Goal: Communication & Community: Answer question/provide support

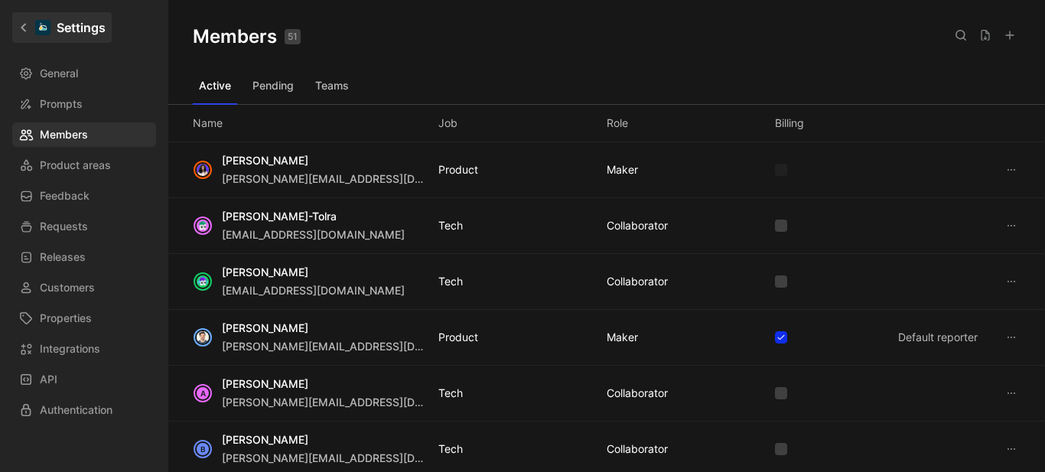
click at [19, 21] on link "Settings" at bounding box center [61, 27] width 99 height 31
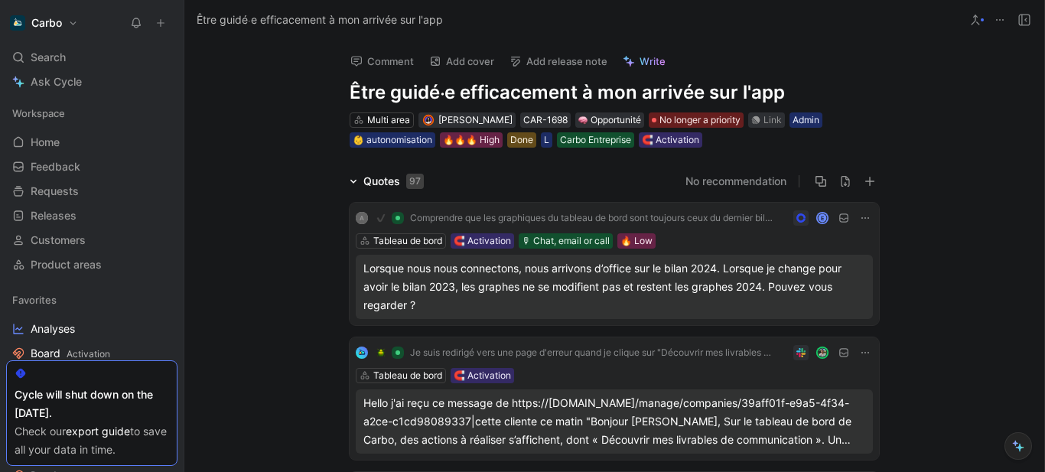
click at [551, 100] on h1 "Être guidé⸱e efficacement à mon arrivée sur l'app" at bounding box center [614, 92] width 529 height 24
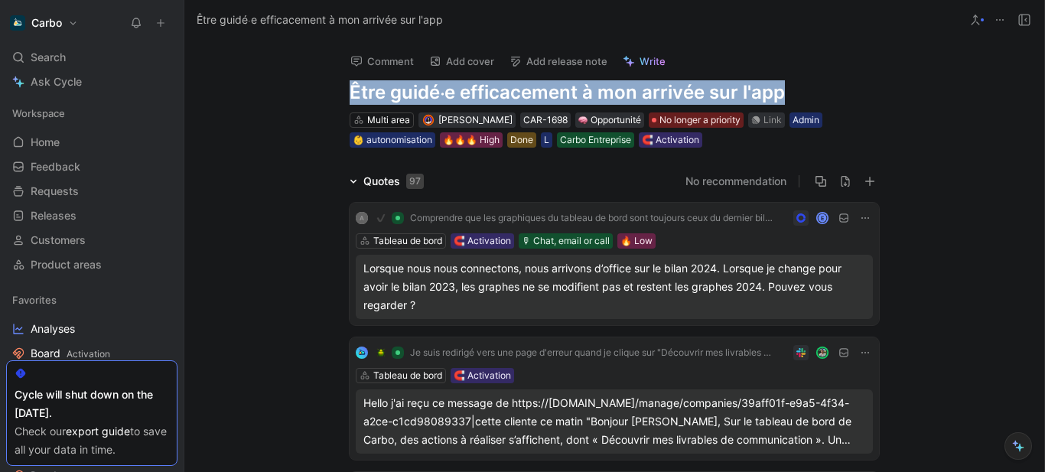
click at [551, 100] on h1 "Être guidé⸱e efficacement à mon arrivée sur l'app" at bounding box center [614, 92] width 529 height 24
copy h1 "Être guidé⸱e efficacement à mon arrivée sur l'app"
click at [418, 96] on h1 "Être guidé⸱e efficacement à mon arrivée sur l'app" at bounding box center [614, 92] width 529 height 24
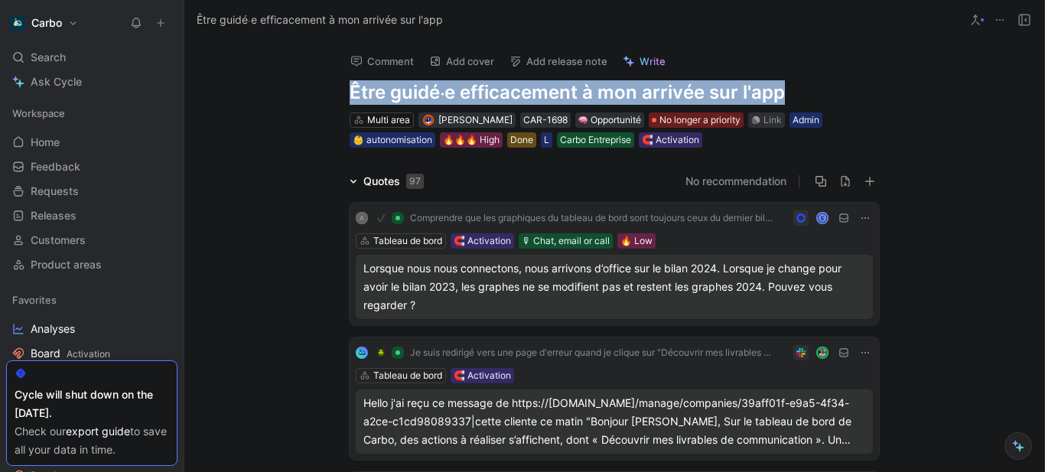
copy h1 "Être guidé⸱e efficacement à mon arrivée sur l'app"
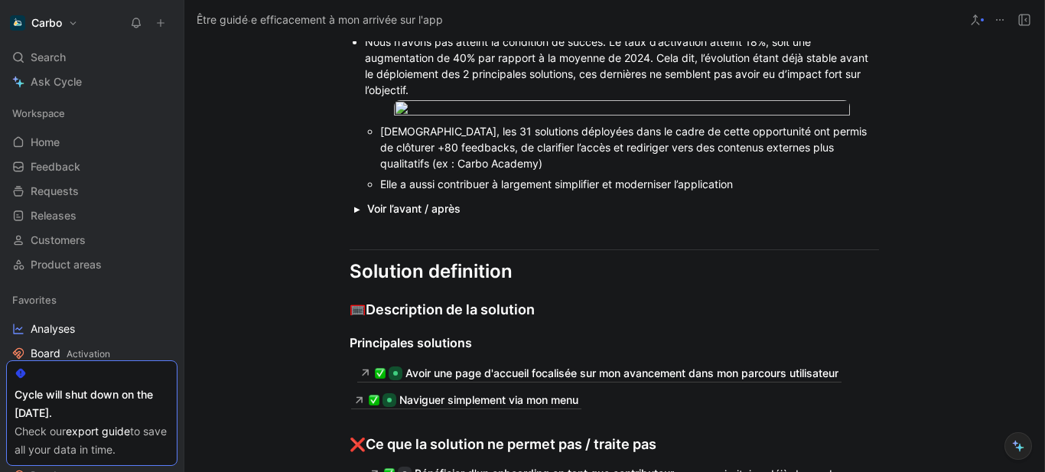
scroll to position [2140, 0]
click at [352, 215] on button "button" at bounding box center [357, 208] width 15 height 14
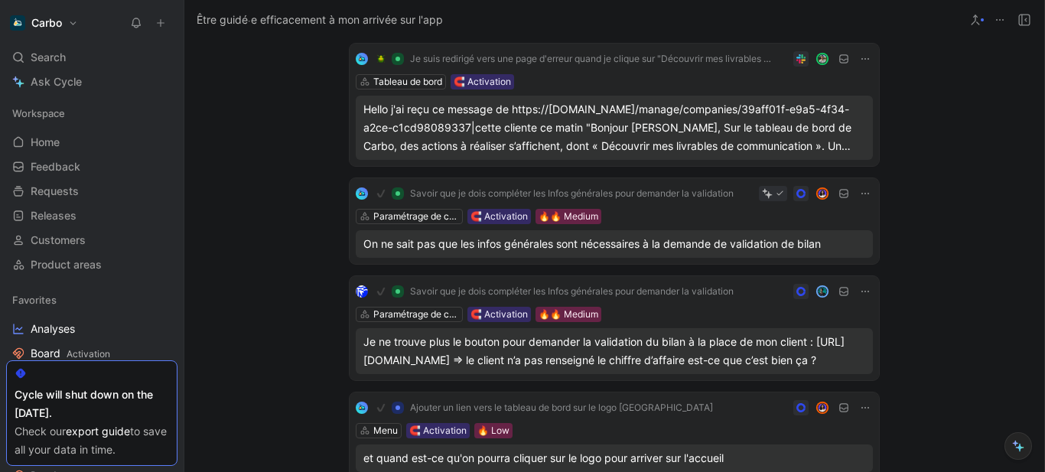
scroll to position [0, 0]
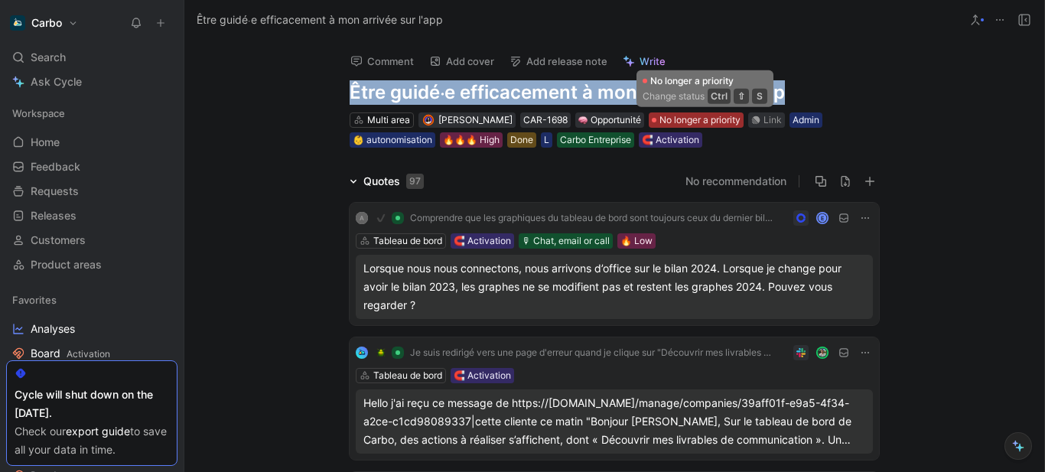
click at [707, 112] on span "No longer a priority" at bounding box center [699, 119] width 81 height 15
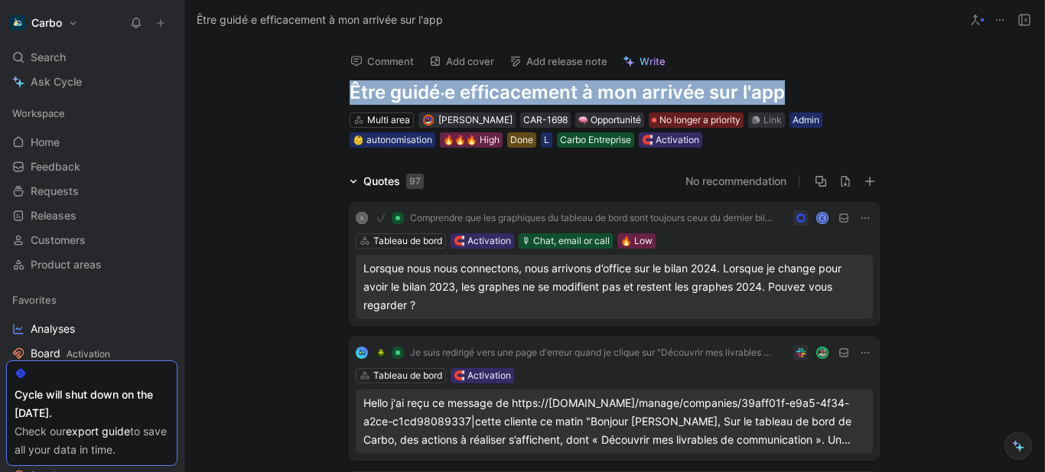
click at [476, 96] on h1 "Être guidé⸱e efficacement à mon arrivée sur l'app" at bounding box center [614, 92] width 529 height 24
copy h1 "Être guidé⸱e efficacement à mon arrivée sur l'app"
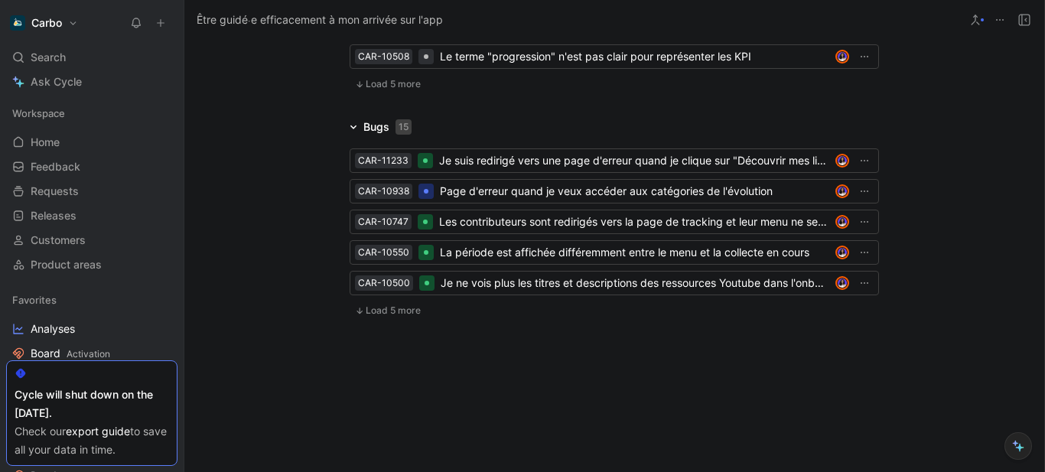
scroll to position [3915, 0]
click at [388, 90] on span "Load 5 more" at bounding box center [393, 84] width 55 height 12
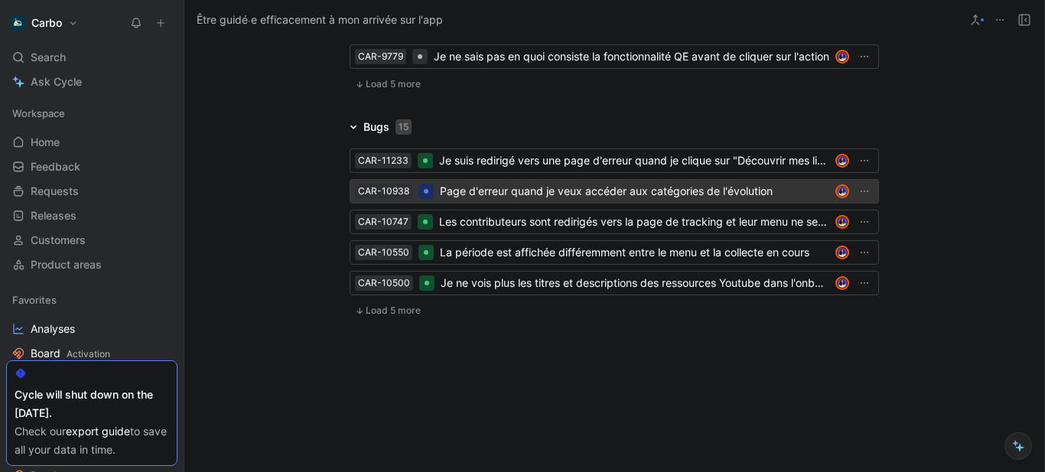
click at [476, 200] on div "Page d'erreur quand je veux accéder aux catégories de l'évolution" at bounding box center [634, 191] width 389 height 18
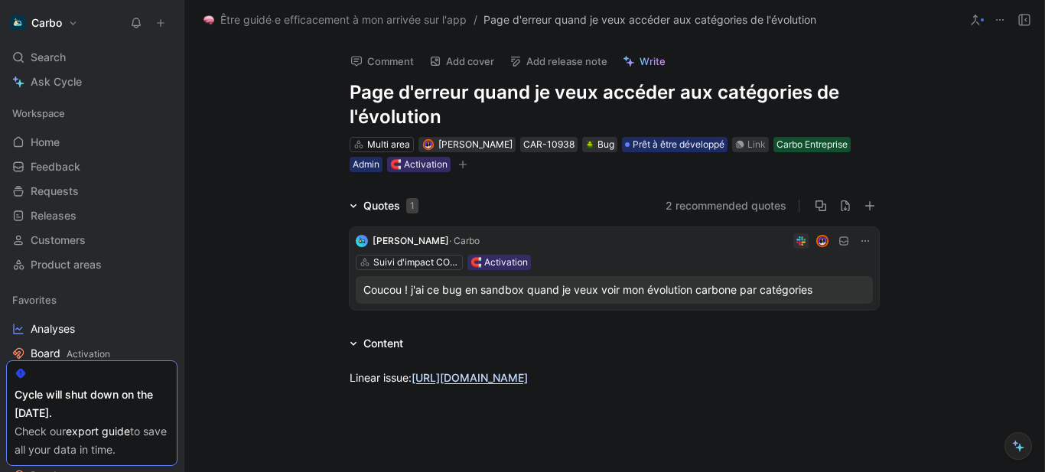
click at [505, 296] on div "Coucou ! j'ai ce bug en sandbox quand je veux voir mon évolution carbone par ca…" at bounding box center [614, 290] width 502 height 18
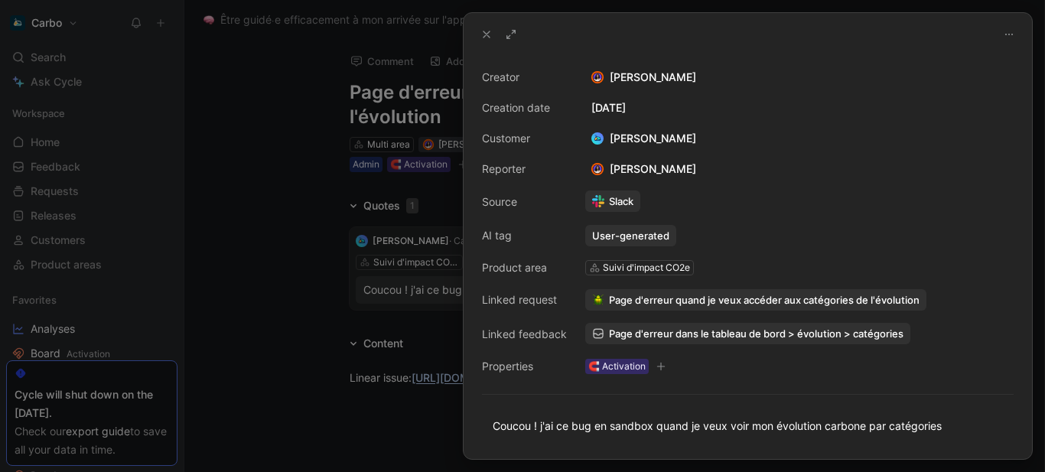
click at [298, 365] on div at bounding box center [522, 236] width 1045 height 472
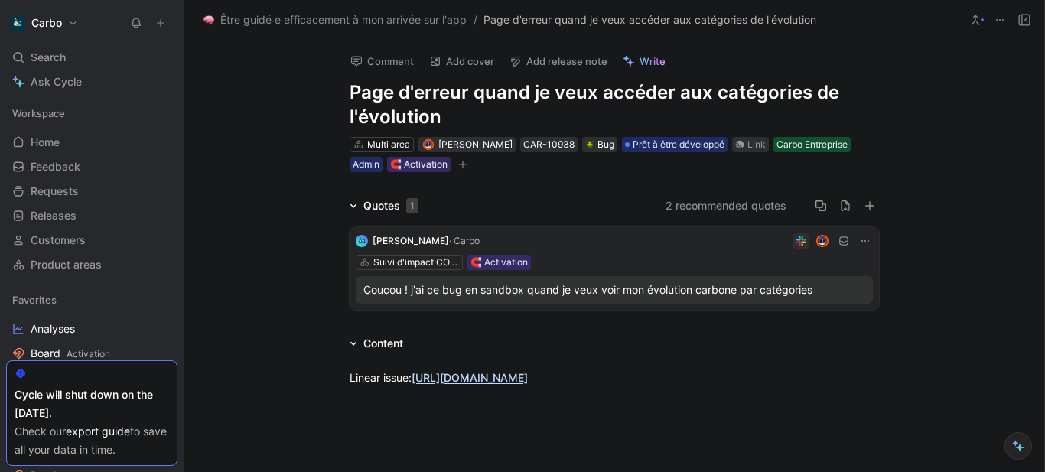
click at [470, 377] on link "https://linear.app/hellocarbo/issue/ACT-226/je-tombe-sur-une-page-derreur-quand…" at bounding box center [469, 377] width 116 height 13
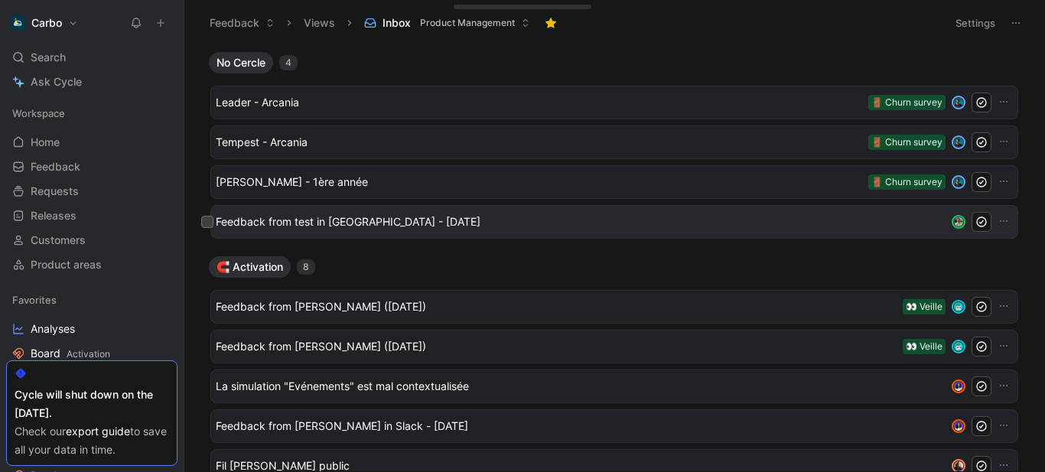
click at [396, 218] on span "Feedback from test in [GEOGRAPHIC_DATA] - [DATE]" at bounding box center [581, 222] width 730 height 18
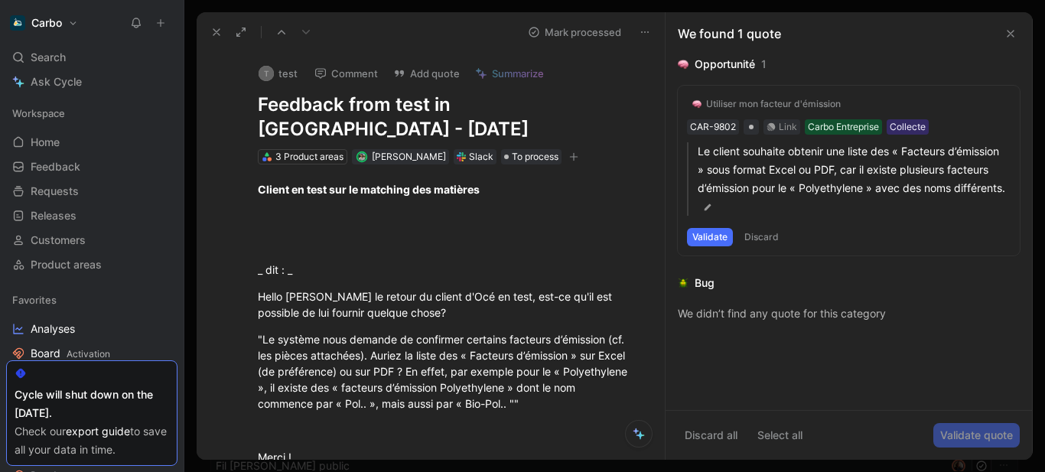
click at [1006, 29] on icon at bounding box center [1010, 34] width 12 height 12
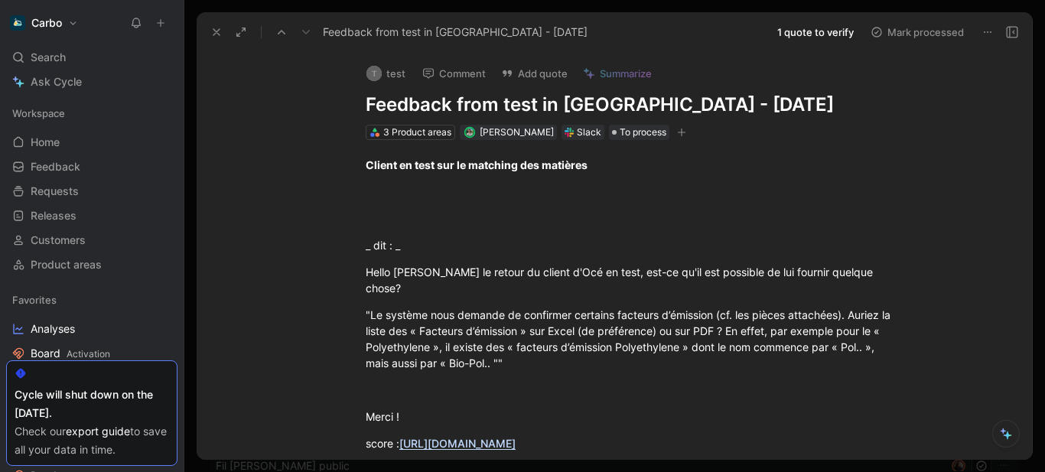
click at [466, 107] on h1 "Feedback from test in [GEOGRAPHIC_DATA] - [DATE]" at bounding box center [630, 105] width 529 height 24
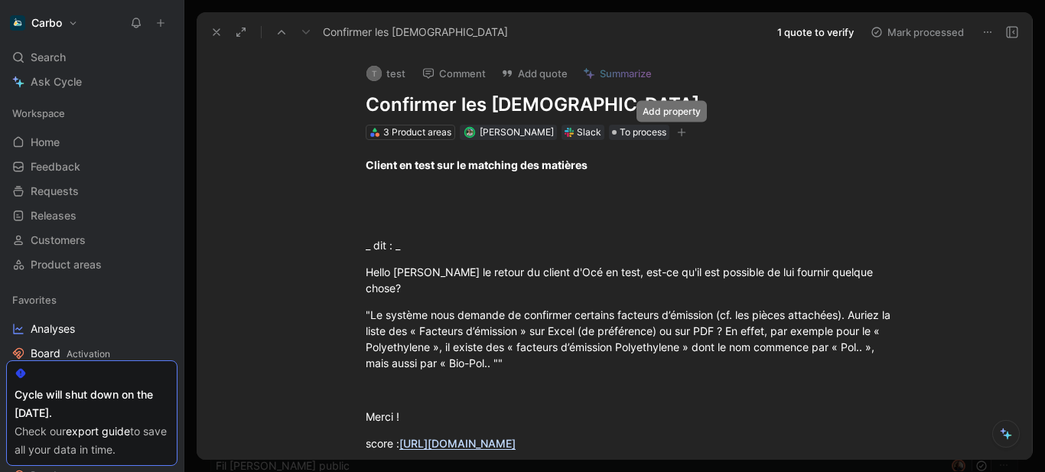
click at [677, 129] on button "button" at bounding box center [681, 132] width 15 height 15
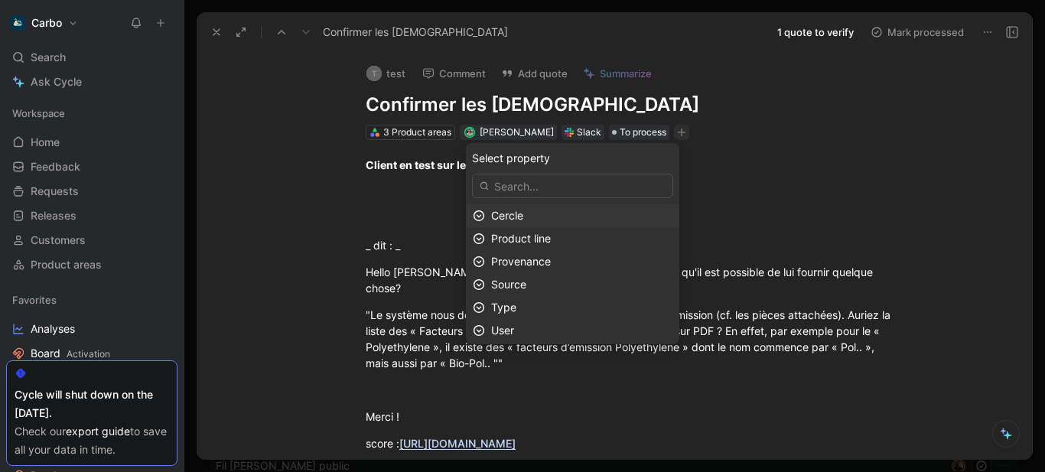
click at [539, 218] on div "Cercle" at bounding box center [581, 215] width 181 height 18
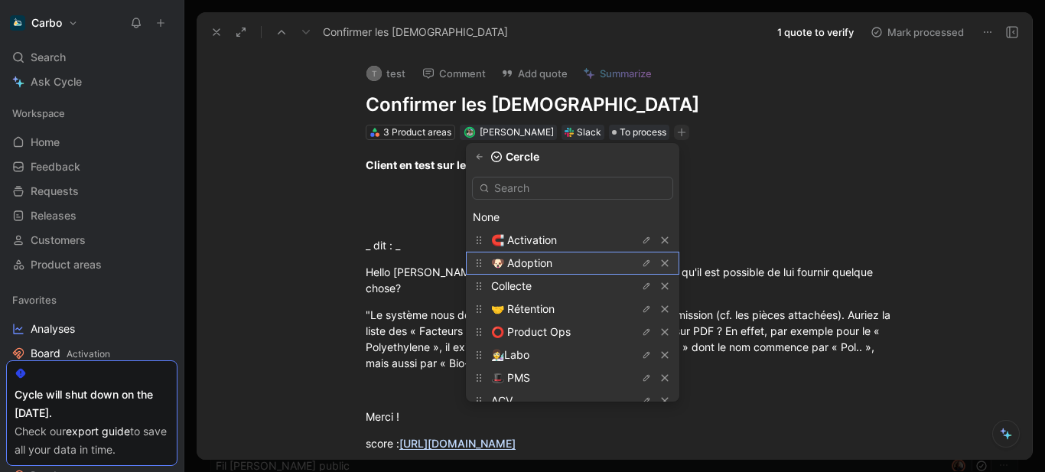
click at [552, 260] on span "🐶 Adoption" at bounding box center [521, 262] width 61 height 13
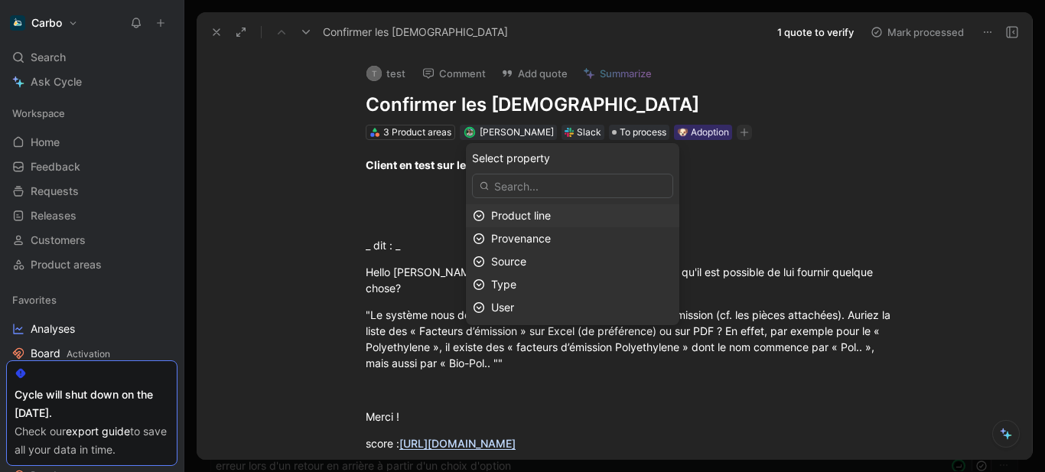
click at [569, 216] on div "Product line" at bounding box center [581, 215] width 181 height 18
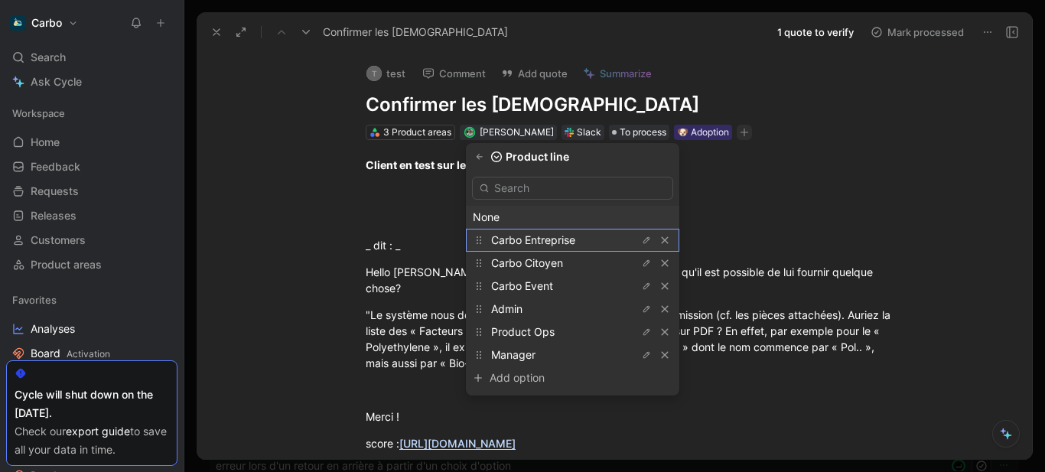
click at [569, 237] on span "Carbo Entreprise" at bounding box center [533, 239] width 84 height 13
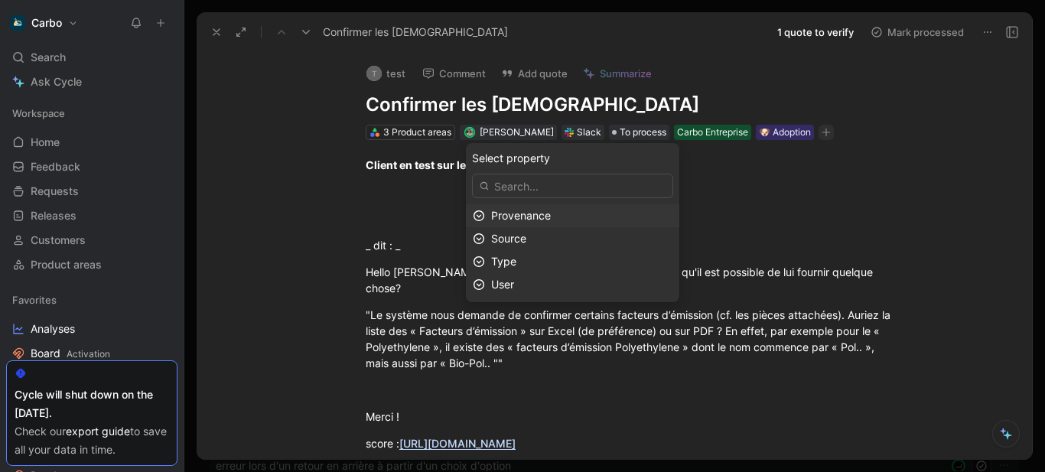
click at [581, 215] on div "Provenance" at bounding box center [581, 215] width 181 height 18
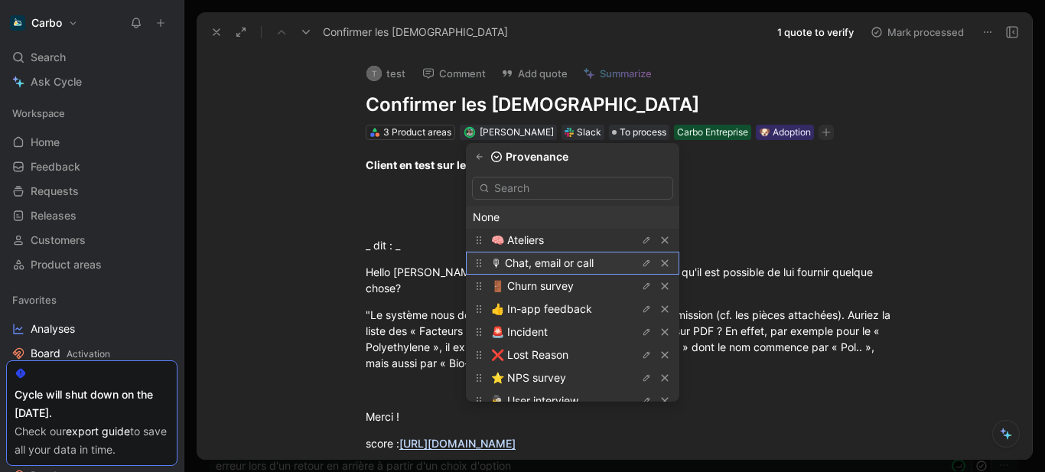
click at [584, 255] on div "🎙 Chat, email or call" at bounding box center [548, 263] width 115 height 18
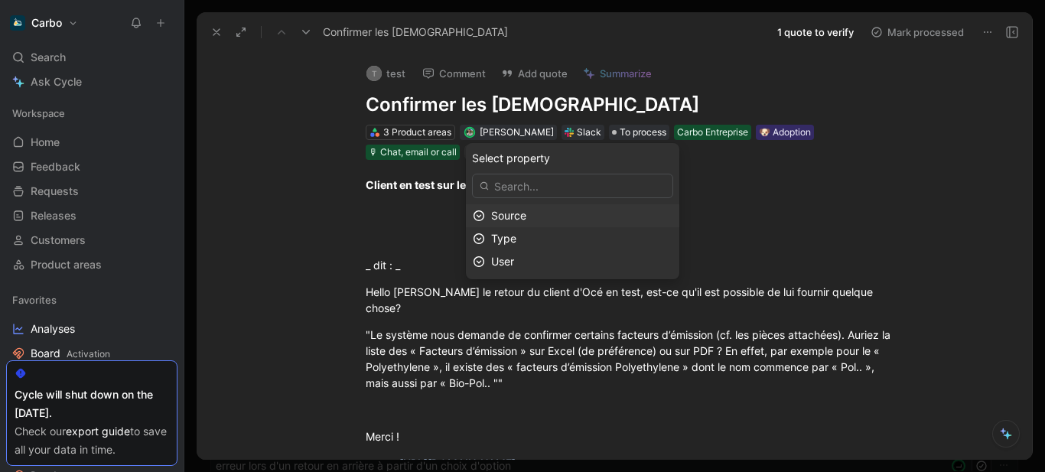
click at [573, 216] on div "Source" at bounding box center [581, 215] width 181 height 18
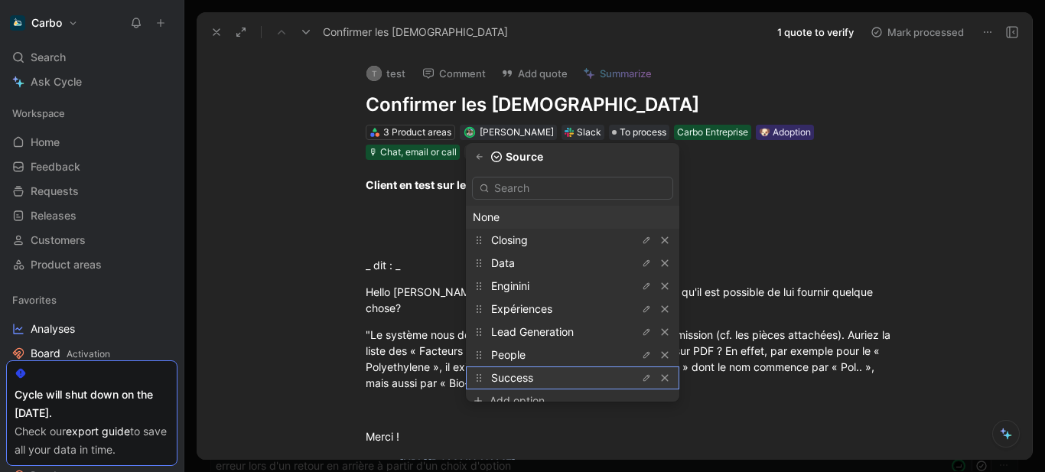
click at [567, 370] on div "Success" at bounding box center [548, 378] width 115 height 18
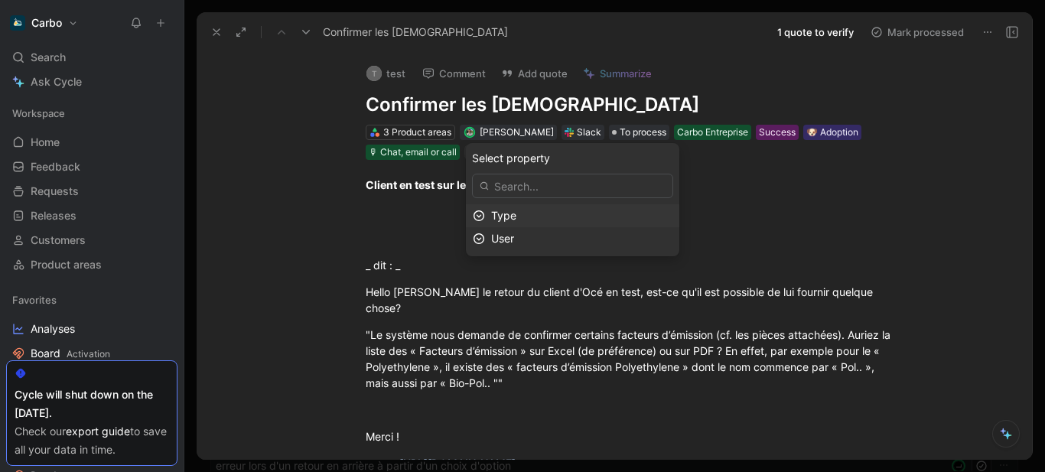
click at [592, 215] on div "Type" at bounding box center [581, 215] width 181 height 18
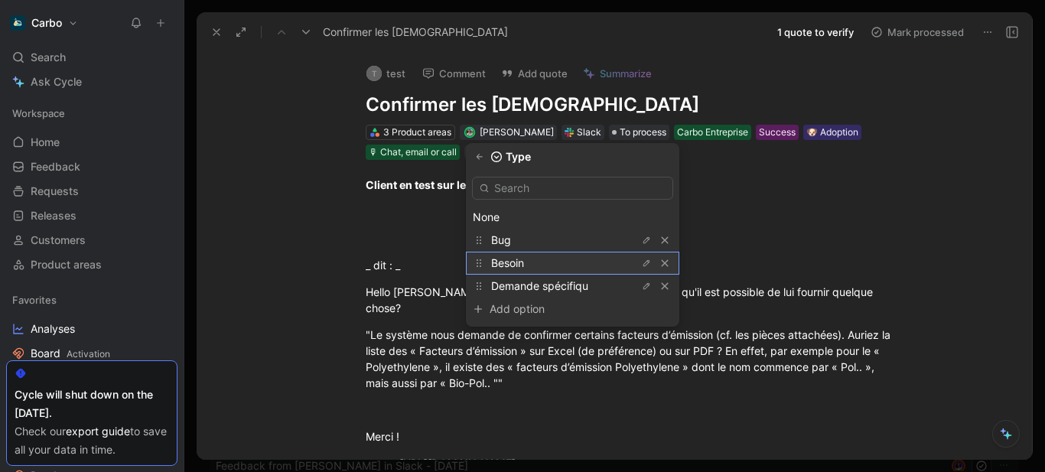
click at [564, 263] on div "Besoin" at bounding box center [548, 263] width 115 height 18
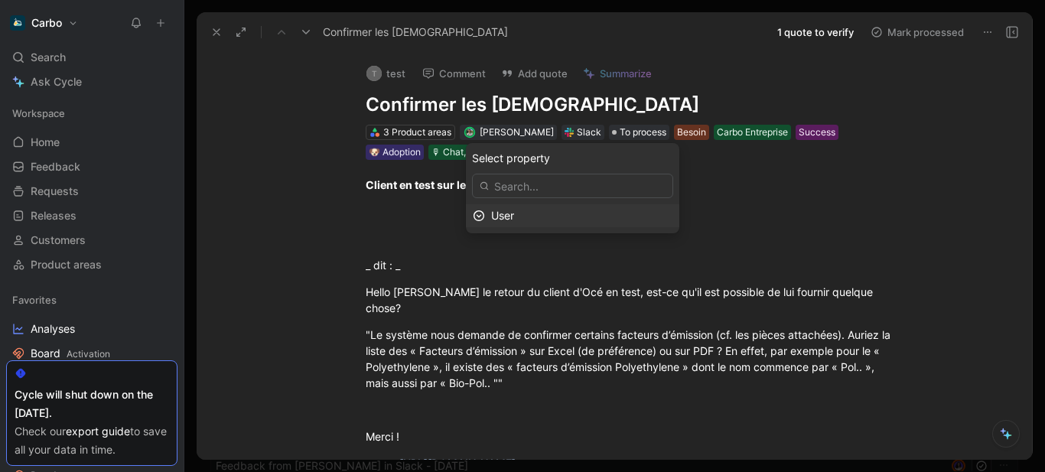
click at [568, 212] on div "User" at bounding box center [581, 215] width 181 height 18
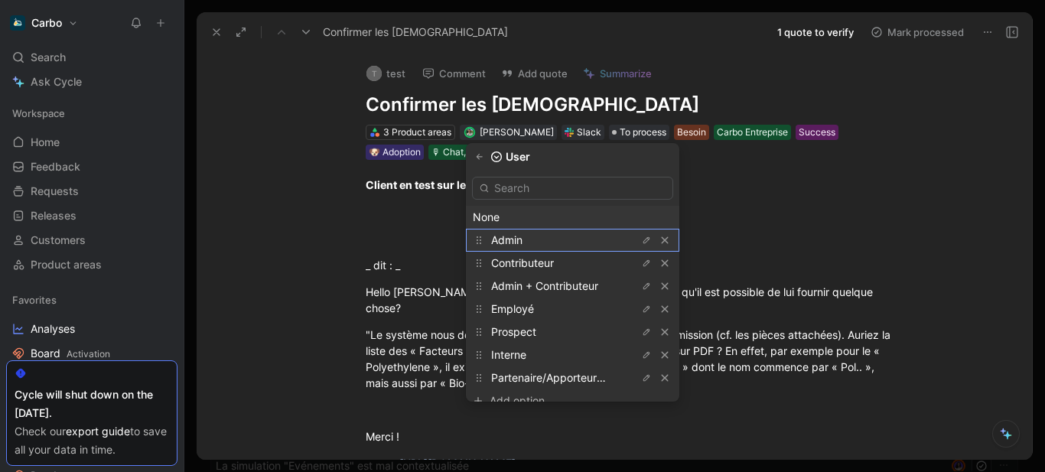
click at [551, 230] on div "Admin" at bounding box center [572, 240] width 213 height 23
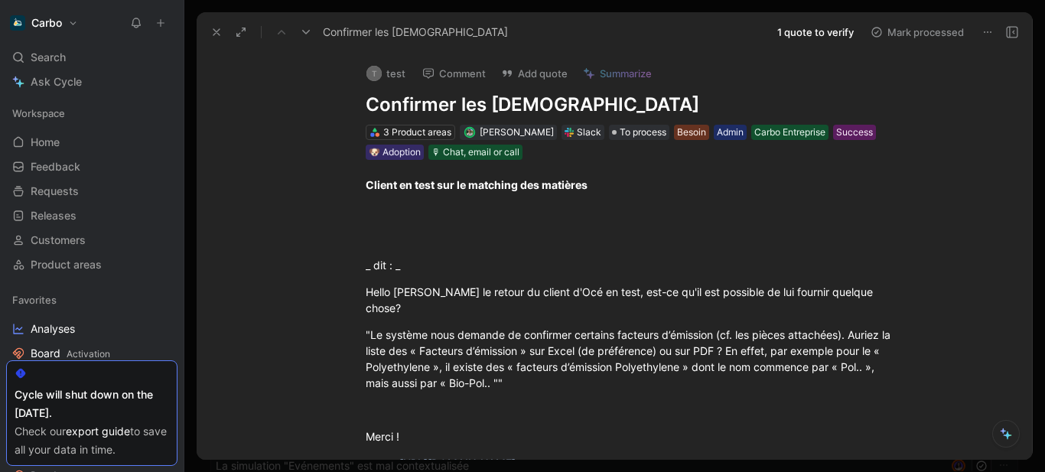
click at [249, 74] on div "t test Comment Add quote Summarize Confirmer les FE 3 Product areas [PERSON_NAM…" at bounding box center [614, 255] width 835 height 408
click at [217, 33] on use at bounding box center [216, 32] width 6 height 6
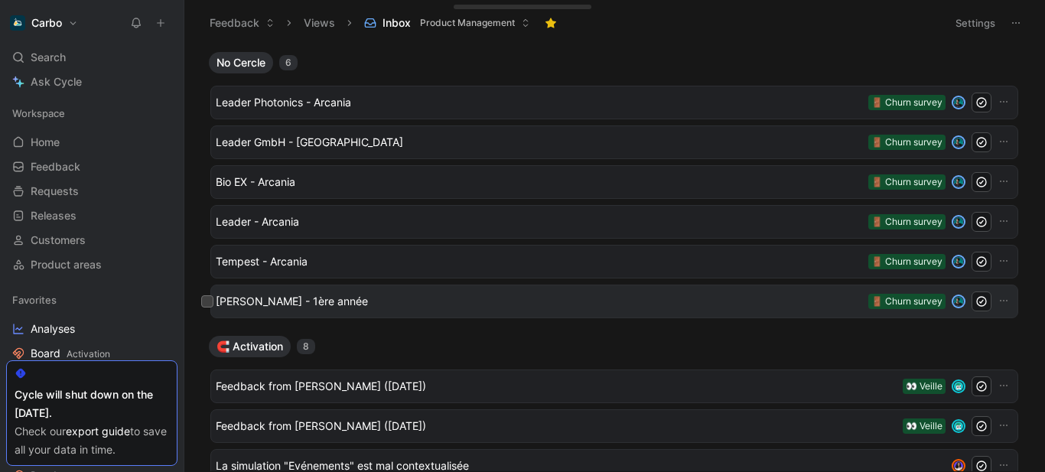
click at [379, 305] on span "[PERSON_NAME] - 1ère année" at bounding box center [539, 301] width 646 height 18
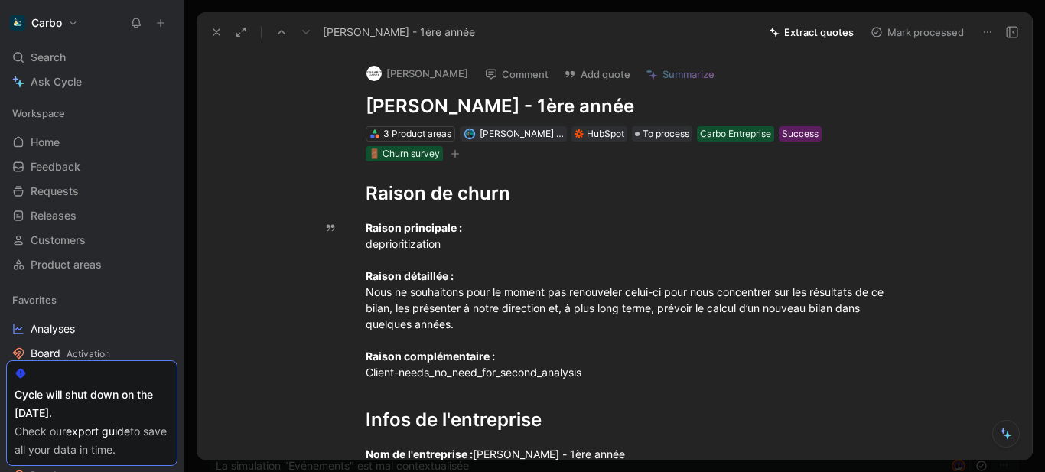
click at [457, 152] on button "button" at bounding box center [454, 153] width 15 height 15
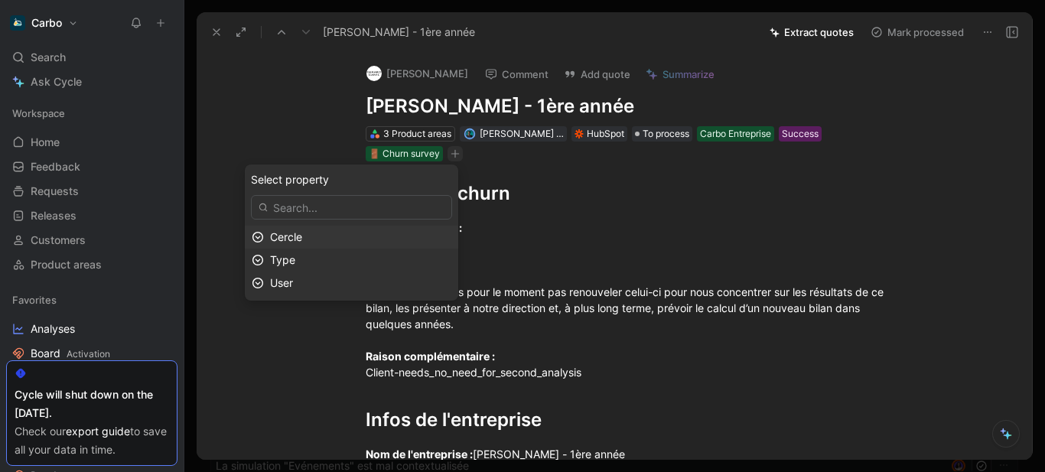
click at [351, 239] on div "Cercle" at bounding box center [360, 237] width 181 height 18
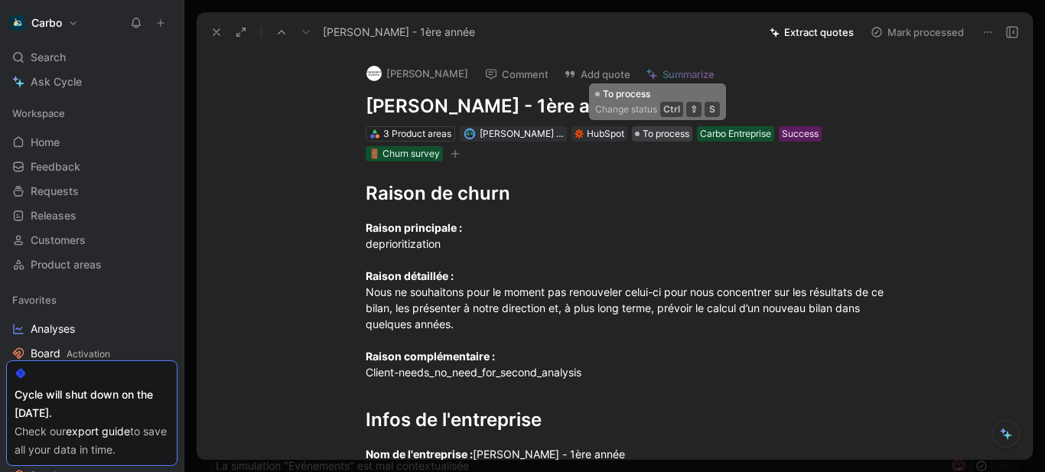
click at [652, 131] on span "To process" at bounding box center [665, 133] width 47 height 15
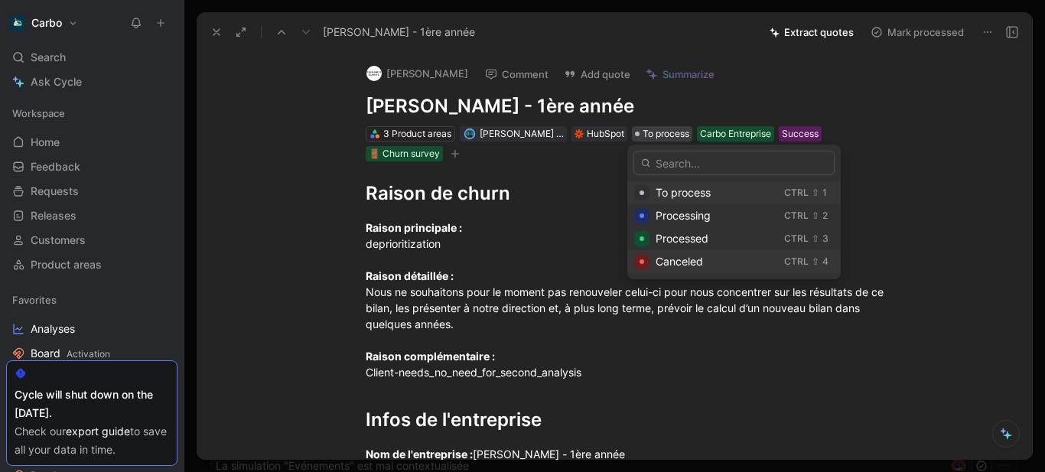
click at [694, 265] on span "Canceled" at bounding box center [678, 261] width 47 height 13
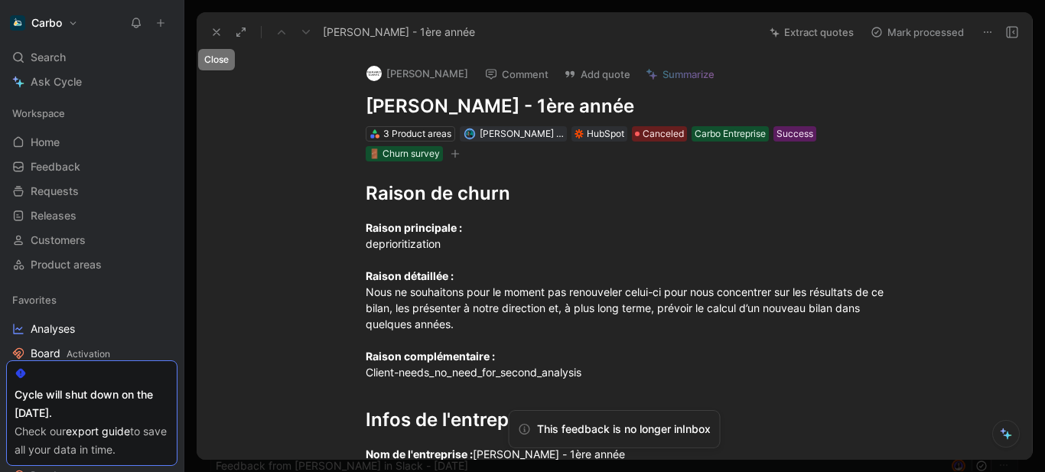
click at [223, 34] on button at bounding box center [216, 31] width 21 height 21
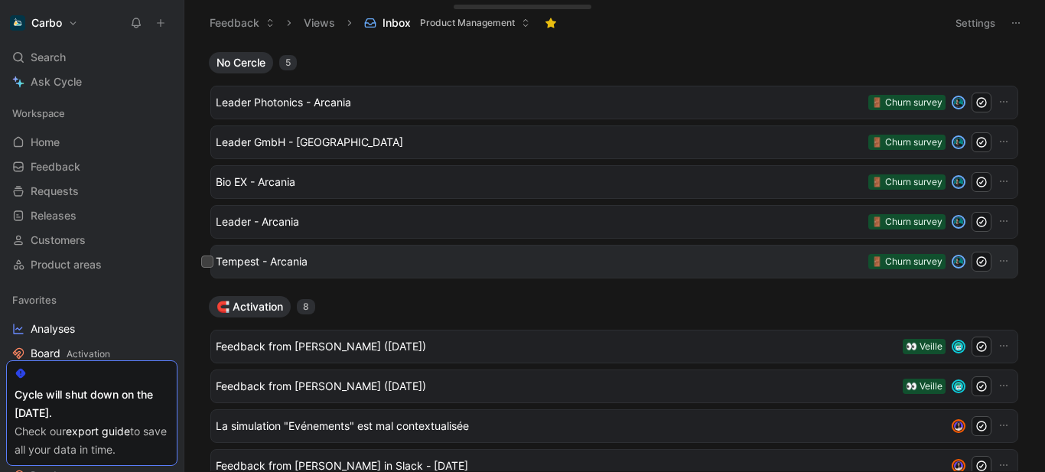
click at [363, 249] on div "Tempest - Arcania 🚪 Churn survey" at bounding box center [614, 262] width 808 height 34
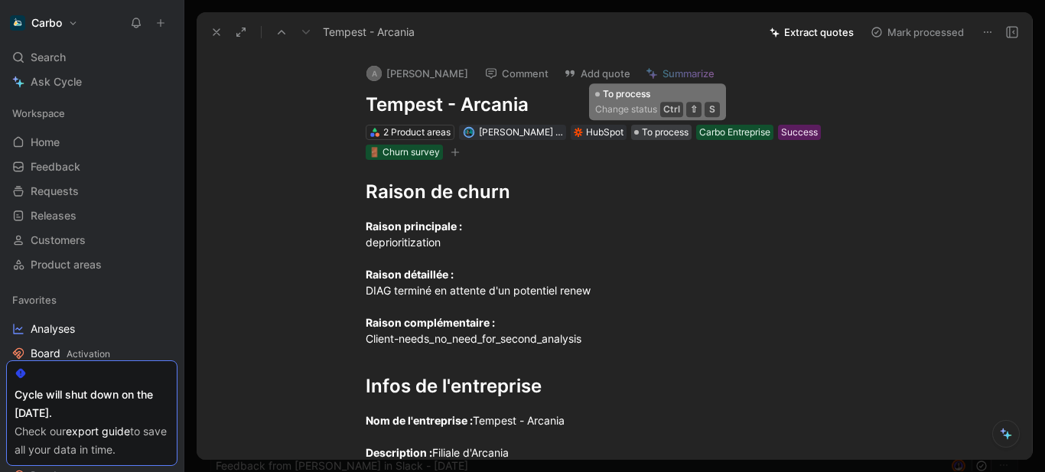
click at [648, 135] on span "To process" at bounding box center [665, 132] width 47 height 15
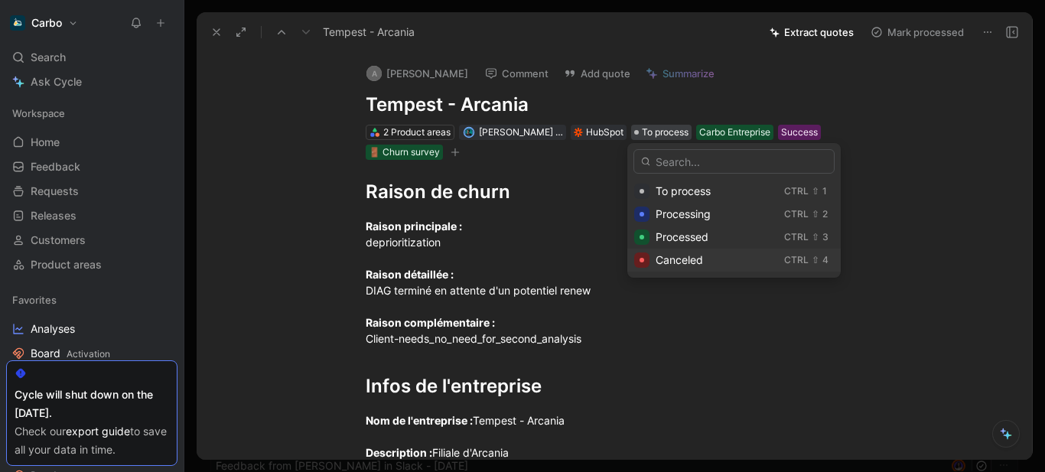
click at [681, 257] on span "Canceled" at bounding box center [678, 259] width 47 height 13
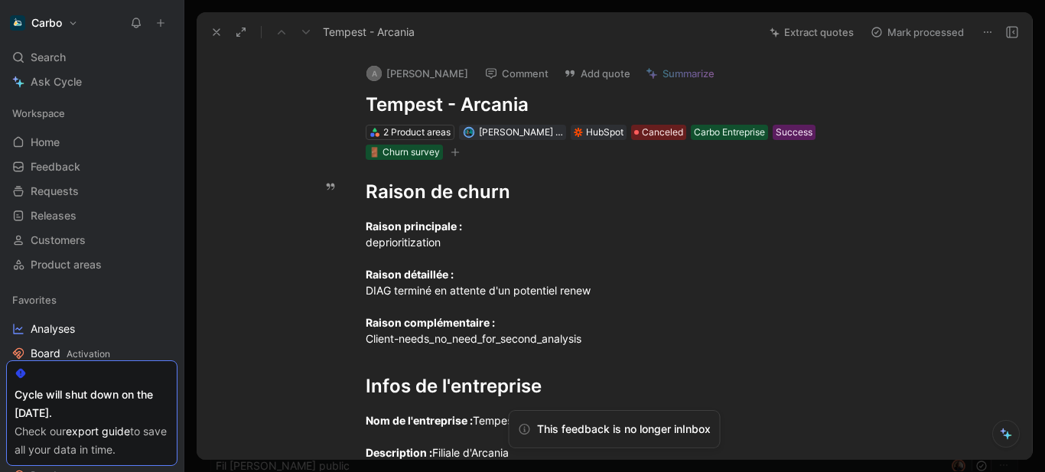
click at [216, 35] on icon at bounding box center [216, 32] width 12 height 12
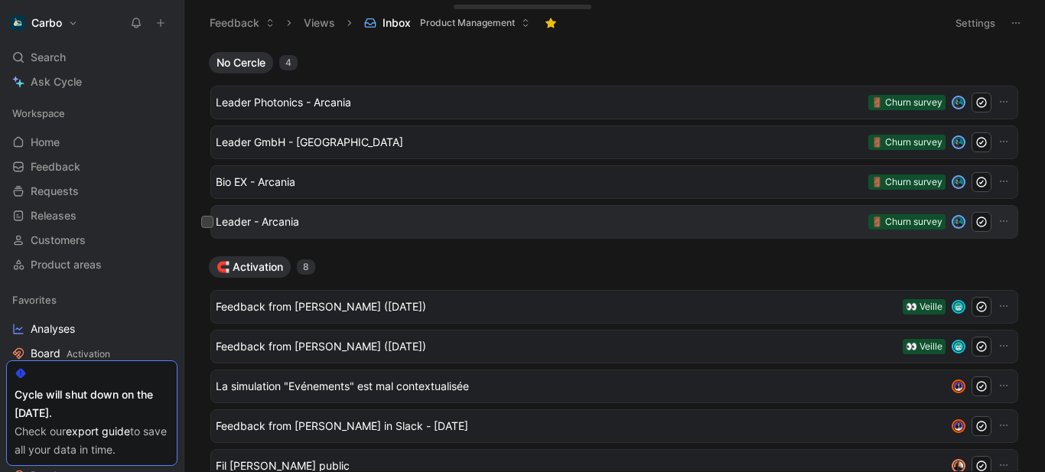
click at [365, 221] on span "Leader - Arcania" at bounding box center [539, 222] width 646 height 18
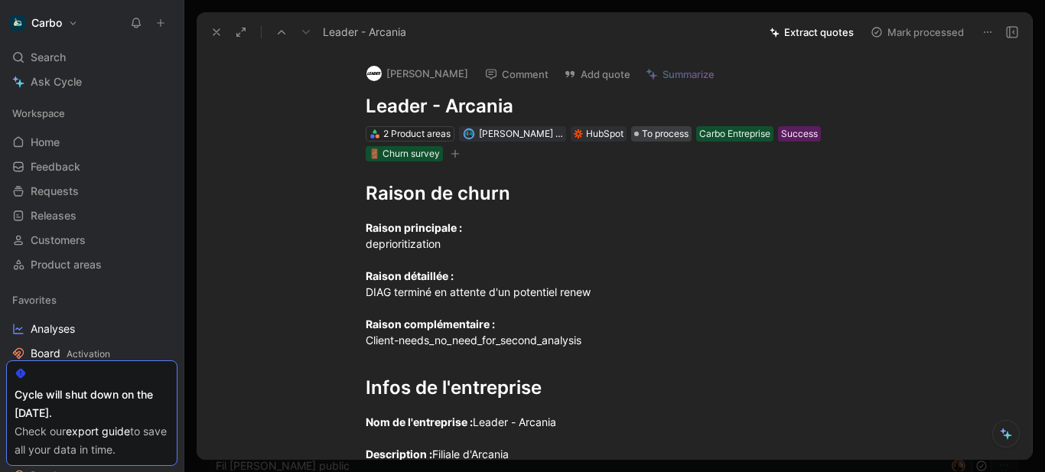
click at [634, 134] on div at bounding box center [636, 134] width 5 height 5
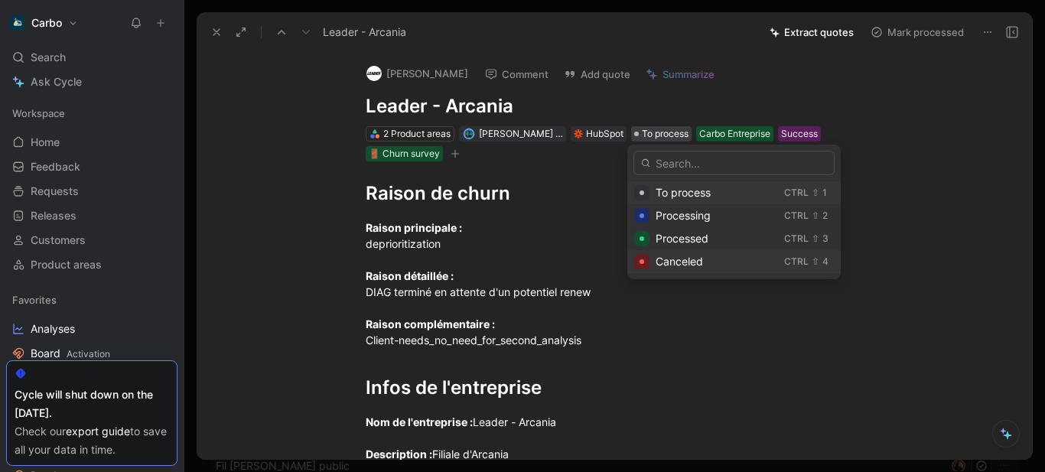
click at [674, 260] on span "Canceled" at bounding box center [678, 261] width 47 height 13
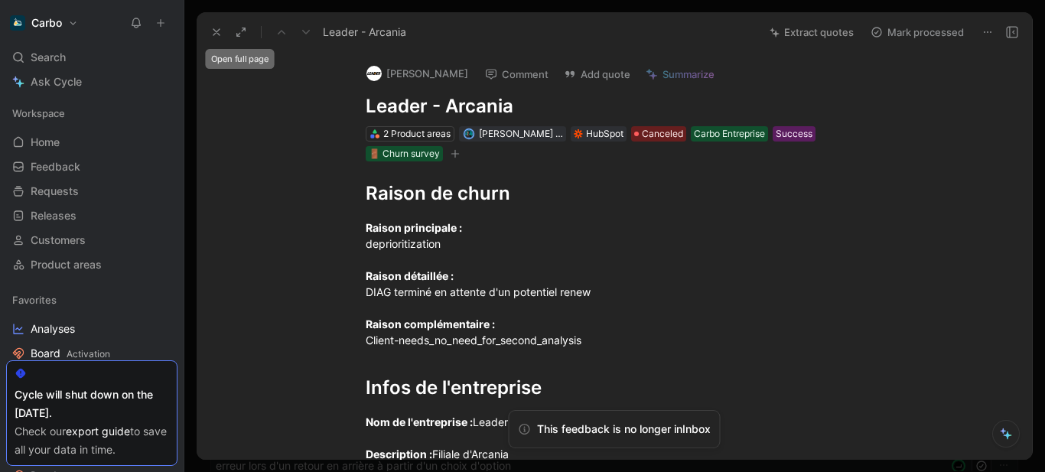
click at [216, 31] on icon at bounding box center [216, 32] width 12 height 12
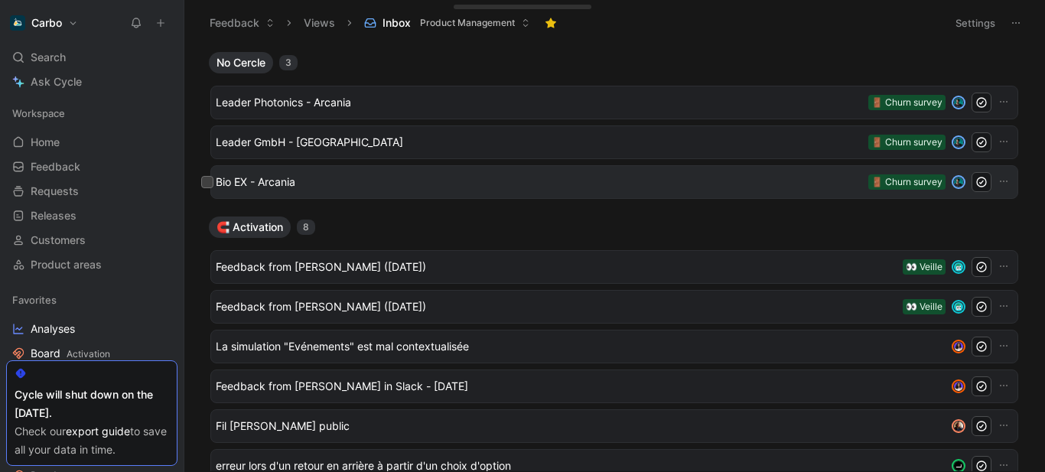
click at [320, 184] on span "Bio EX - Arcania" at bounding box center [539, 182] width 646 height 18
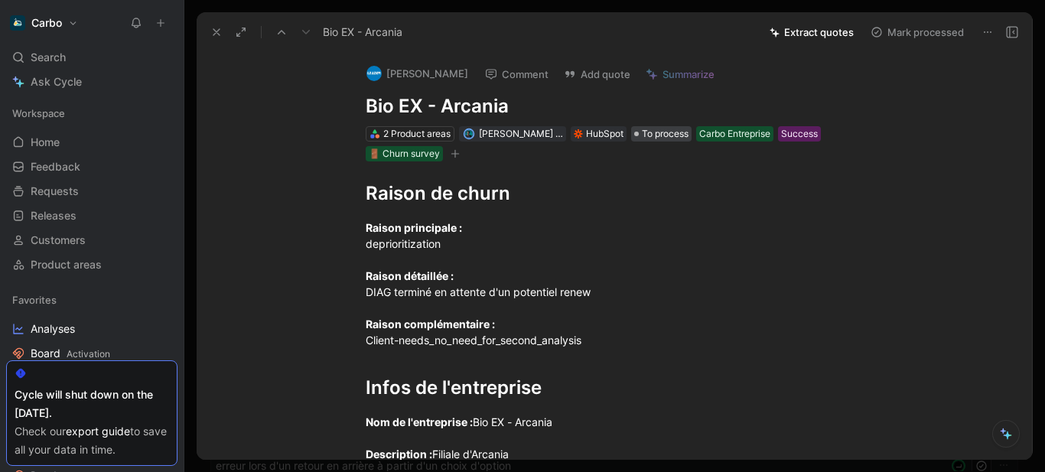
click at [642, 130] on span "To process" at bounding box center [665, 133] width 47 height 15
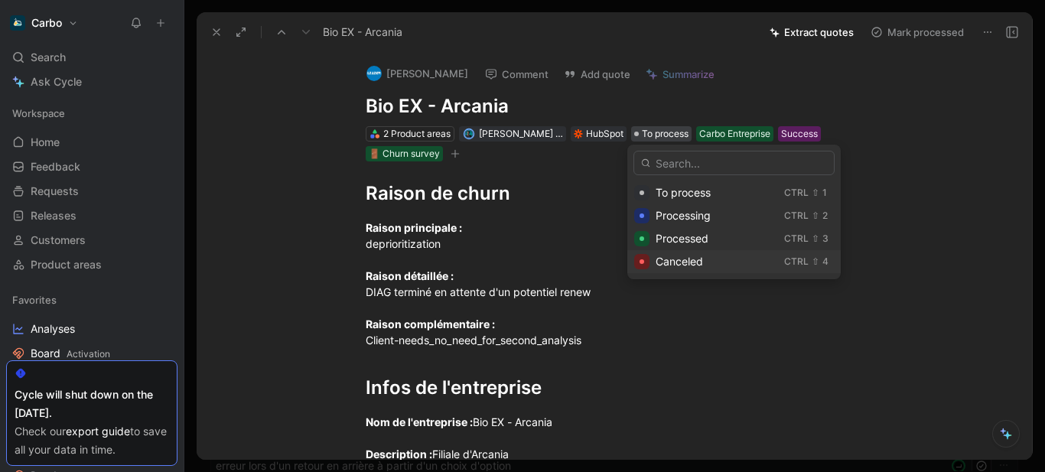
click at [653, 267] on div "Canceled Ctrl ⇧ 4" at bounding box center [733, 261] width 213 height 23
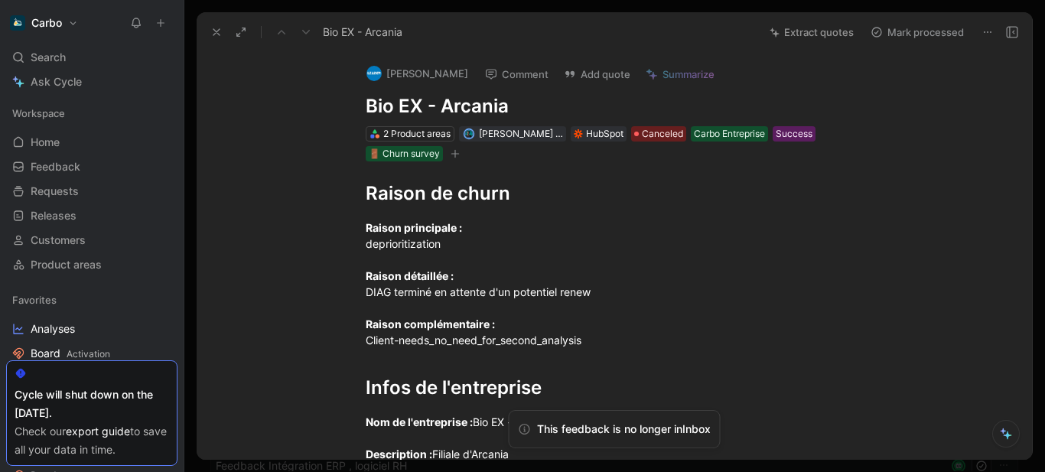
click at [216, 28] on icon at bounding box center [216, 32] width 12 height 12
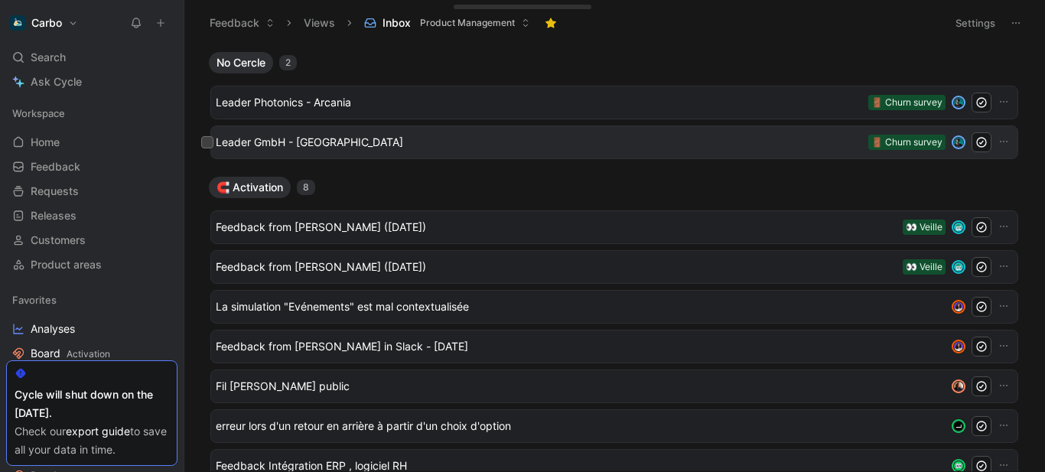
click at [321, 138] on span "Leader GmbH - [GEOGRAPHIC_DATA]" at bounding box center [539, 142] width 646 height 18
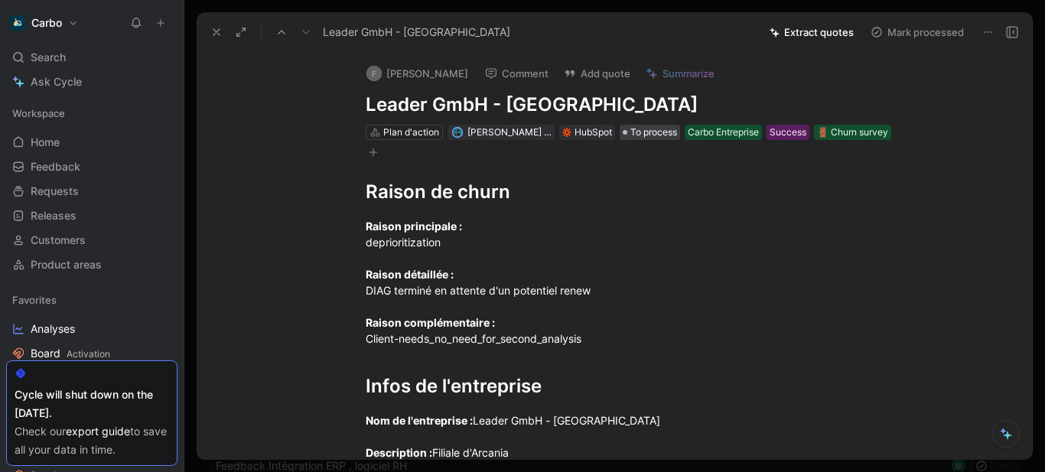
click at [642, 136] on span "To process" at bounding box center [653, 132] width 47 height 15
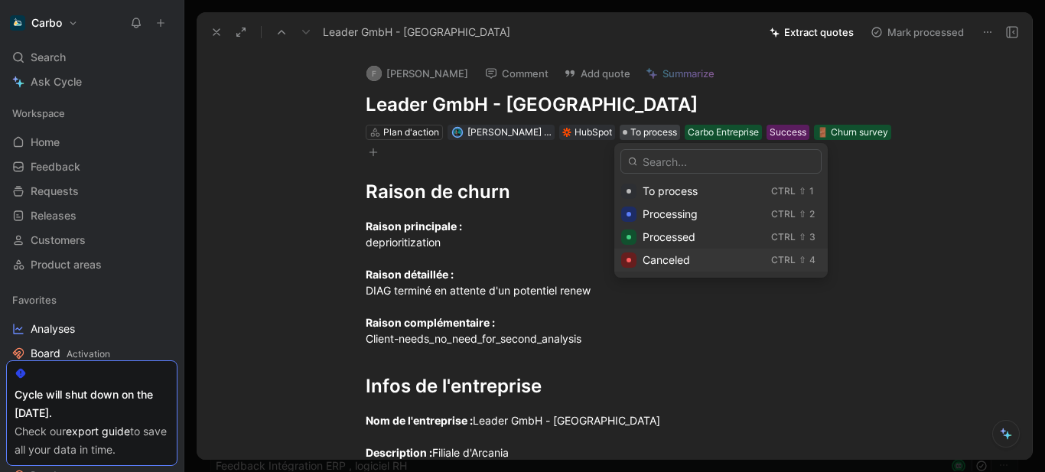
click at [674, 259] on span "Canceled" at bounding box center [665, 259] width 47 height 13
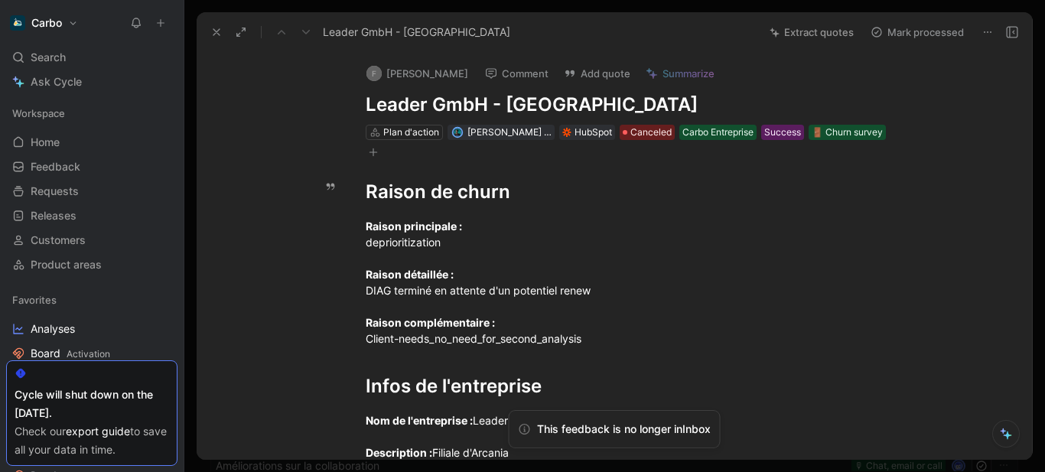
click at [210, 31] on icon at bounding box center [216, 32] width 12 height 12
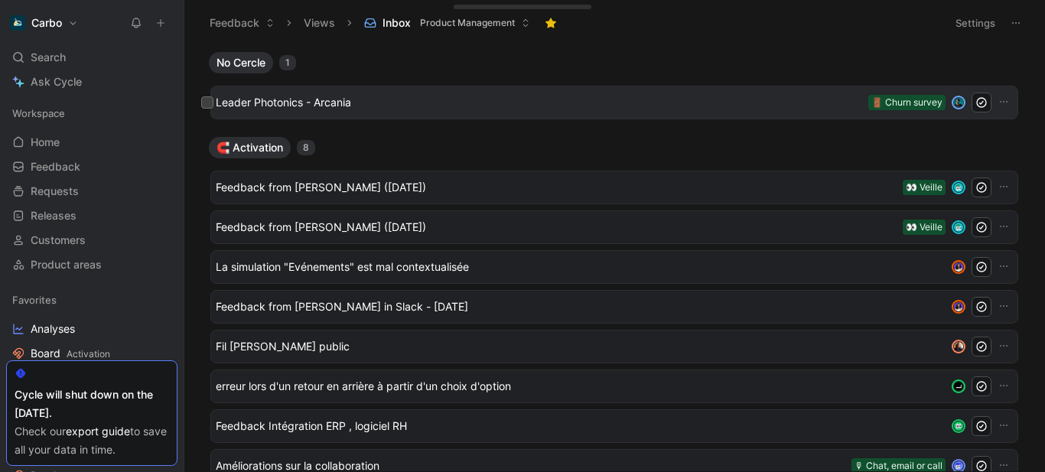
click at [327, 96] on span "Leader Photonics - Arcania" at bounding box center [539, 102] width 646 height 18
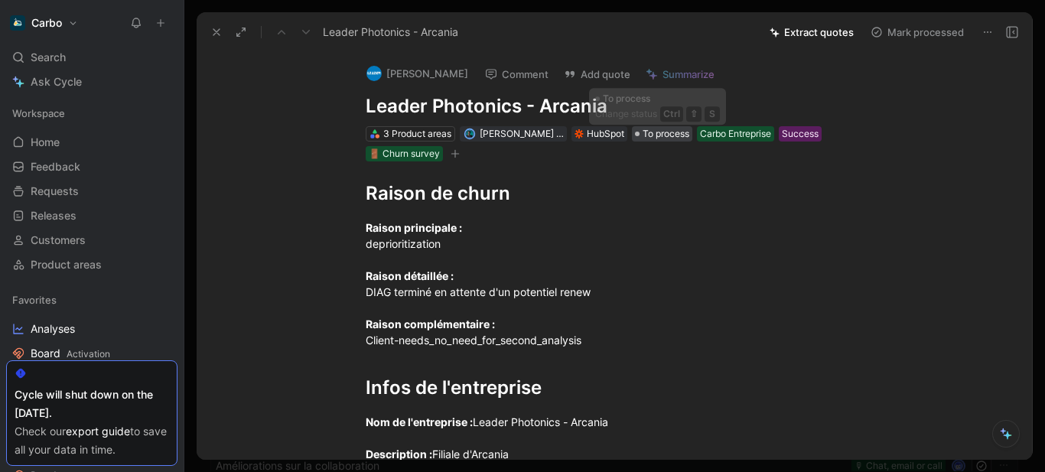
click at [657, 132] on span "To process" at bounding box center [665, 133] width 47 height 15
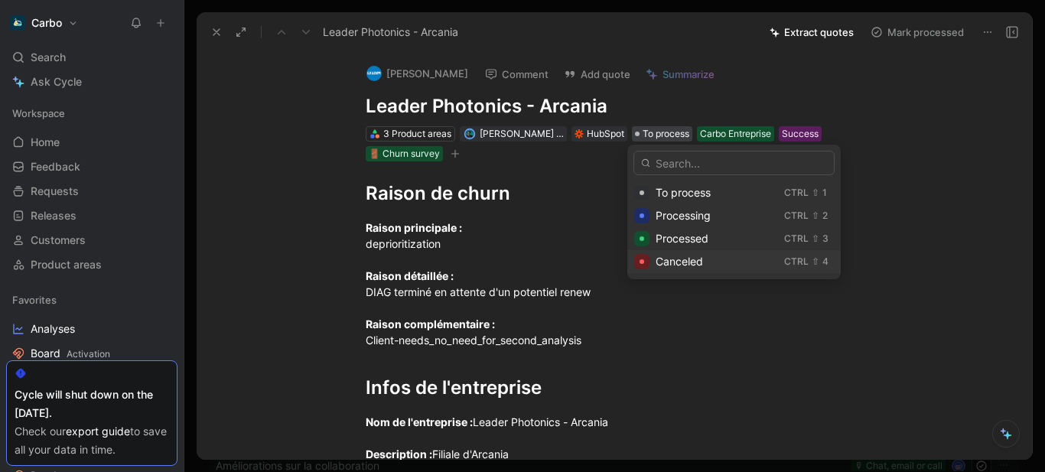
click at [689, 254] on div "Canceled" at bounding box center [716, 261] width 122 height 18
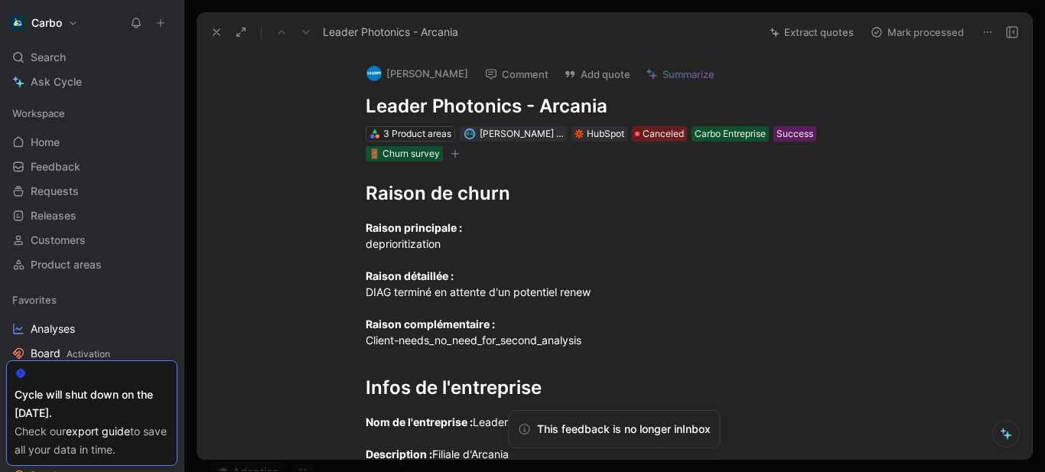
click at [213, 31] on icon at bounding box center [216, 32] width 12 height 12
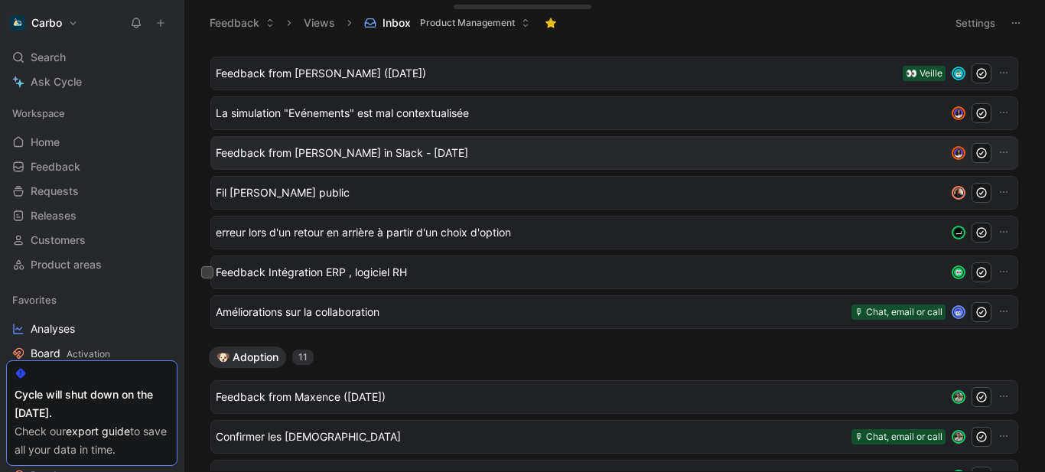
scroll to position [166, 0]
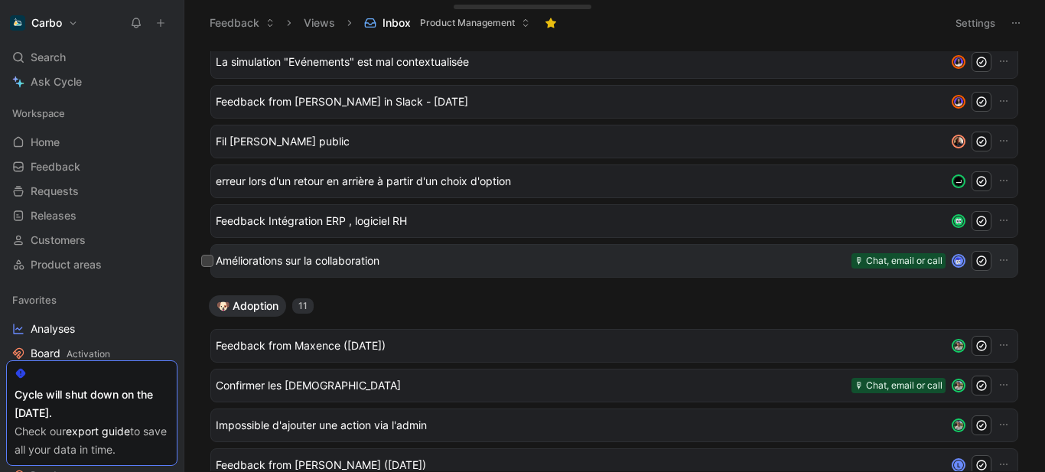
click at [376, 266] on span "Améliorations sur la collaboration" at bounding box center [530, 261] width 629 height 18
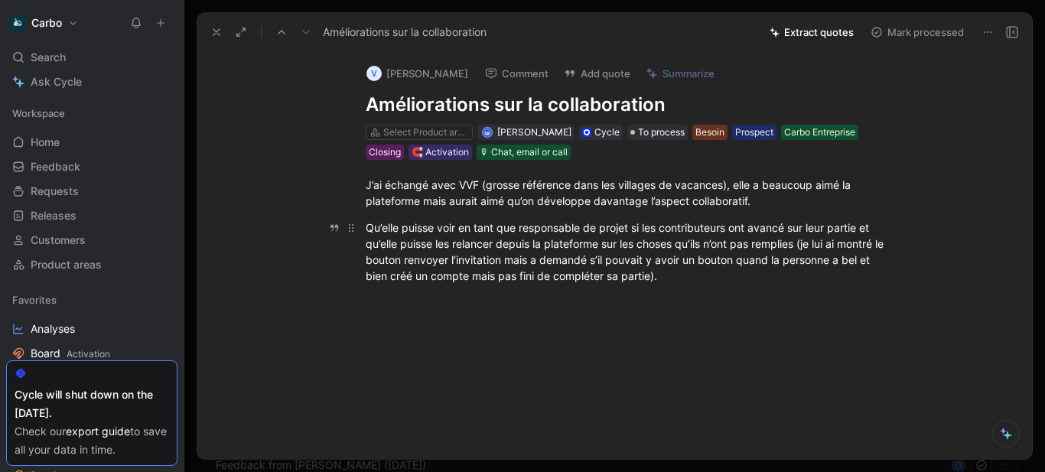
click at [803, 248] on div "Qu’elle puisse voir en tant que responsable de projet si les contributeurs ont …" at bounding box center [630, 251] width 529 height 64
click at [702, 281] on div "Qu’elle puisse voir en tant que responsable de projet si les contributeurs ont …" at bounding box center [630, 251] width 529 height 64
drag, startPoint x: 672, startPoint y: 281, endPoint x: 363, endPoint y: 188, distance: 323.3
click at [363, 188] on div "J’ai échangé avec VVF (grosse référence dans les villages de vacances), elle a …" at bounding box center [630, 230] width 803 height 141
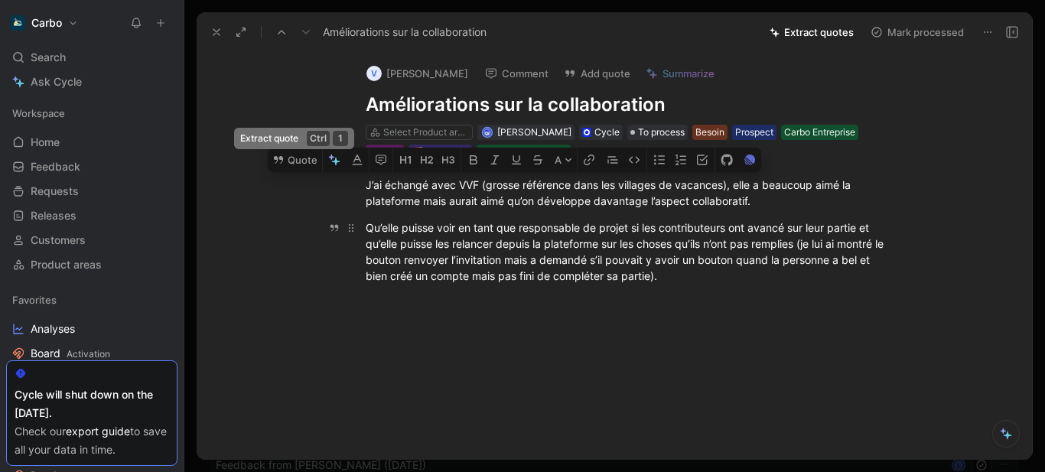
click at [499, 244] on div "Qu’elle puisse voir en tant que responsable de projet si les contributeurs ont …" at bounding box center [630, 251] width 529 height 64
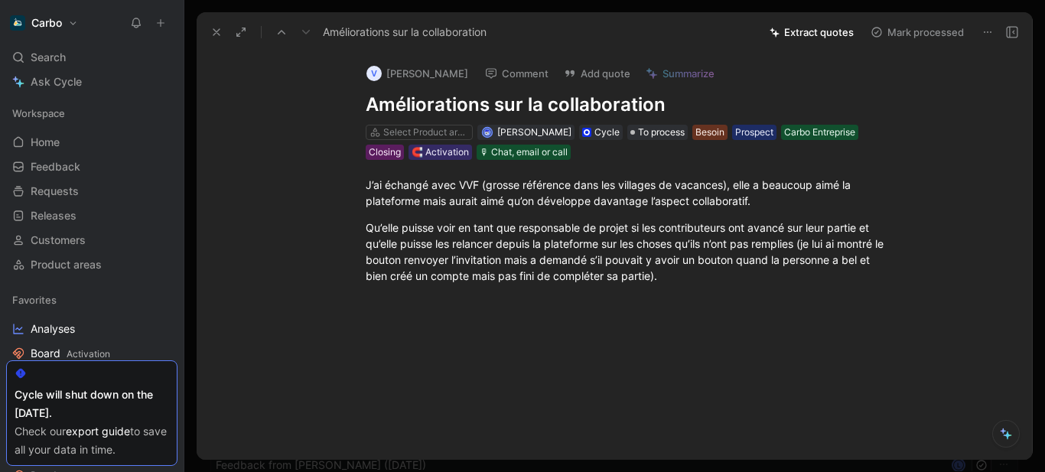
click at [316, 183] on div "J’ai échangé avec VVF (grosse référence dans les villages de vacances), elle a …" at bounding box center [630, 230] width 803 height 141
click at [376, 163] on icon "button" at bounding box center [381, 160] width 11 height 10
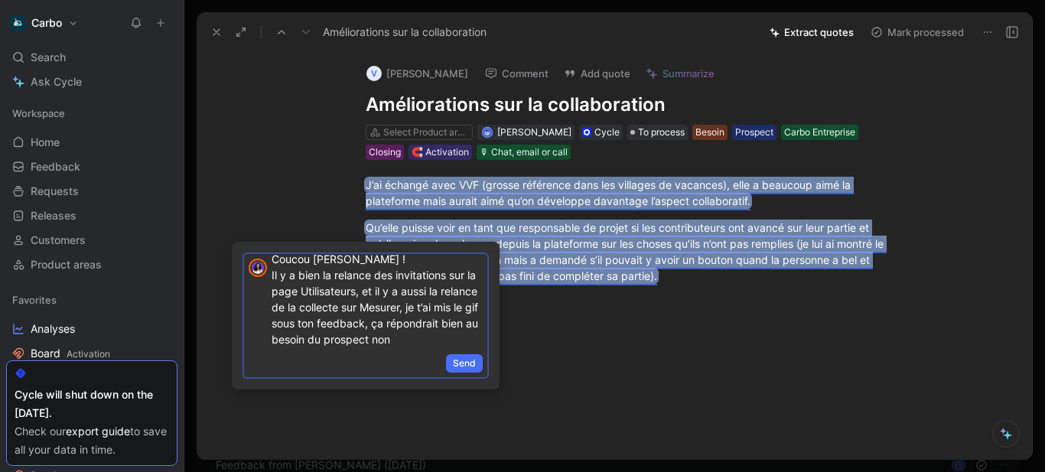
scroll to position [8, 0]
click at [470, 359] on span "Send" at bounding box center [464, 363] width 23 height 15
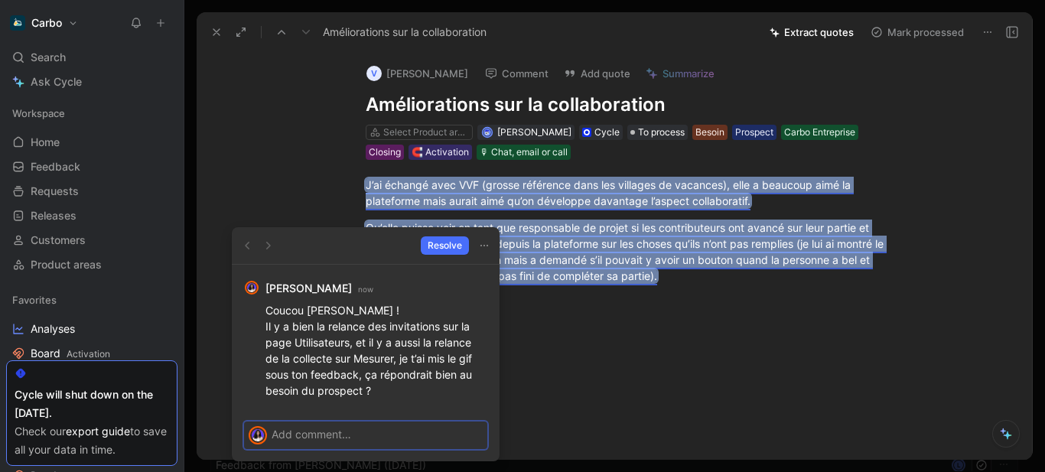
scroll to position [0, 0]
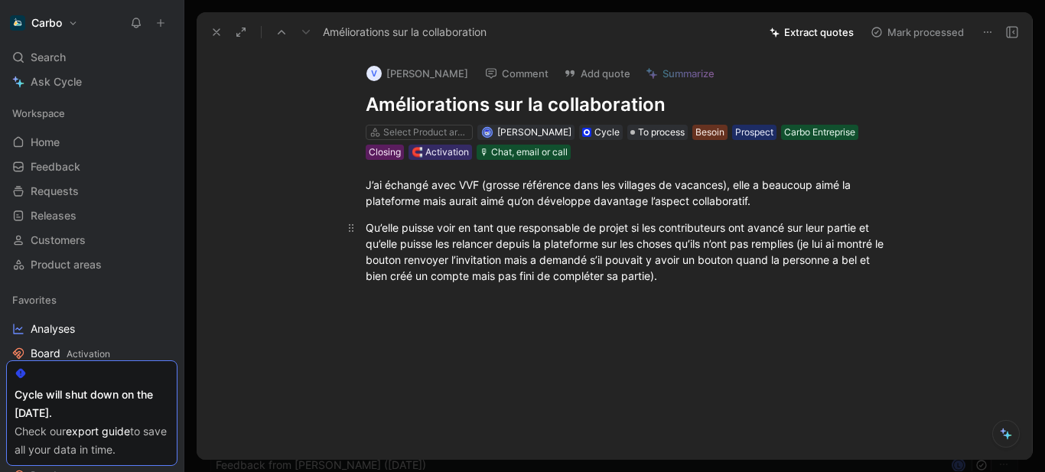
click at [707, 285] on p "Qu’elle puisse voir en tant que responsable de projet si les contributeurs ont …" at bounding box center [630, 251] width 587 height 73
click at [603, 338] on div at bounding box center [613, 335] width 21 height 21
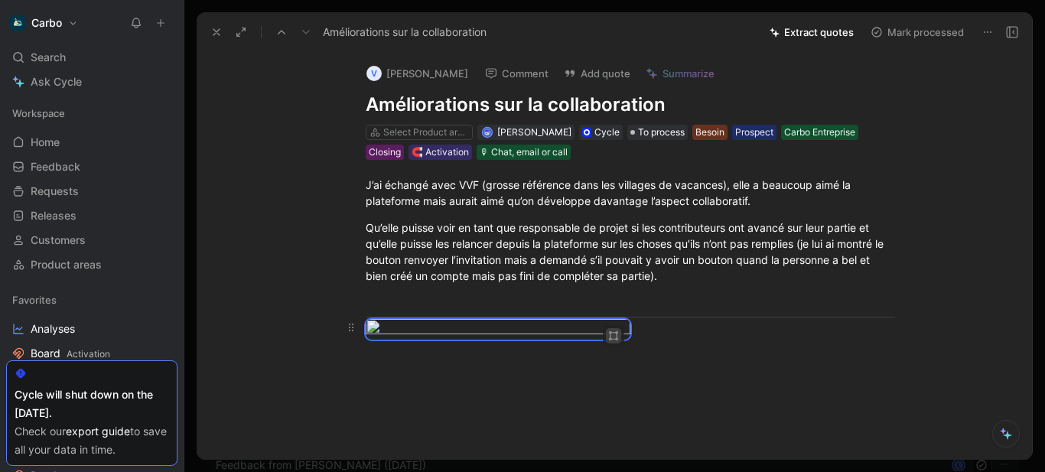
click at [610, 337] on icon "button" at bounding box center [613, 335] width 9 height 9
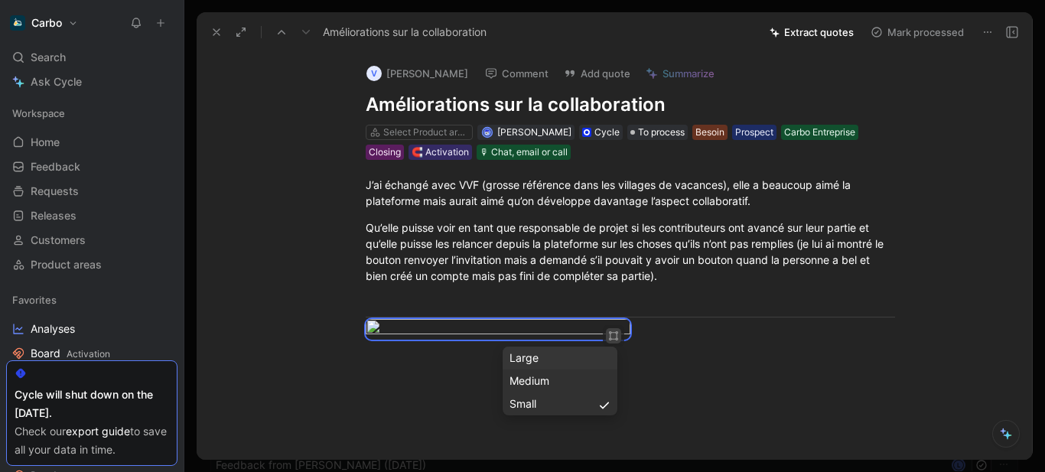
click at [531, 356] on div "Large" at bounding box center [559, 358] width 101 height 18
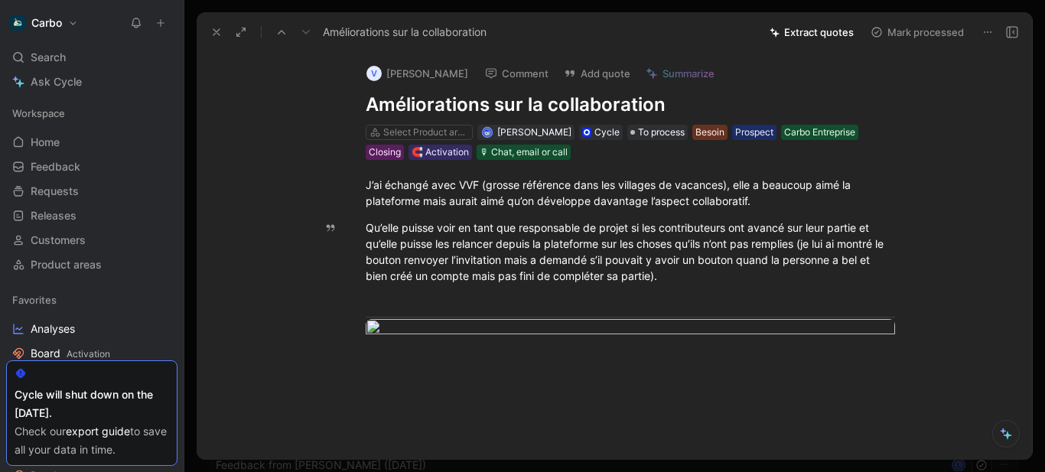
click at [1018, 31] on button at bounding box center [1011, 31] width 21 height 21
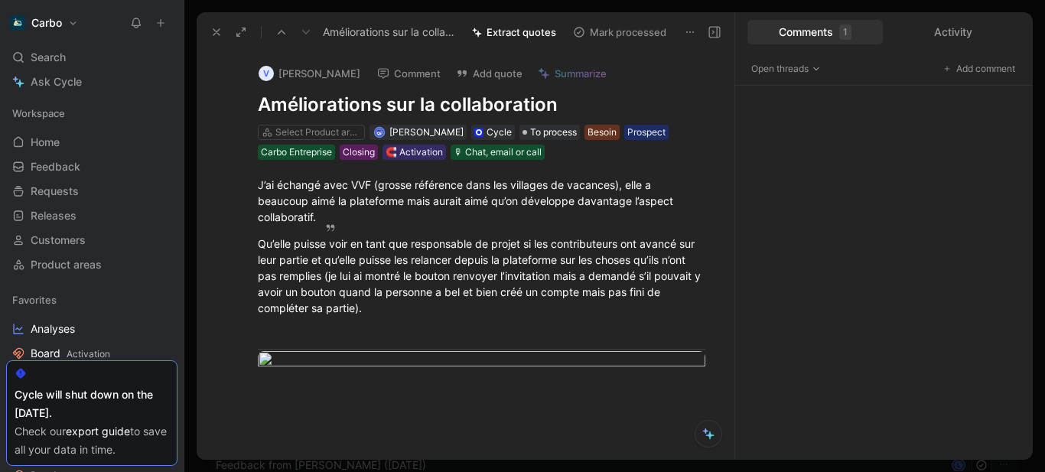
click at [837, 31] on div "Comments 1" at bounding box center [814, 32] width 135 height 24
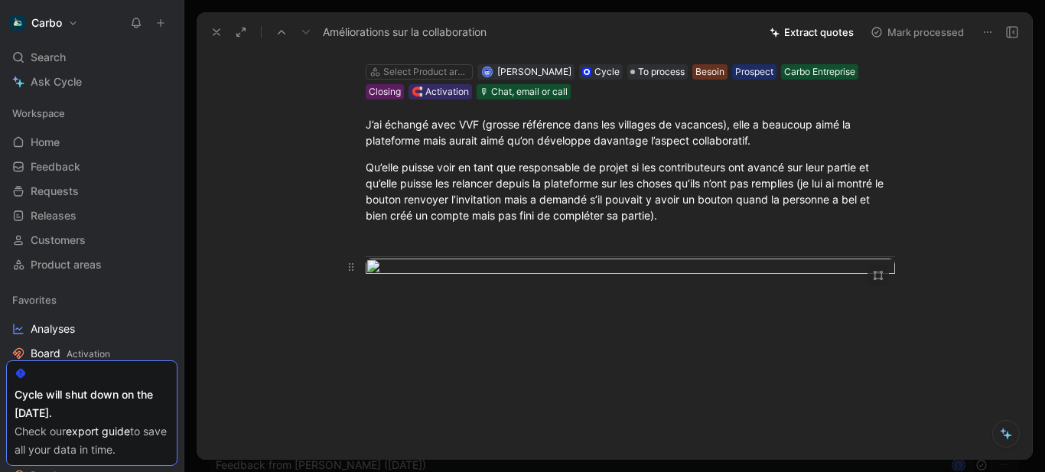
scroll to position [28, 0]
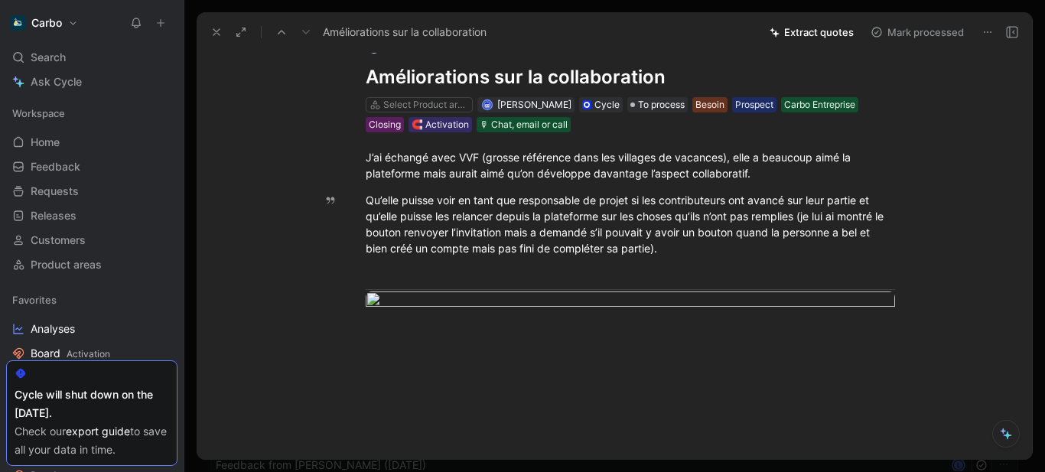
click at [1016, 31] on icon at bounding box center [1012, 32] width 12 height 12
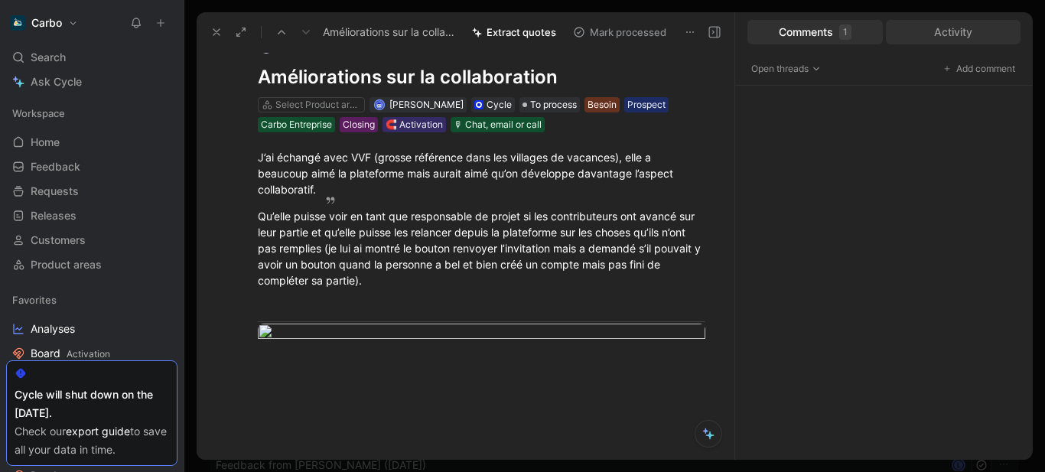
click at [949, 29] on div "Activity" at bounding box center [953, 32] width 135 height 24
click at [816, 25] on div "Comments 1" at bounding box center [814, 32] width 135 height 24
click at [791, 66] on span "Open threads" at bounding box center [786, 68] width 70 height 15
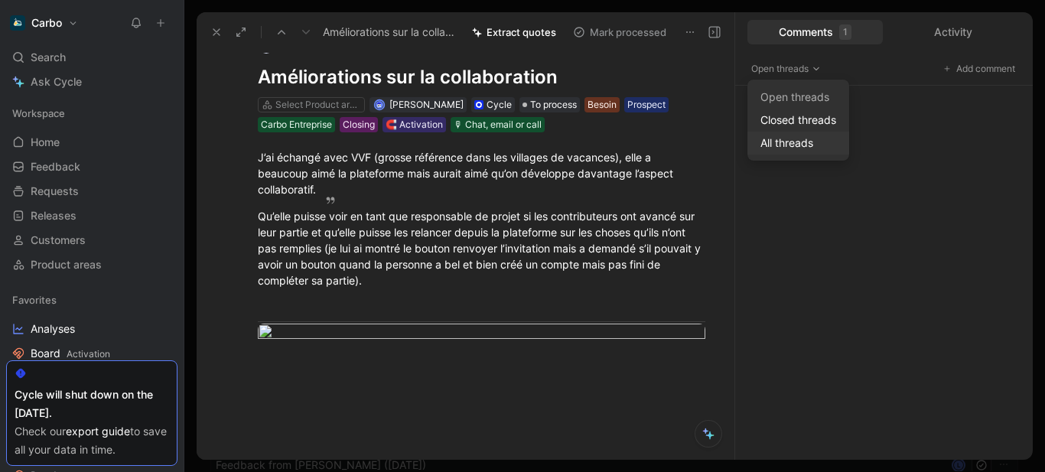
click at [803, 141] on div "All threads" at bounding box center [798, 143] width 88 height 18
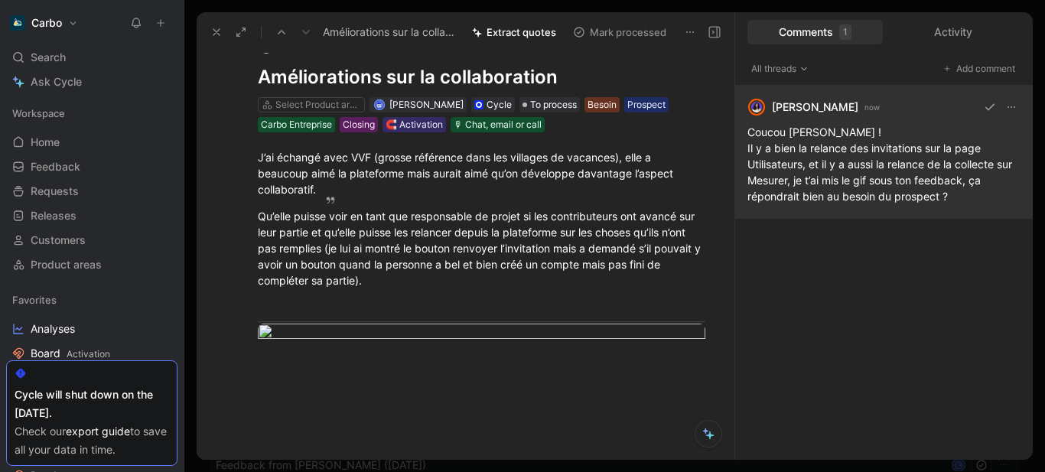
click at [850, 165] on div "[PERSON_NAME] now Coucou [PERSON_NAME] ! Il y a bien la relance des invitations…" at bounding box center [884, 152] width 298 height 133
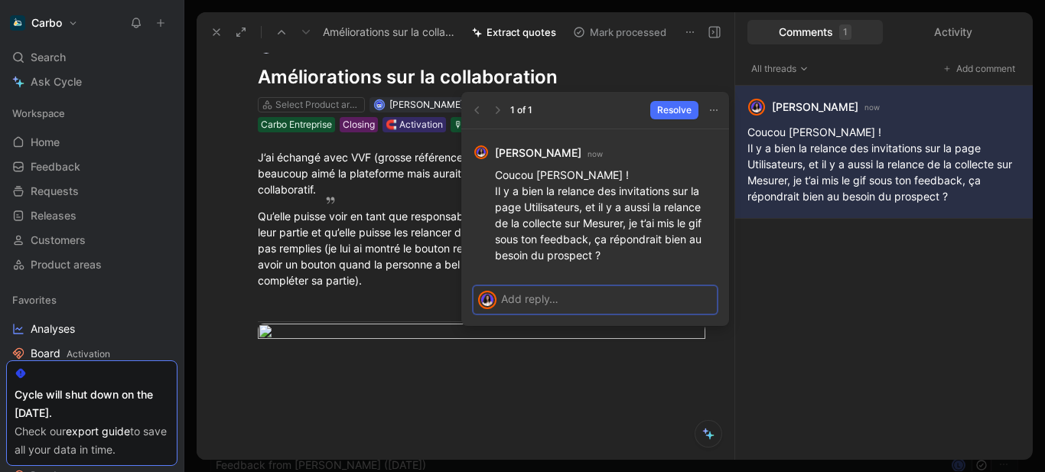
click at [585, 308] on div at bounding box center [609, 298] width 216 height 25
click at [704, 146] on icon "button" at bounding box center [707, 151] width 12 height 12
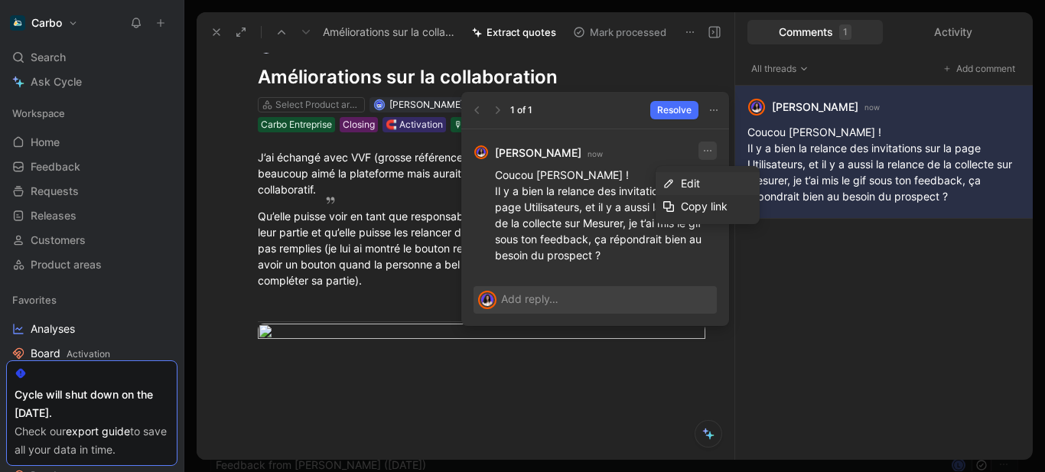
click at [701, 180] on div "Edit" at bounding box center [717, 183] width 72 height 18
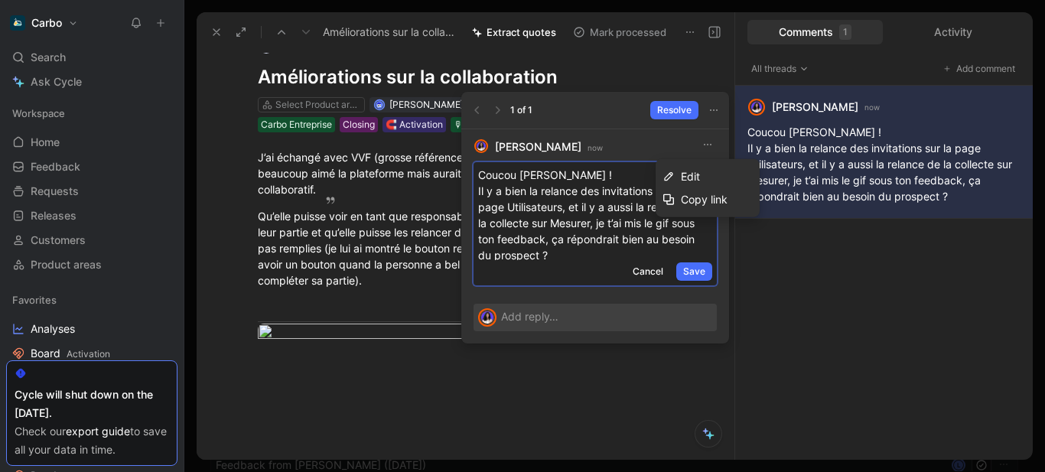
scroll to position [5, 0]
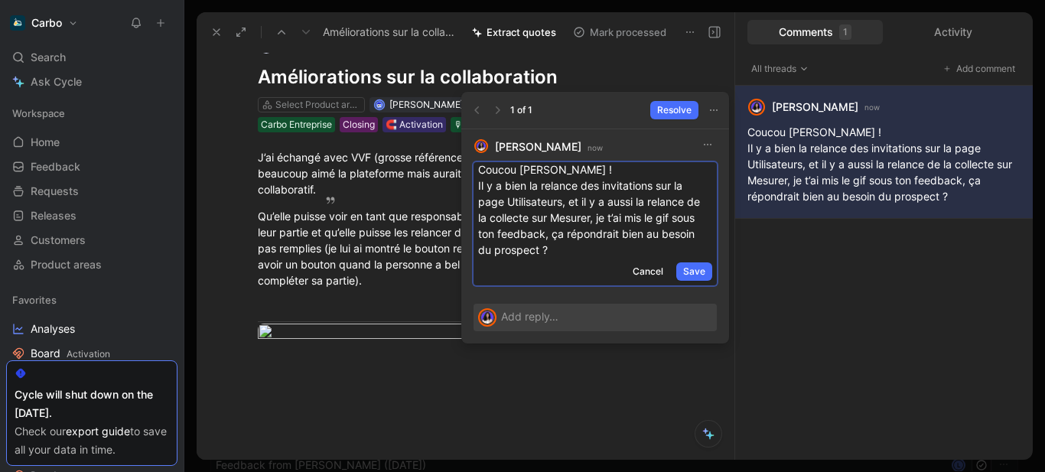
click at [603, 177] on p "Coucou [PERSON_NAME] ! Il y a bien la relance des invitations sur la page Utili…" at bounding box center [595, 209] width 234 height 96
click at [609, 220] on p "Coucou [PERSON_NAME] ! Il y a bien la relance des invitations sur la page Utili…" at bounding box center [595, 209] width 234 height 96
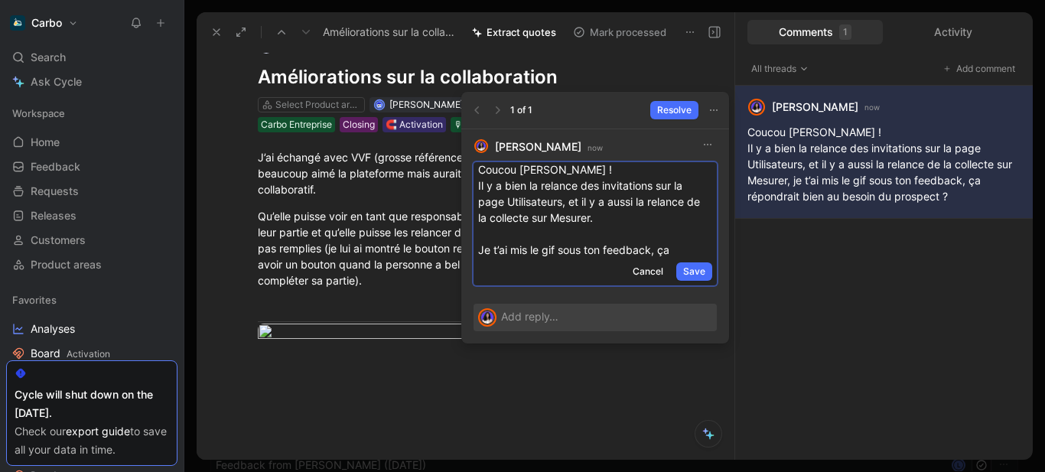
scroll to position [24, 0]
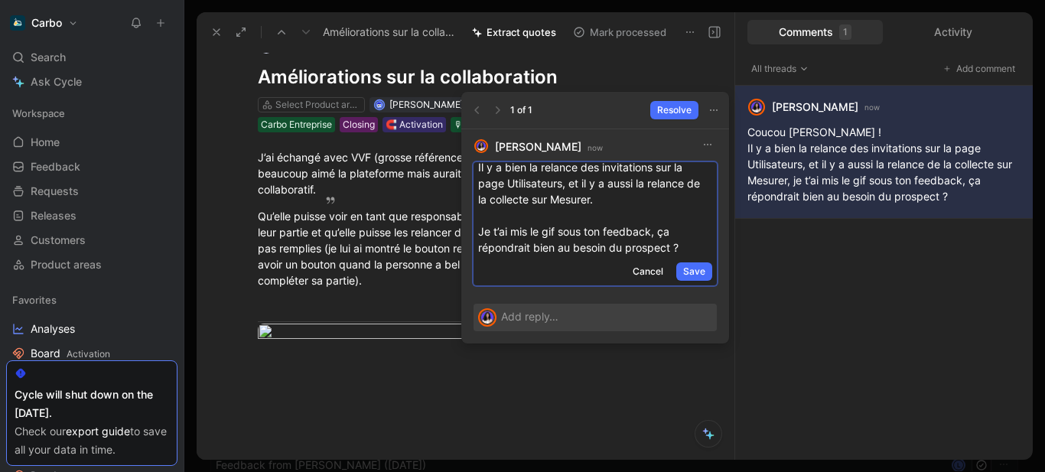
click at [659, 229] on p "Coucou [PERSON_NAME] ! Il y a bien la relance des invitations sur la page Utili…" at bounding box center [595, 199] width 234 height 112
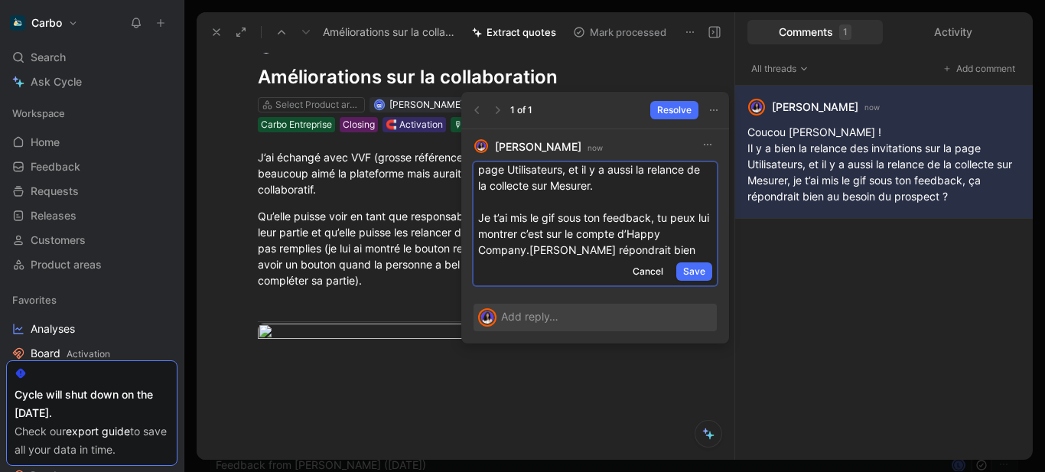
scroll to position [70, 0]
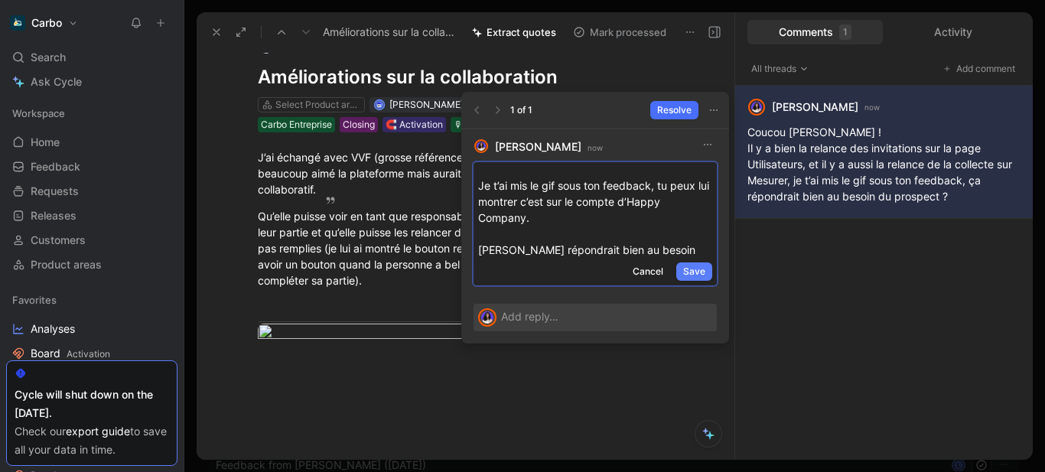
click at [705, 272] on button "Save" at bounding box center [694, 271] width 36 height 18
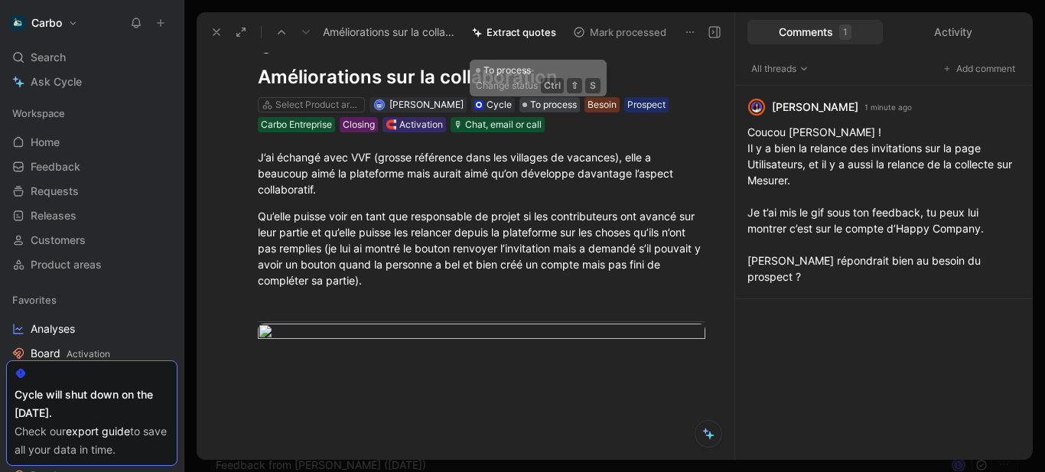
click at [532, 100] on span "To process" at bounding box center [553, 104] width 47 height 15
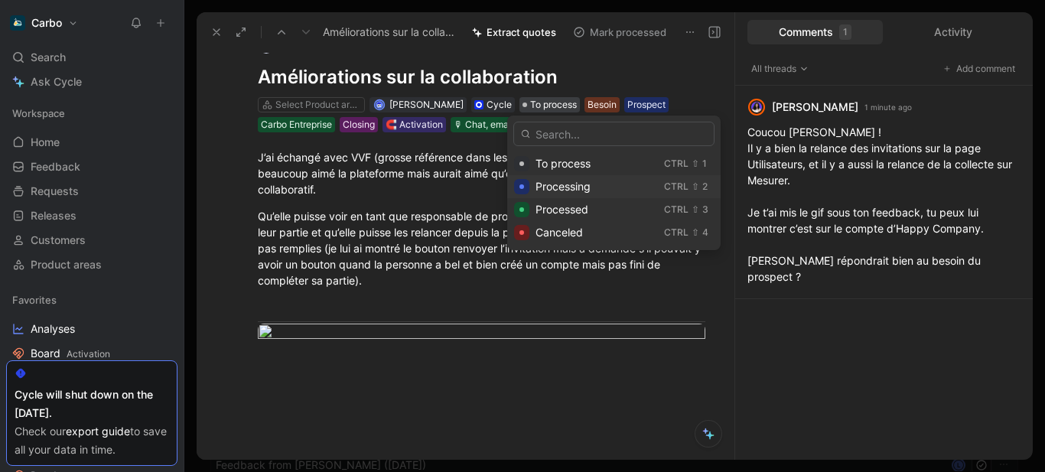
click at [594, 187] on div "Processing" at bounding box center [596, 186] width 122 height 18
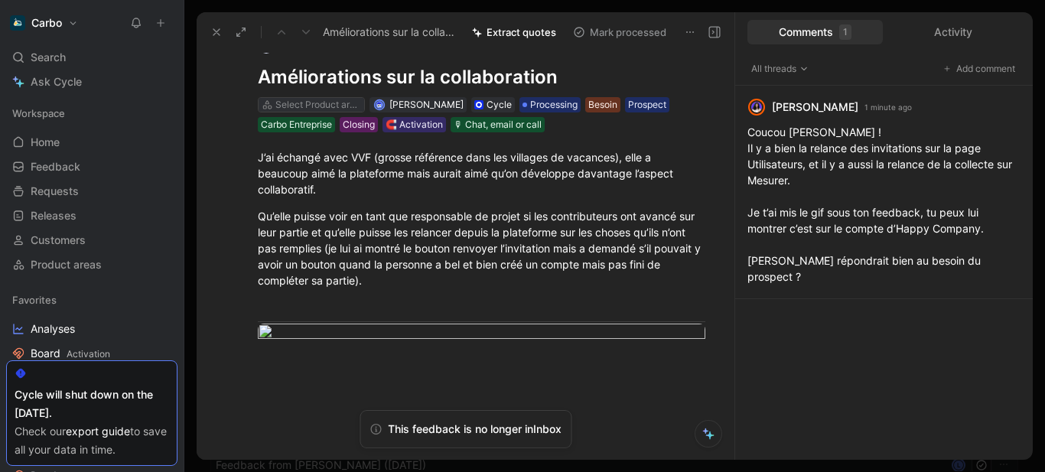
click at [301, 104] on div "Select Product areas" at bounding box center [318, 104] width 86 height 15
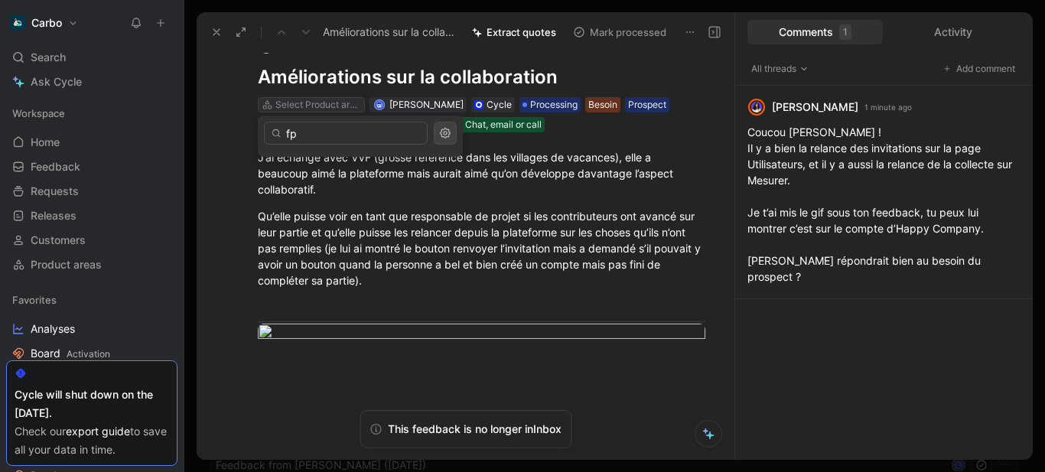
type input "f"
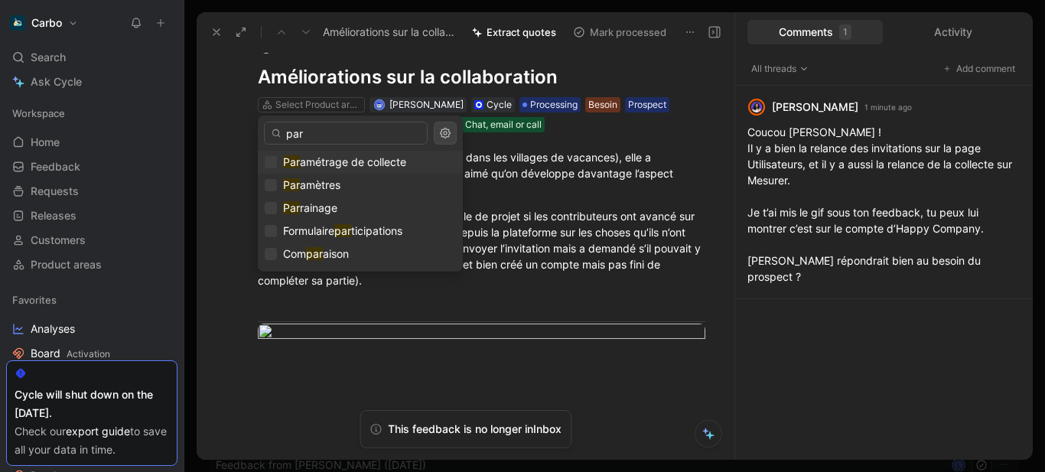
type input "par"
click at [330, 159] on span "amétrage de collecte" at bounding box center [353, 161] width 106 height 13
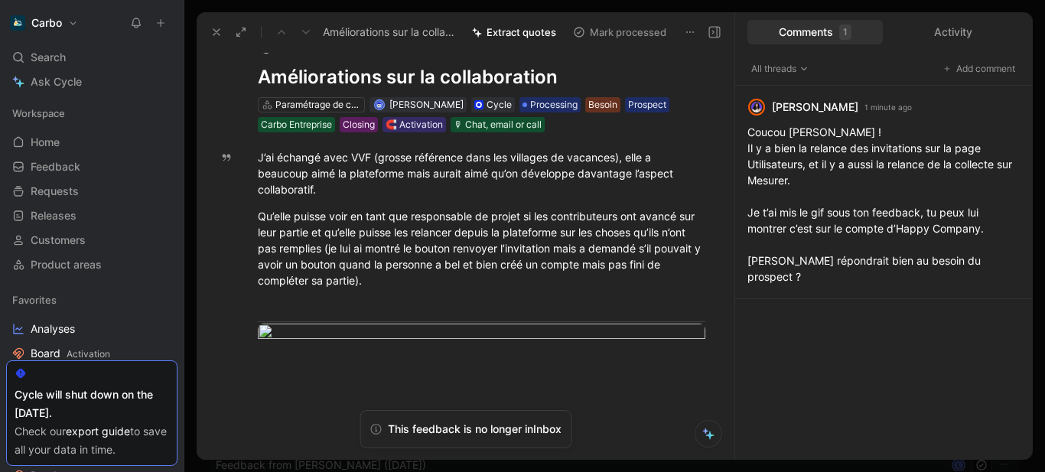
click at [437, 73] on h1 "Améliorations sur la collaboration" at bounding box center [481, 77] width 447 height 24
click at [434, 272] on div "Qu’elle puisse voir en tant que responsable de projet si les contributeurs ont …" at bounding box center [481, 248] width 447 height 80
drag, startPoint x: 419, startPoint y: 285, endPoint x: 582, endPoint y: 249, distance: 166.8
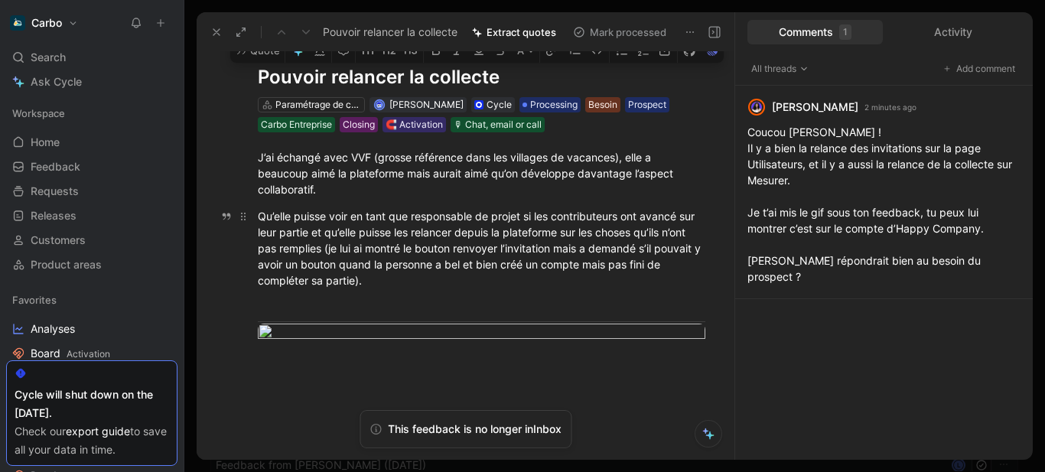
click at [582, 249] on div "Qu’elle puisse voir en tant que responsable de projet si les contributeurs ont …" at bounding box center [481, 248] width 447 height 80
click at [262, 63] on button "Quote" at bounding box center [257, 50] width 54 height 24
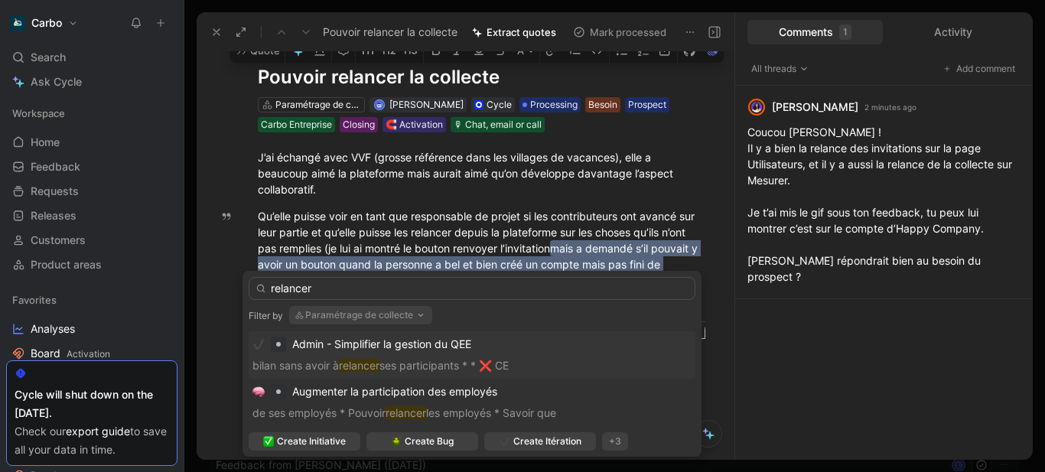
type input "relancer"
click at [355, 314] on button "Paramétrage de collecte" at bounding box center [360, 315] width 143 height 18
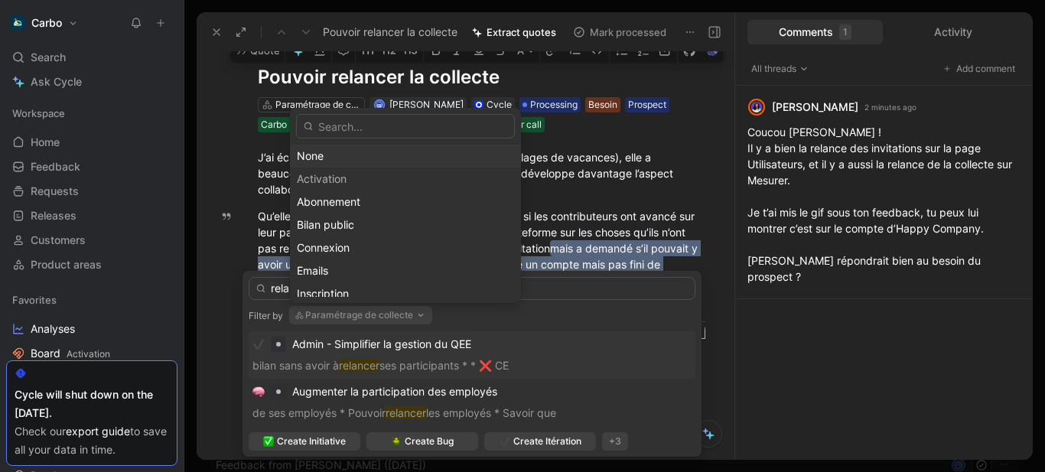
click at [327, 161] on div "None" at bounding box center [405, 156] width 217 height 18
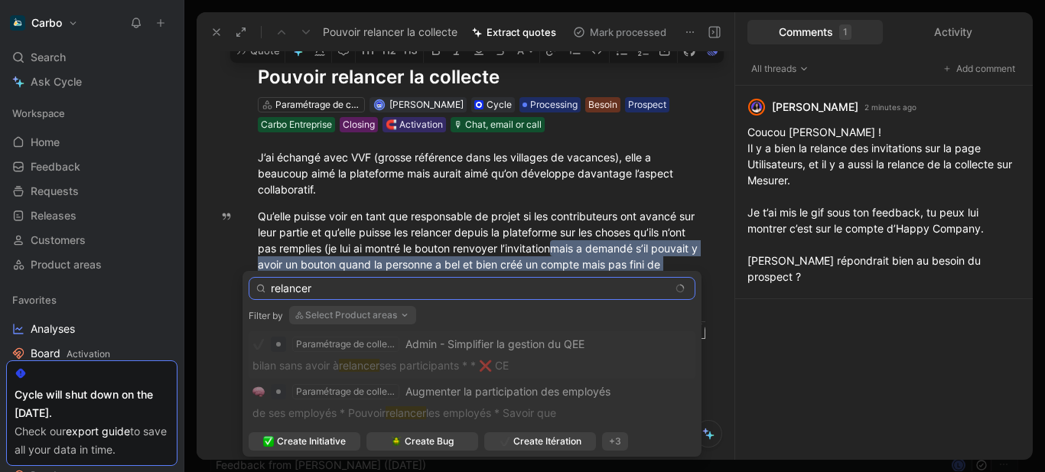
click at [345, 288] on input "relancer" at bounding box center [472, 288] width 447 height 23
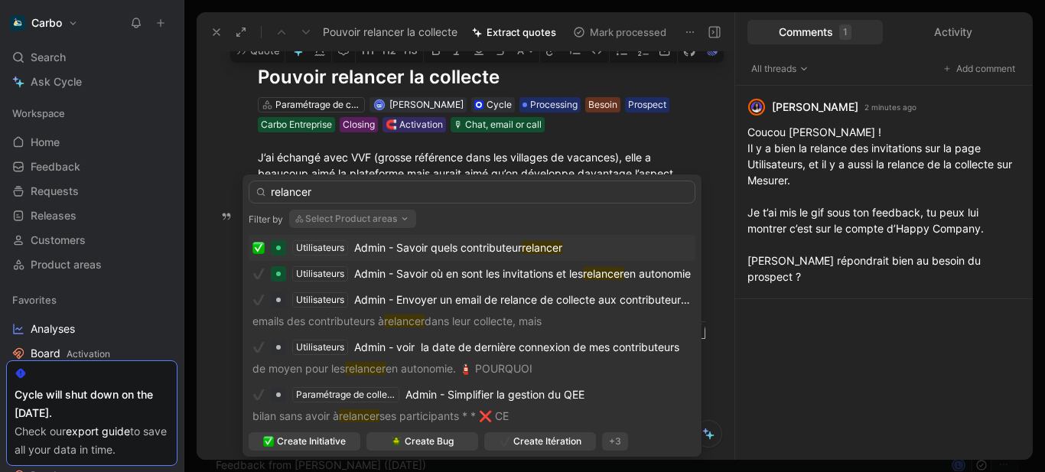
click at [455, 249] on span "Admin - Savoir quels contributeur" at bounding box center [437, 247] width 167 height 13
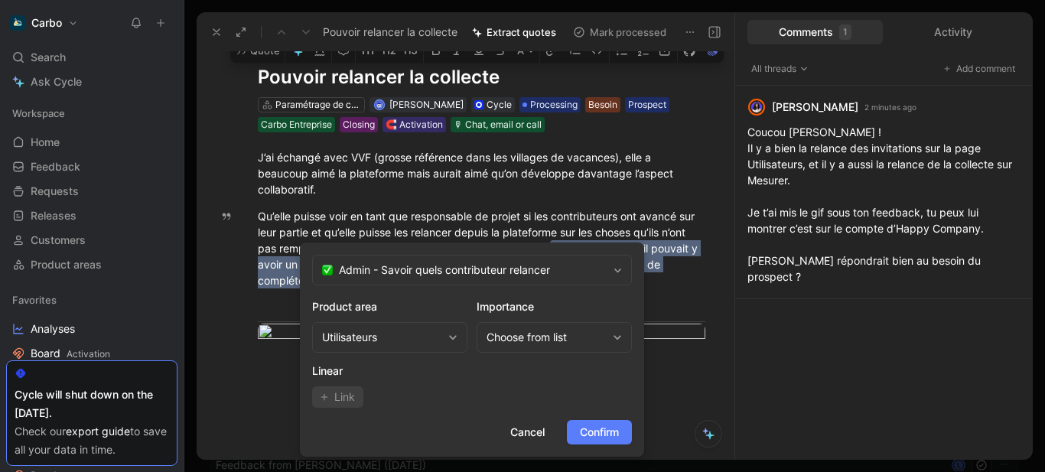
click at [597, 428] on span "Confirm" at bounding box center [599, 432] width 39 height 18
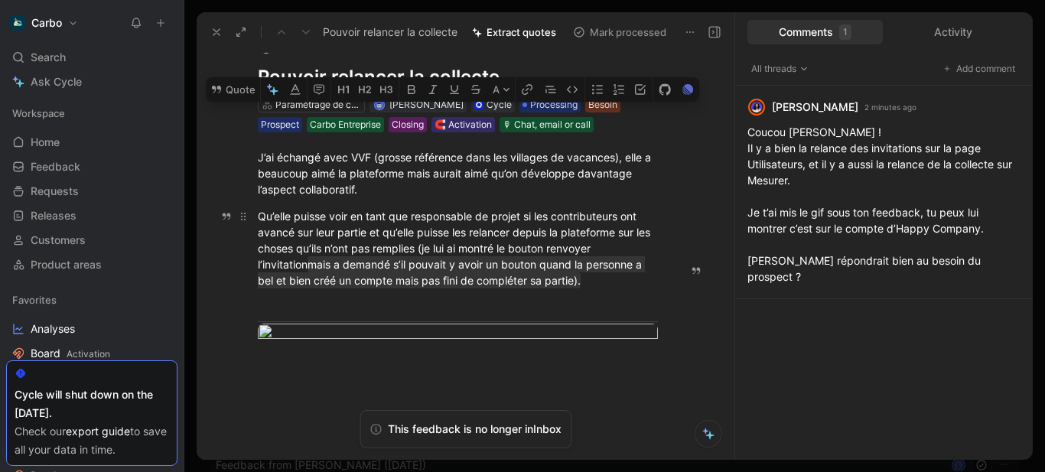
click at [483, 293] on p "Qu’elle puisse voir en tant que responsable de projet si les contributeurs ont …" at bounding box center [458, 247] width 458 height 89
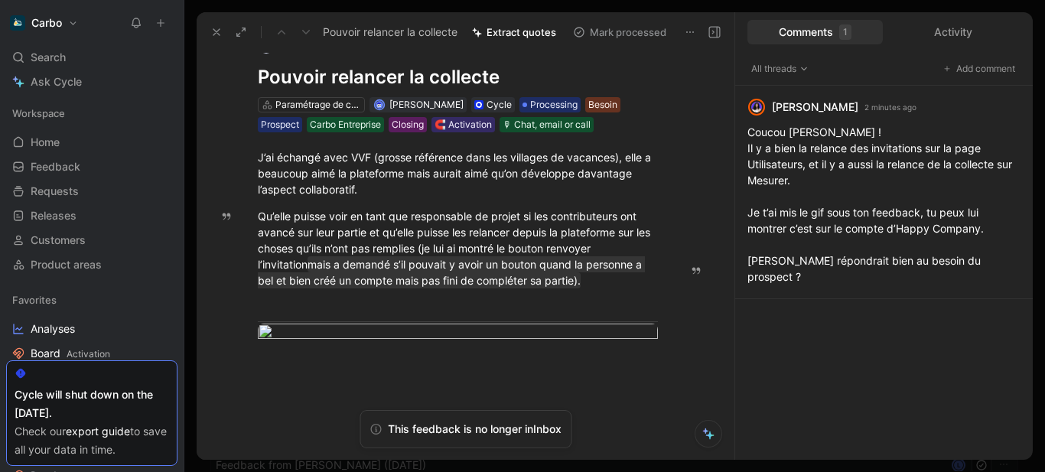
click at [216, 34] on icon at bounding box center [216, 32] width 12 height 12
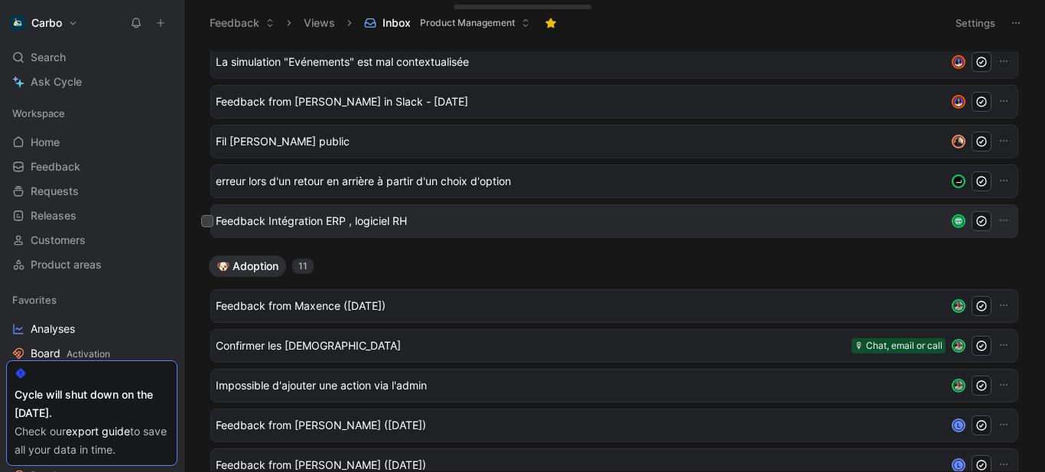
click at [405, 221] on span "Feedback Intégration ERP , logiciel RH" at bounding box center [578, 221] width 724 height 18
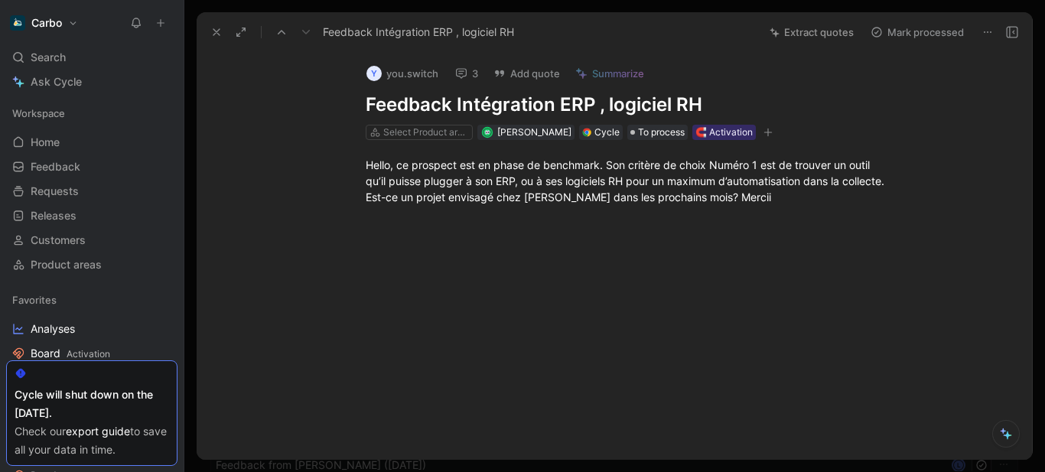
click at [216, 31] on icon at bounding box center [216, 32] width 12 height 12
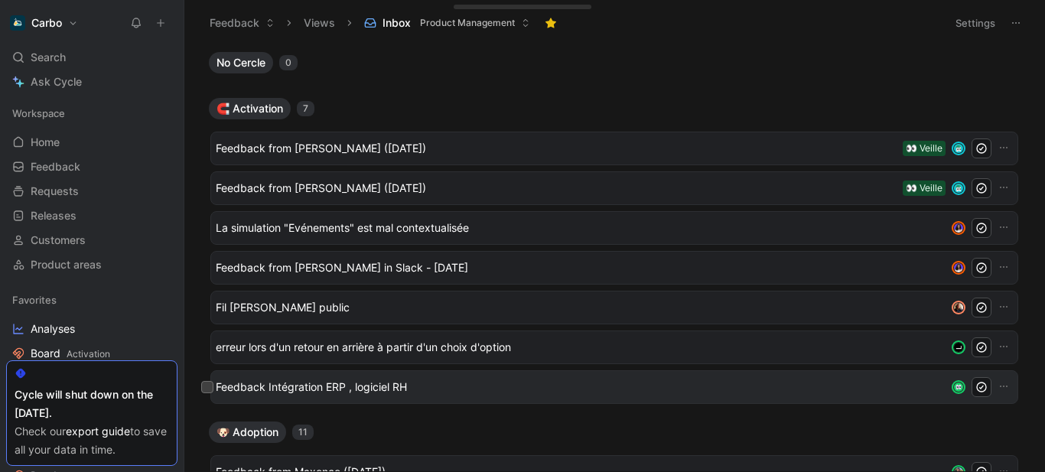
click at [389, 382] on span "Feedback Intégration ERP , logiciel RH" at bounding box center [578, 387] width 724 height 18
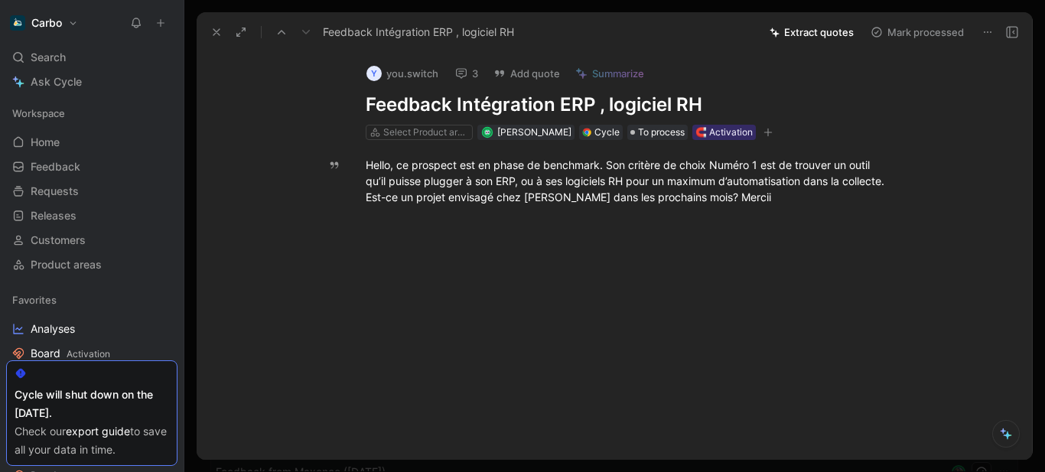
click at [1012, 34] on icon at bounding box center [1012, 32] width 12 height 12
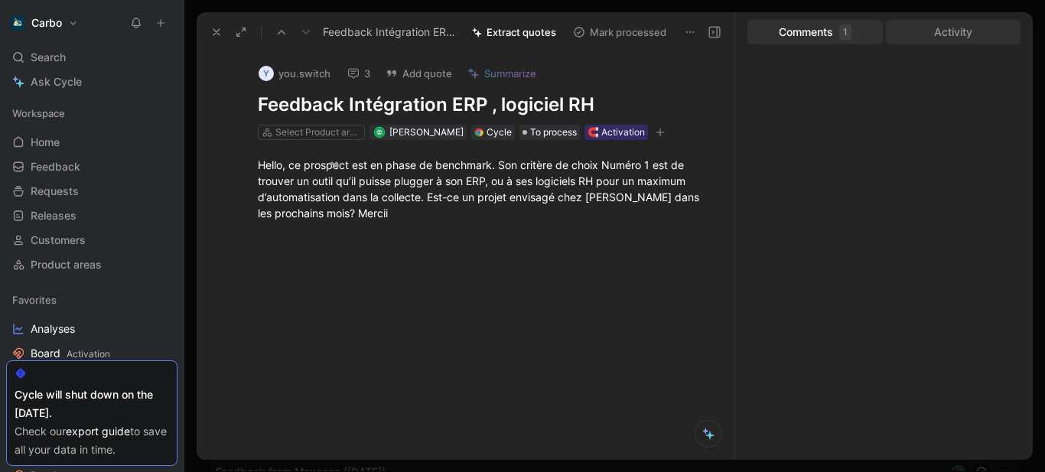
click at [961, 36] on div "Activity" at bounding box center [953, 32] width 135 height 24
click at [846, 33] on div "1" at bounding box center [845, 31] width 12 height 15
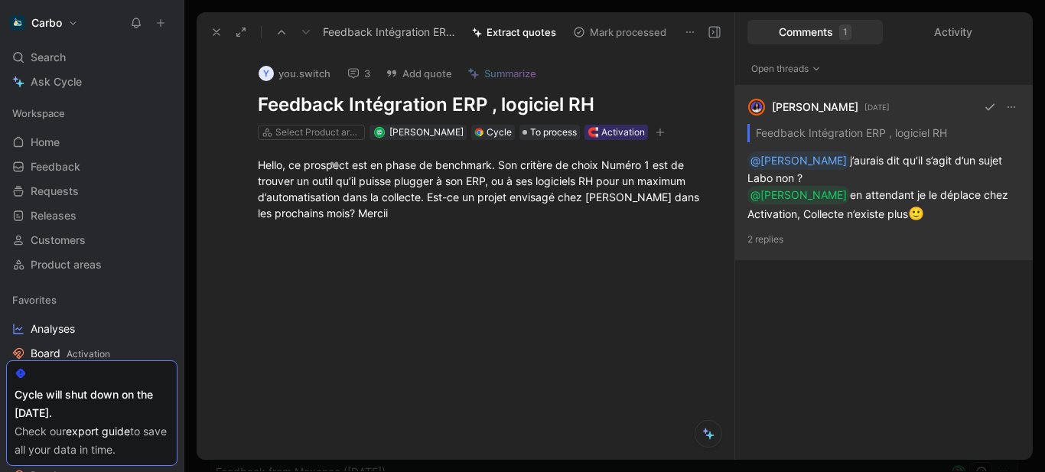
click at [863, 204] on div "[PERSON_NAME] [DATE] Feedback Intégration ERP , logiciel RH @[PERSON_NAME]aurai…" at bounding box center [884, 173] width 298 height 174
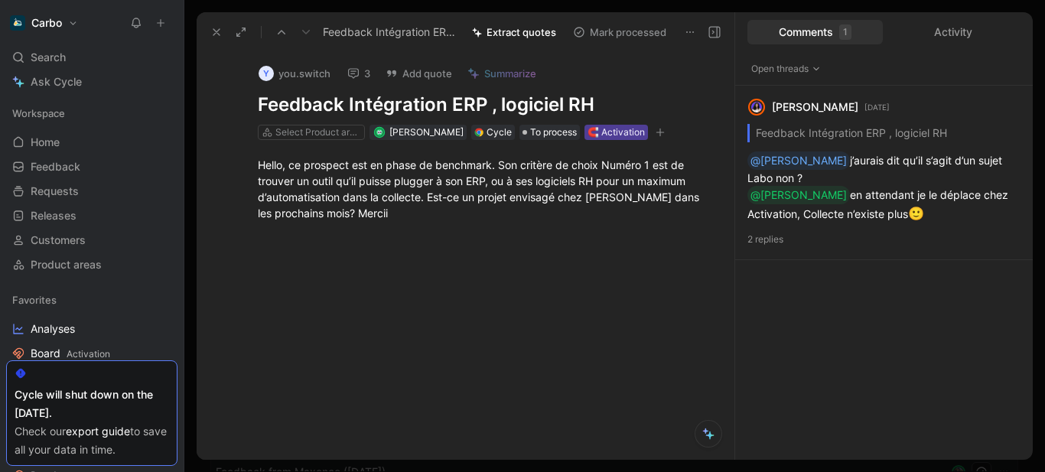
click at [597, 128] on div "🧲 Activation" at bounding box center [615, 132] width 57 height 15
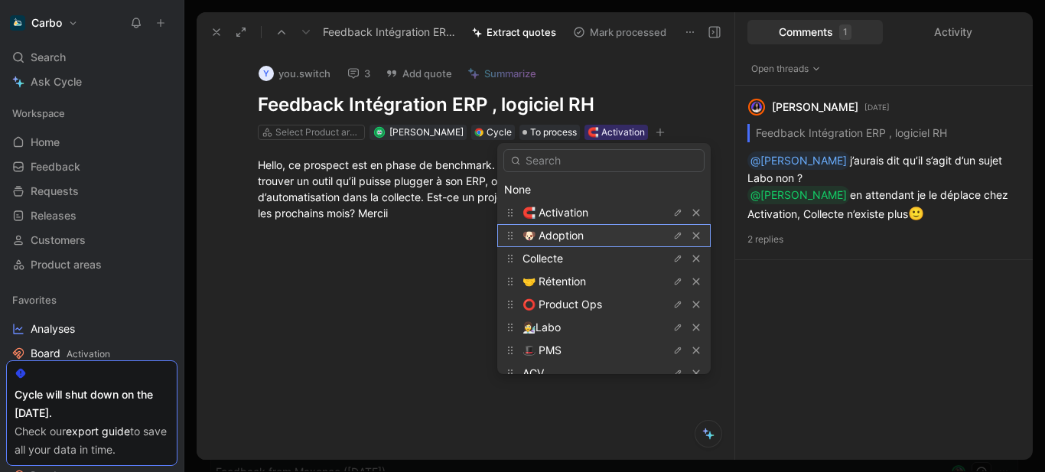
click at [574, 232] on span "🐶 Adoption" at bounding box center [552, 235] width 61 height 13
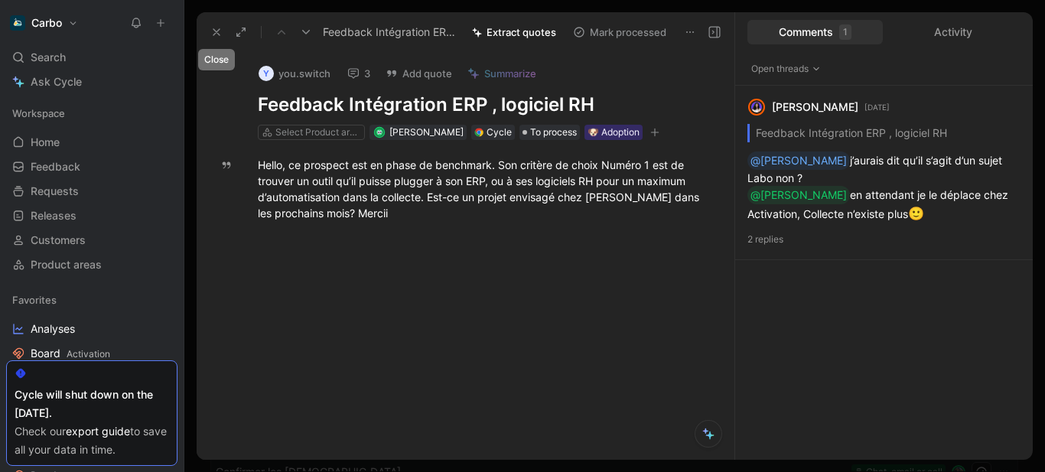
click at [218, 34] on icon at bounding box center [216, 32] width 12 height 12
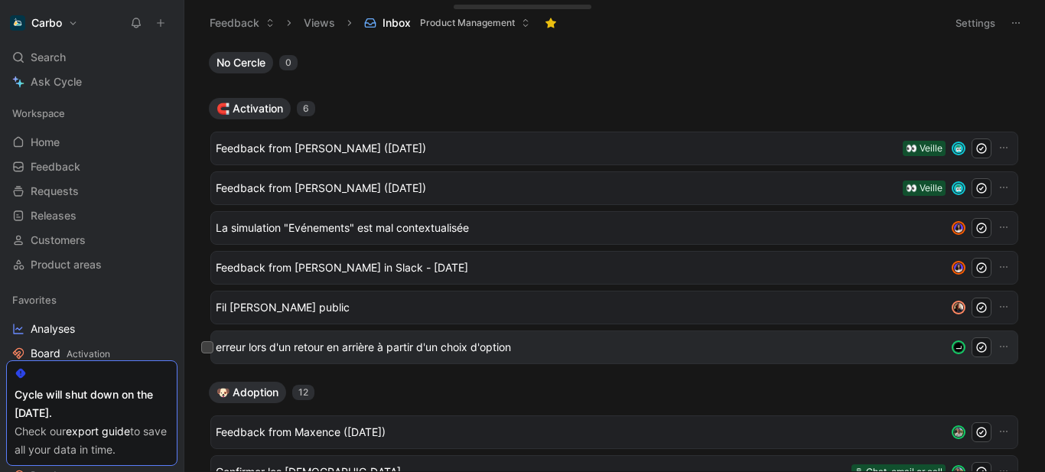
click at [413, 351] on span "erreur lors d'un retour en arrière à partir d'un choix d'option" at bounding box center [578, 347] width 724 height 18
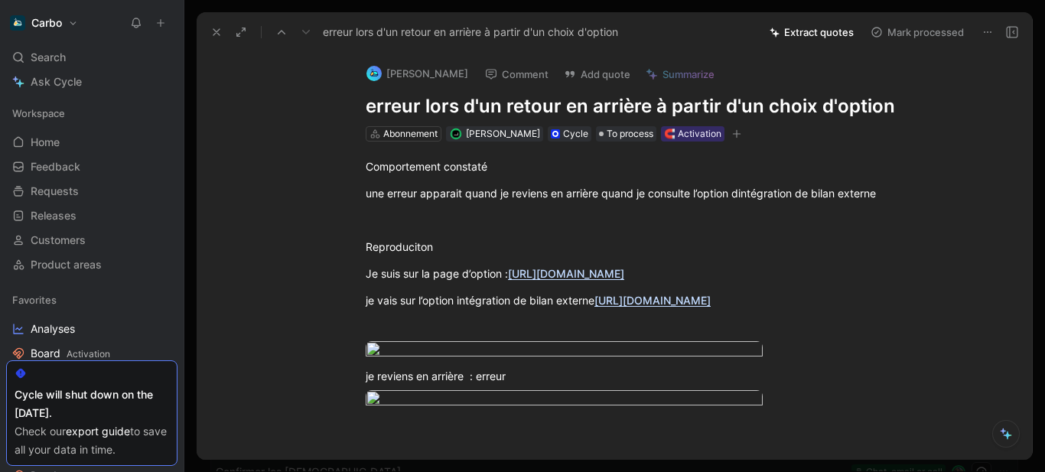
drag, startPoint x: 506, startPoint y: 164, endPoint x: 298, endPoint y: 167, distance: 208.0
click at [298, 167] on div "Comportement constaté une erreur apparait quand je reviens en arrière quand je …" at bounding box center [630, 295] width 803 height 308
click at [424, 219] on div at bounding box center [630, 220] width 529 height 16
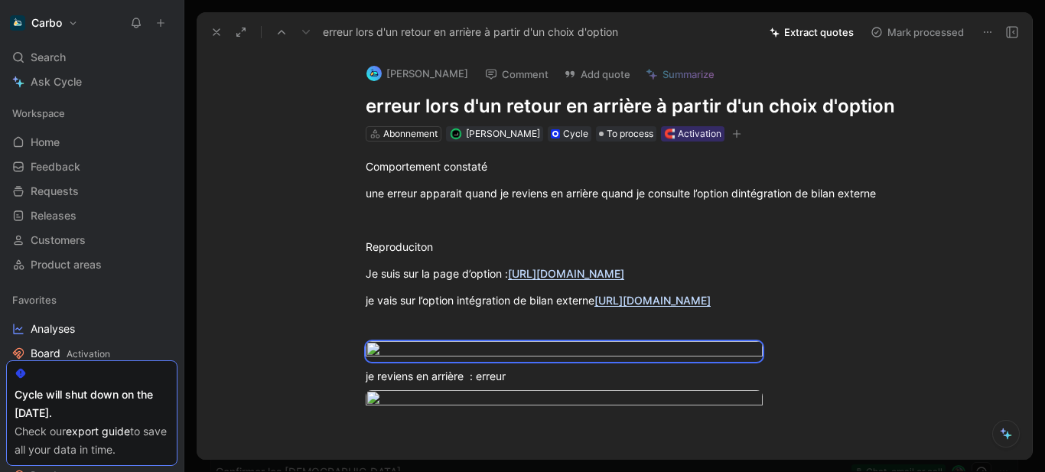
scroll to position [669, 0]
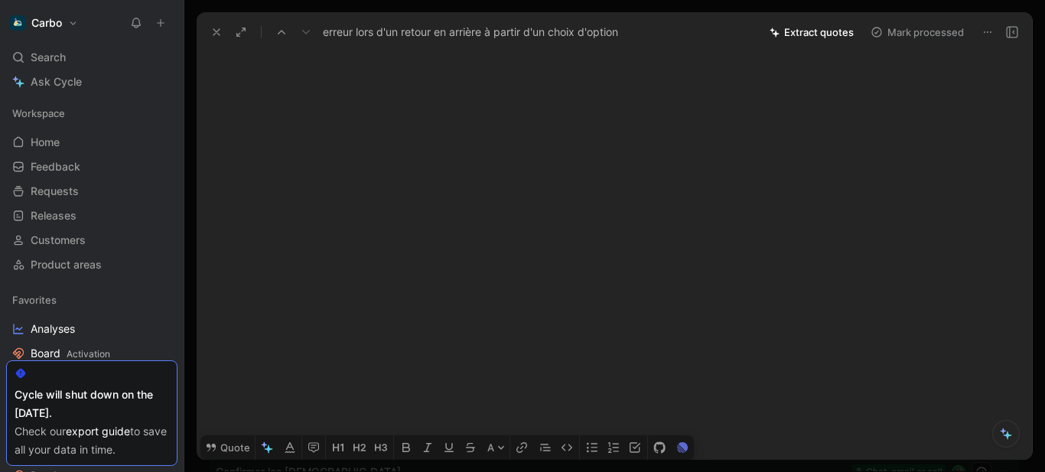
drag, startPoint x: 360, startPoint y: 182, endPoint x: 794, endPoint y: 327, distance: 457.3
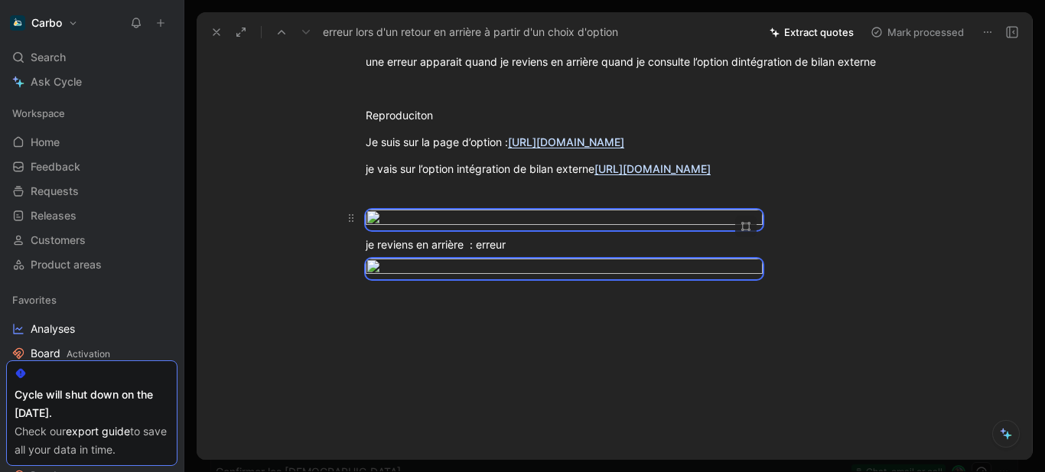
scroll to position [0, 0]
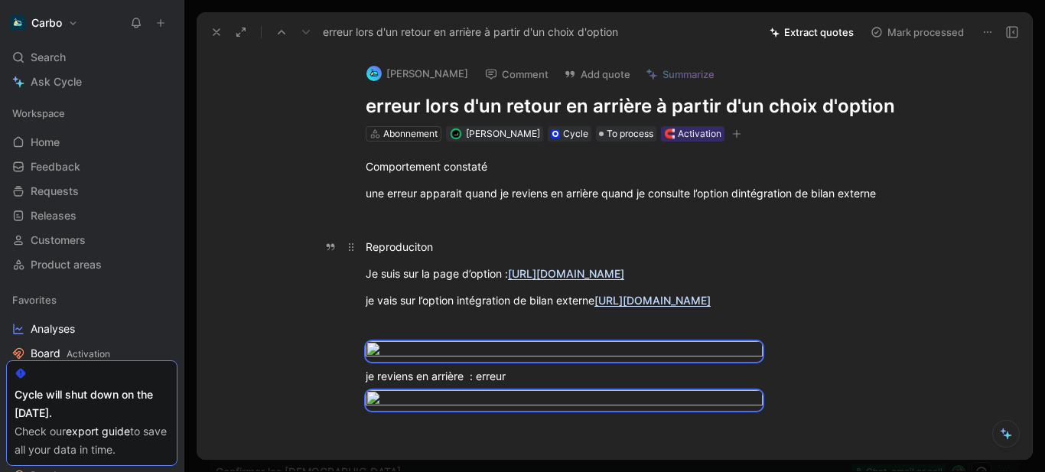
click at [371, 237] on p "Reproduciton" at bounding box center [630, 246] width 587 height 25
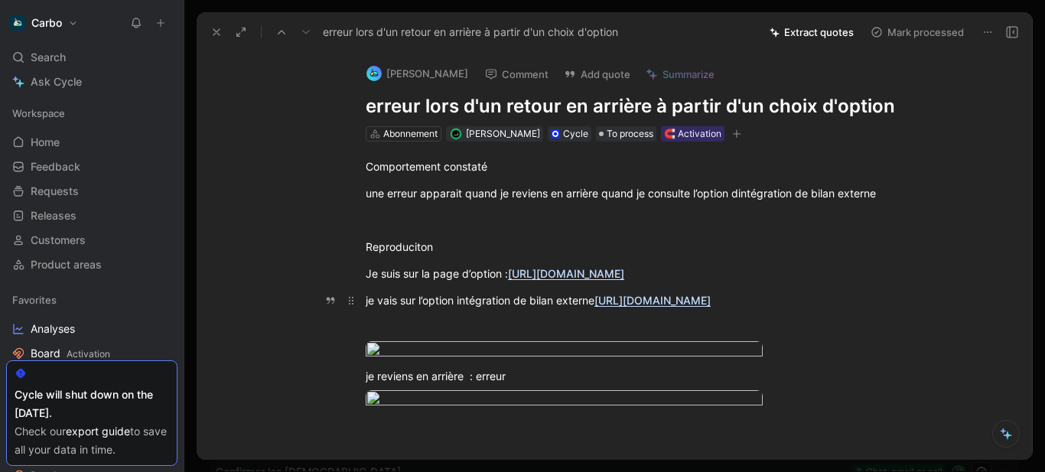
drag, startPoint x: 366, startPoint y: 173, endPoint x: 828, endPoint y: 321, distance: 485.2
click at [828, 321] on div "Comportement constaté une erreur apparait quand je reviens en arrière quand je …" at bounding box center [630, 295] width 803 height 308
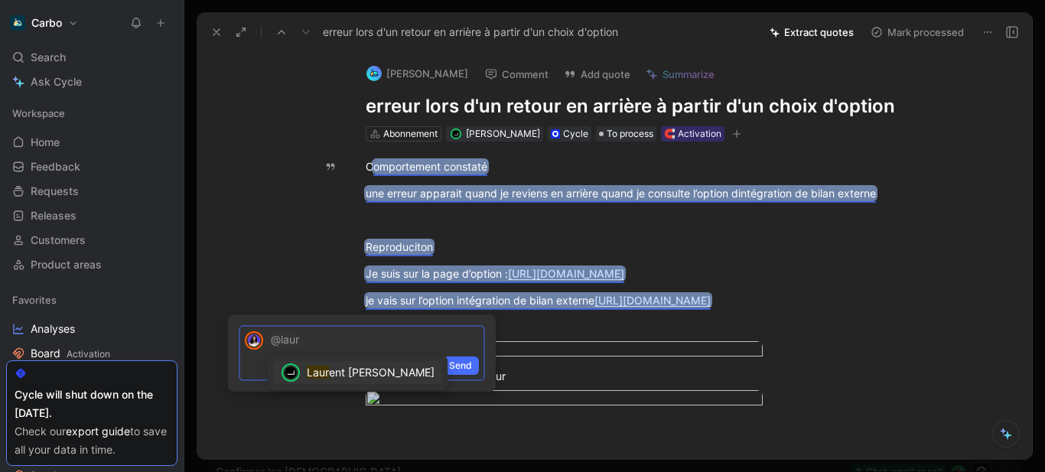
click at [339, 372] on span "ent [PERSON_NAME]" at bounding box center [382, 372] width 106 height 13
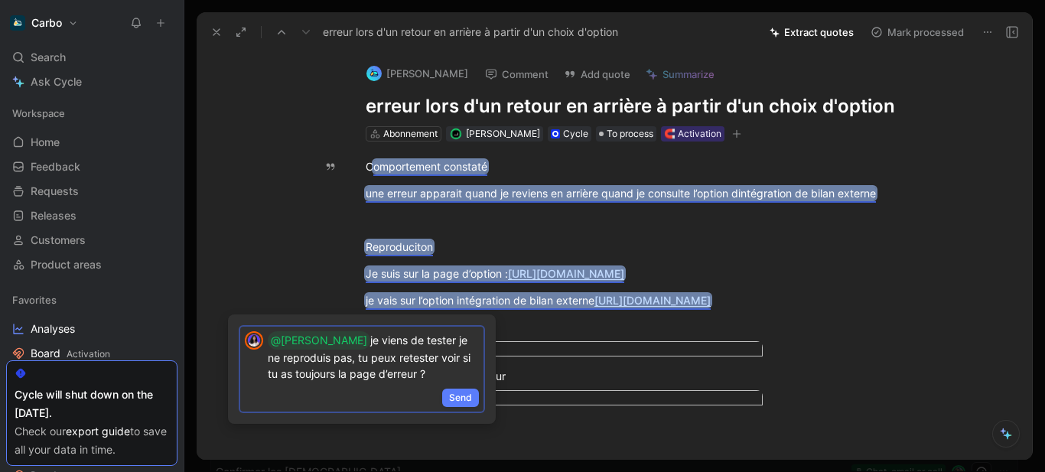
click at [459, 398] on span "Send" at bounding box center [460, 397] width 23 height 15
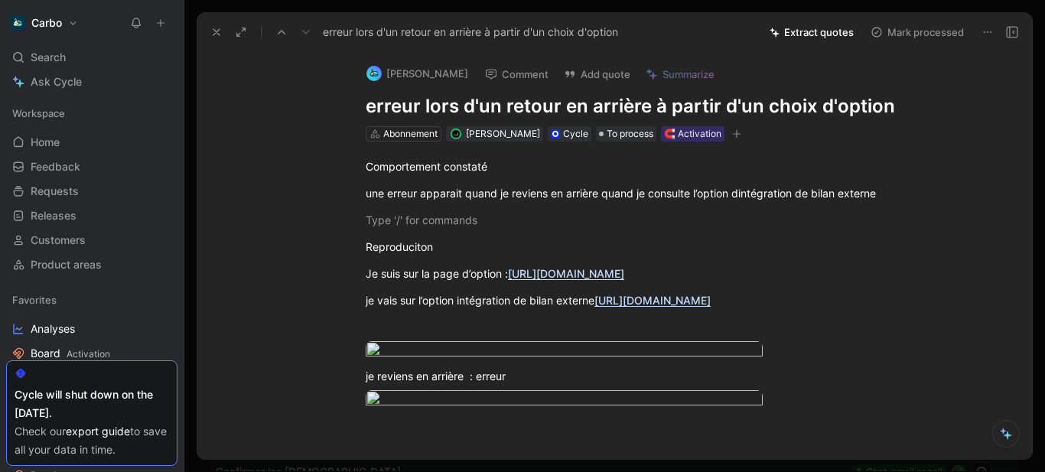
click at [1016, 35] on icon at bounding box center [1012, 32] width 12 height 12
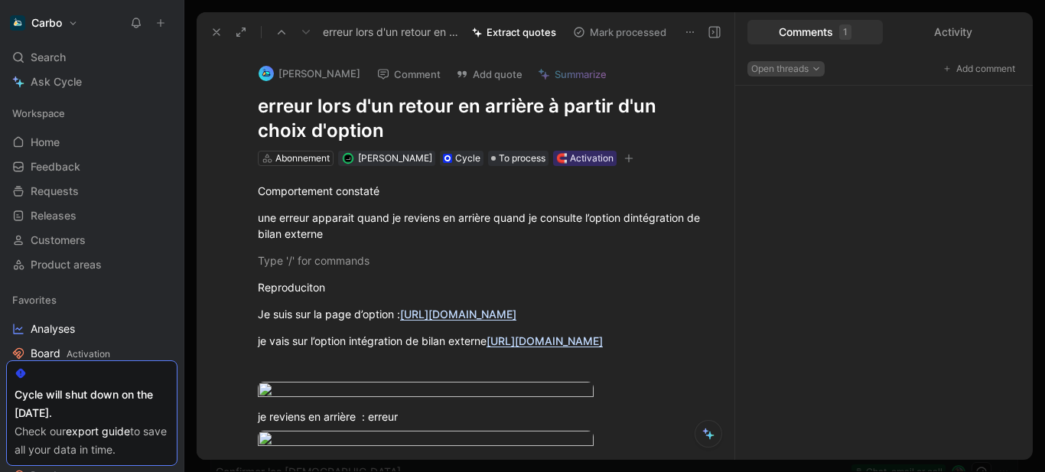
click at [770, 70] on span "Open threads" at bounding box center [786, 68] width 70 height 15
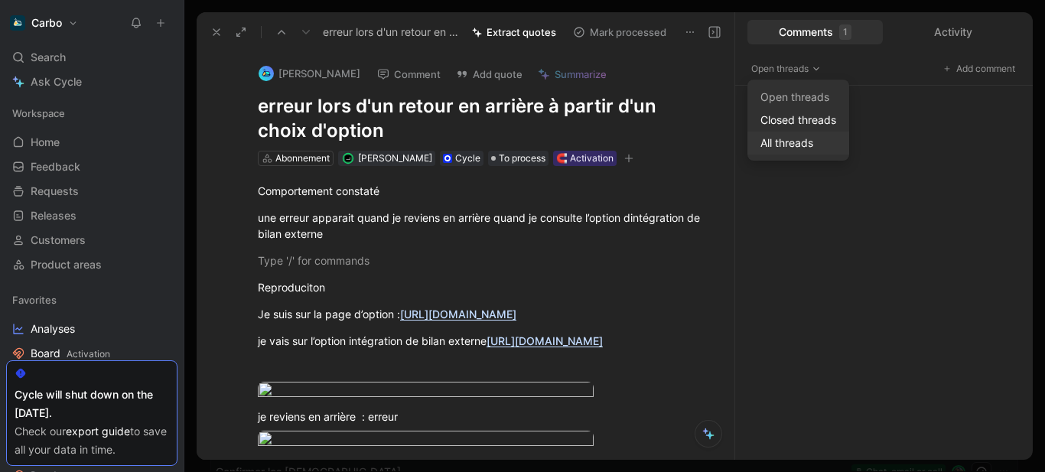
click at [819, 139] on div "All threads" at bounding box center [798, 143] width 88 height 18
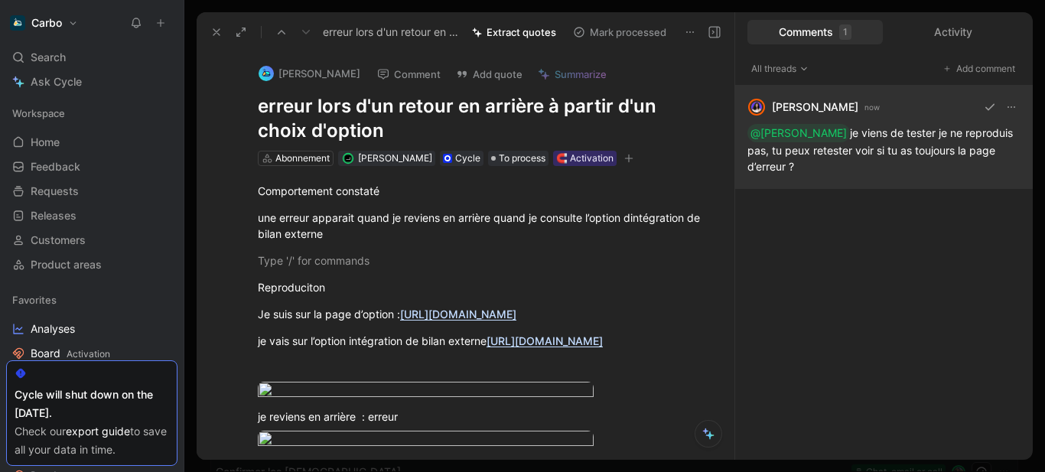
click at [821, 155] on div "[PERSON_NAME] now @[PERSON_NAME] je viens de tester je ne reproduis pas, tu peu…" at bounding box center [884, 137] width 298 height 103
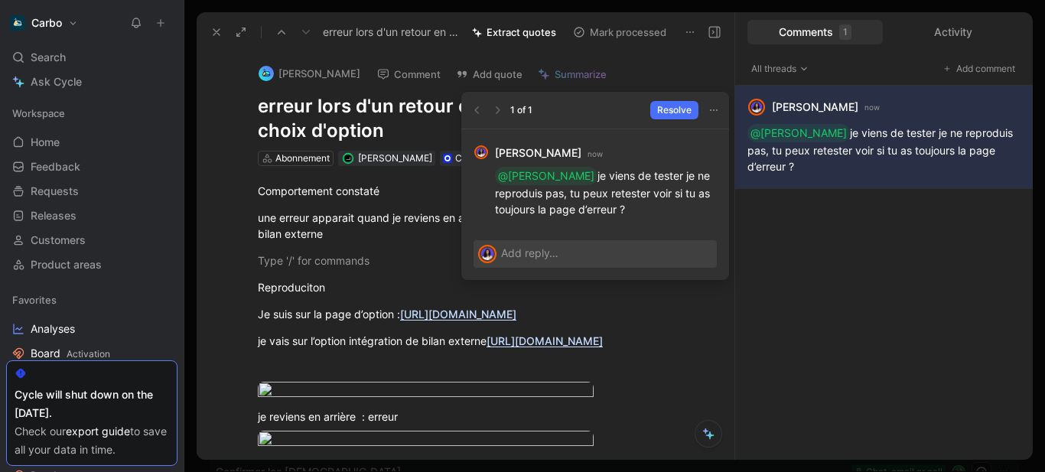
drag, startPoint x: 626, startPoint y: 210, endPoint x: 422, endPoint y: 50, distance: 258.9
click at [447, 176] on body "Carbo Search Ctrl K Ask Cycle Workspace Home G then H Feedback G then F Request…" at bounding box center [522, 236] width 1045 height 472
click at [580, 174] on p "@[PERSON_NAME] je viens de tester je ne reproduis pas, tu peux retester voir si…" at bounding box center [606, 192] width 222 height 50
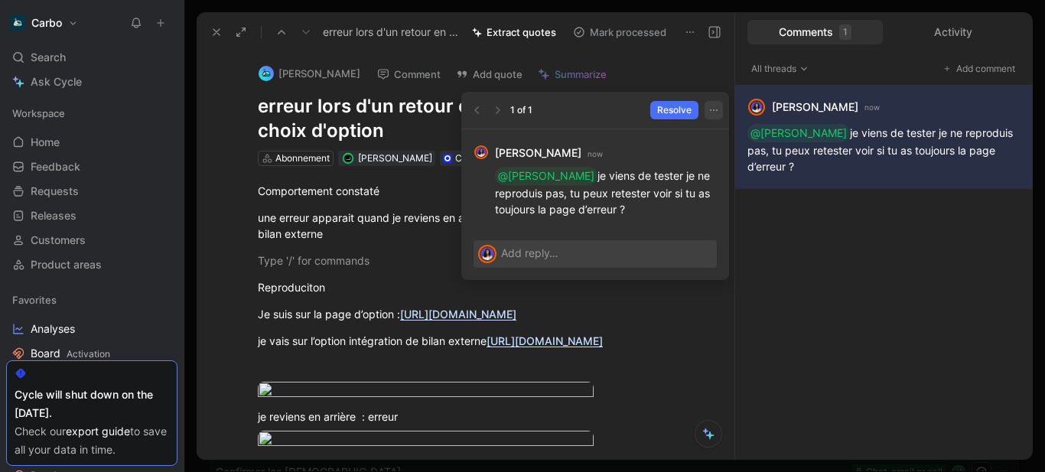
click at [707, 114] on icon "button" at bounding box center [713, 110] width 12 height 12
click at [711, 141] on span "Delete thread" at bounding box center [721, 142] width 68 height 13
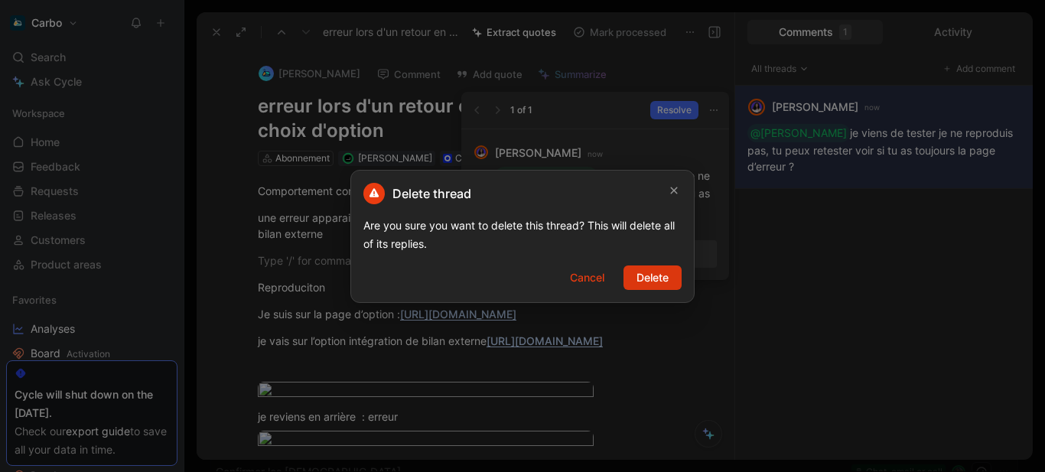
click at [646, 278] on span "Delete" at bounding box center [652, 277] width 32 height 18
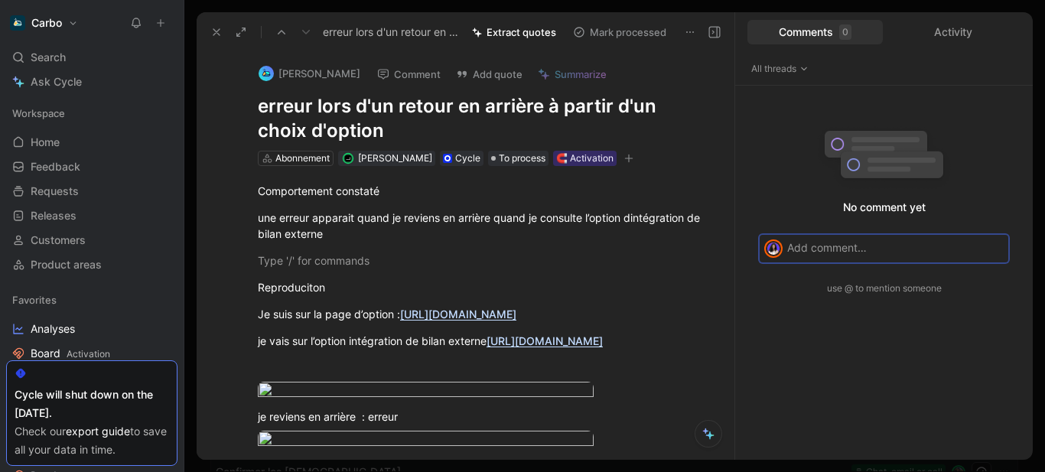
click at [398, 73] on button "Comment" at bounding box center [408, 73] width 77 height 21
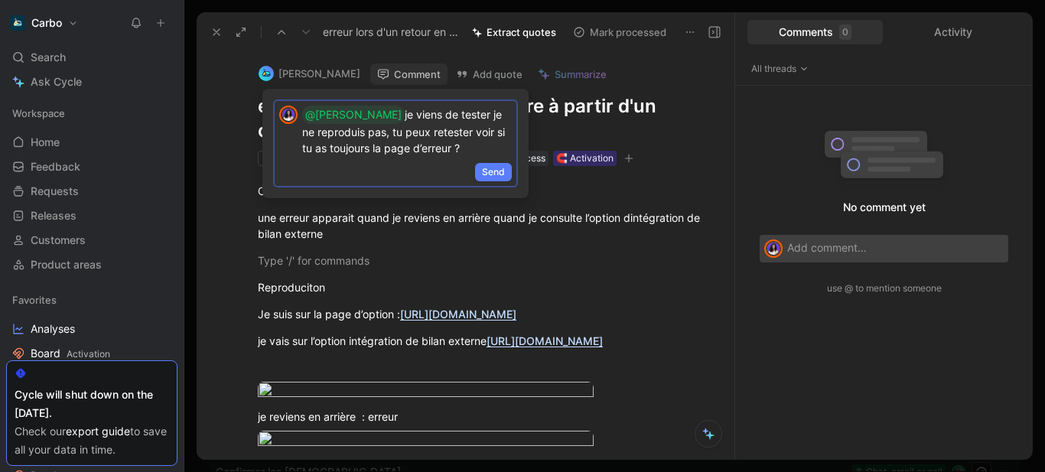
click at [496, 172] on span "Send" at bounding box center [493, 171] width 23 height 15
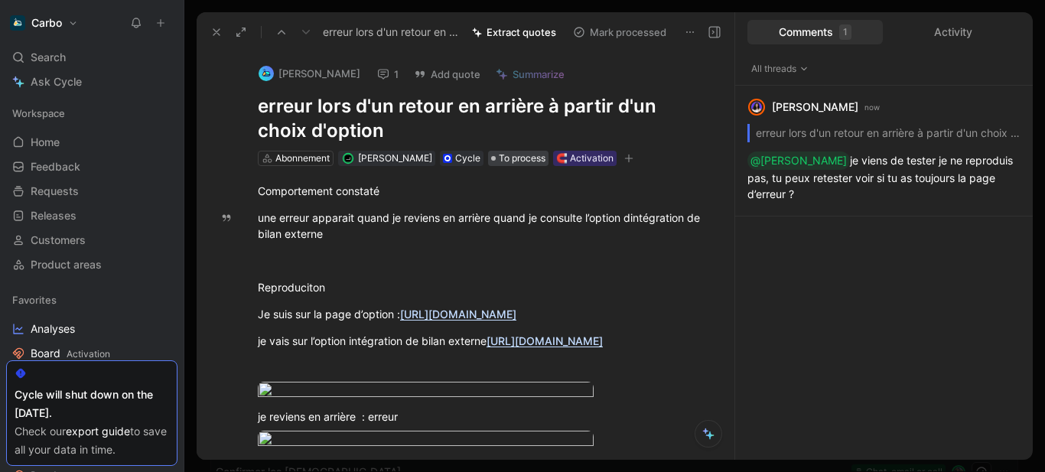
click at [499, 159] on span "To process" at bounding box center [522, 158] width 47 height 15
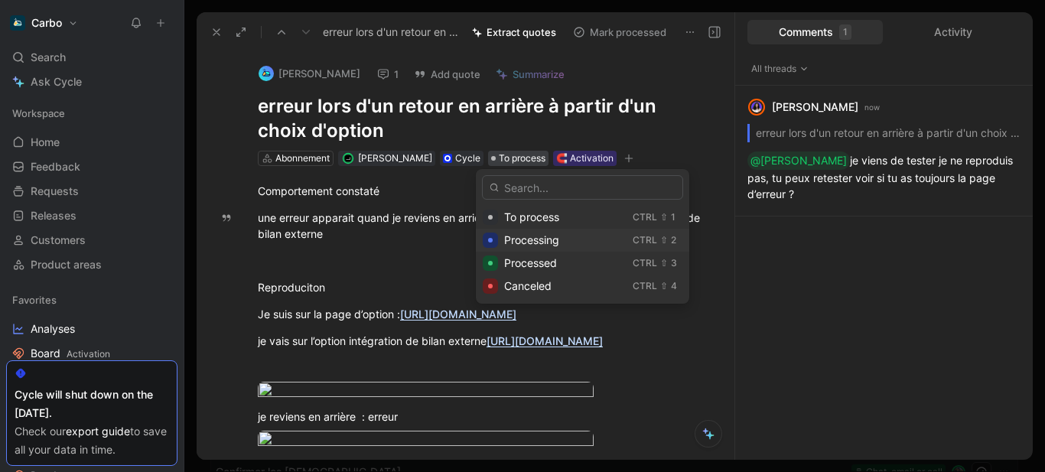
click at [541, 242] on span "Processing" at bounding box center [531, 239] width 55 height 13
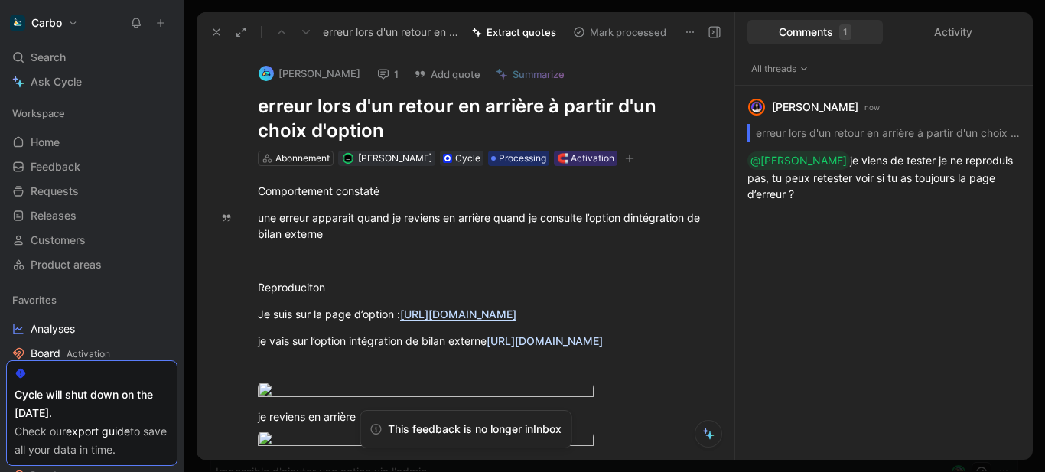
click at [217, 32] on icon at bounding box center [216, 32] width 12 height 12
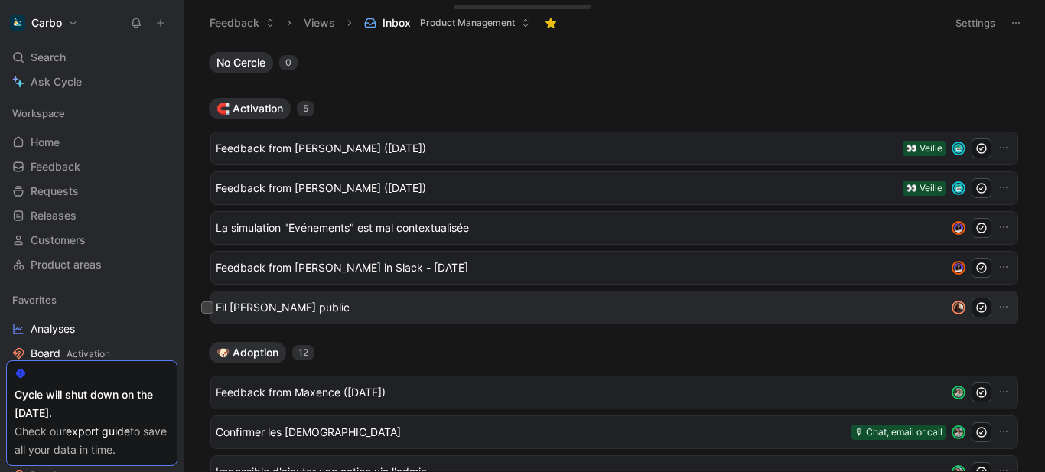
click at [385, 310] on span "Fil [PERSON_NAME] public" at bounding box center [578, 307] width 724 height 18
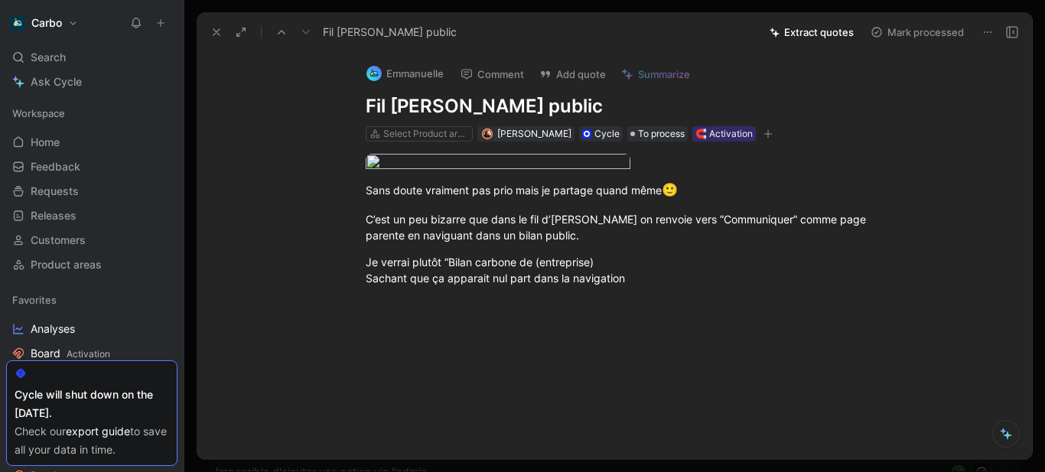
click at [1014, 37] on use at bounding box center [1011, 32] width 11 height 11
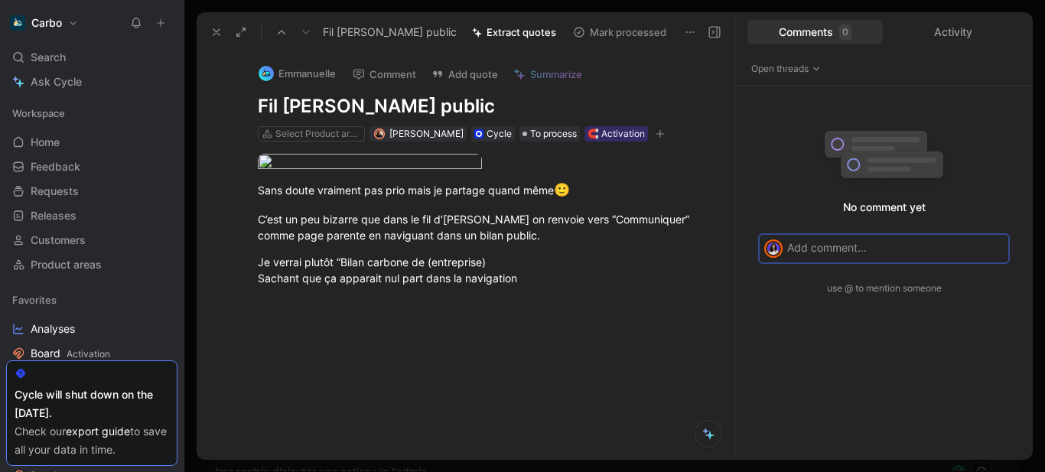
scroll to position [97, 0]
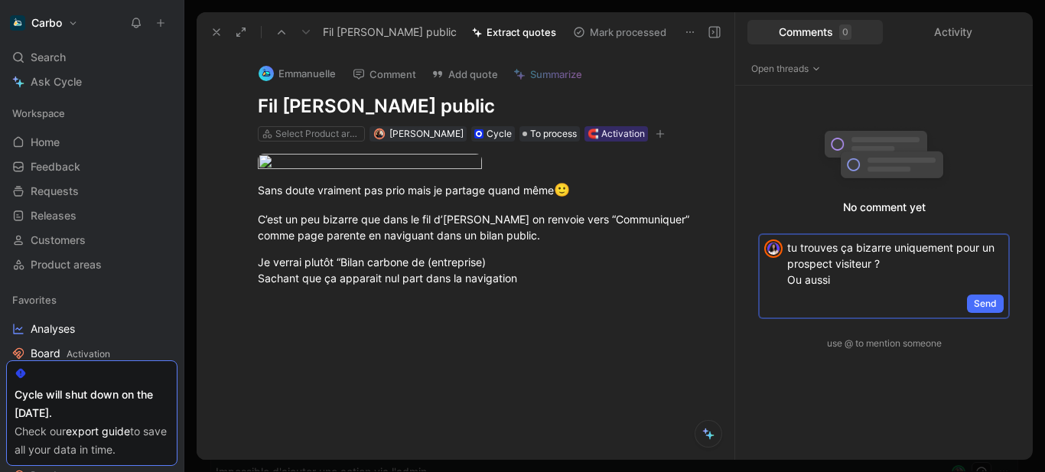
click at [865, 287] on p "tu trouves ça bizarre uniquement pour un prospect visiteur ? Ou aussi" at bounding box center [895, 263] width 216 height 48
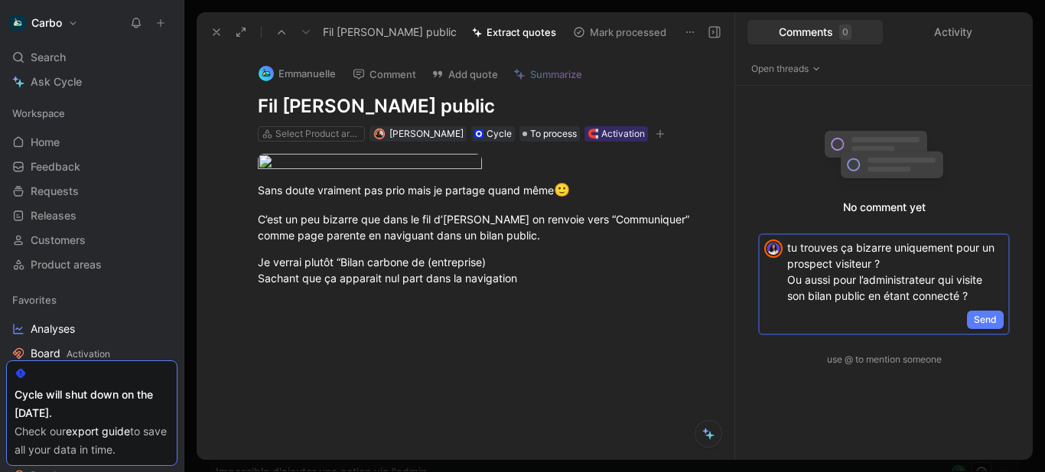
click at [987, 318] on span "Send" at bounding box center [985, 319] width 23 height 15
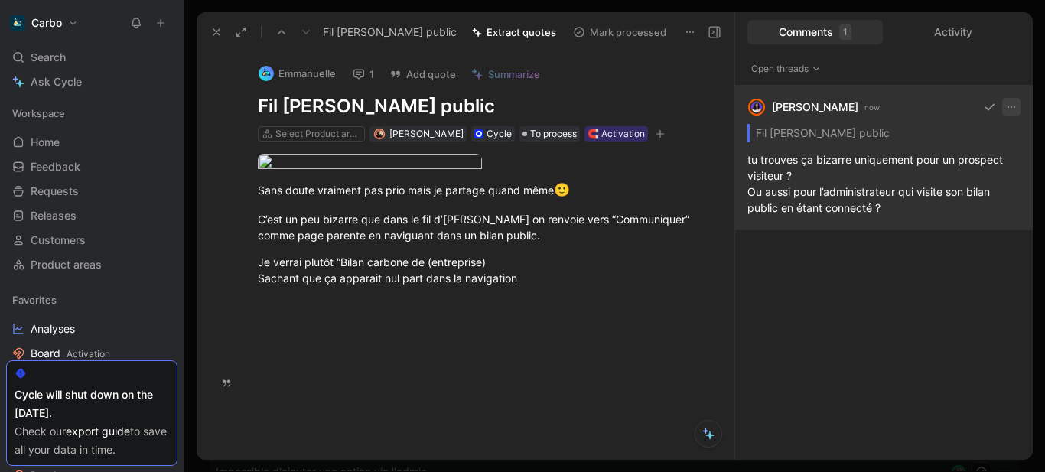
click at [1012, 107] on use "button" at bounding box center [1011, 107] width 8 height 2
click at [938, 144] on div "Edit" at bounding box center [968, 139] width 104 height 23
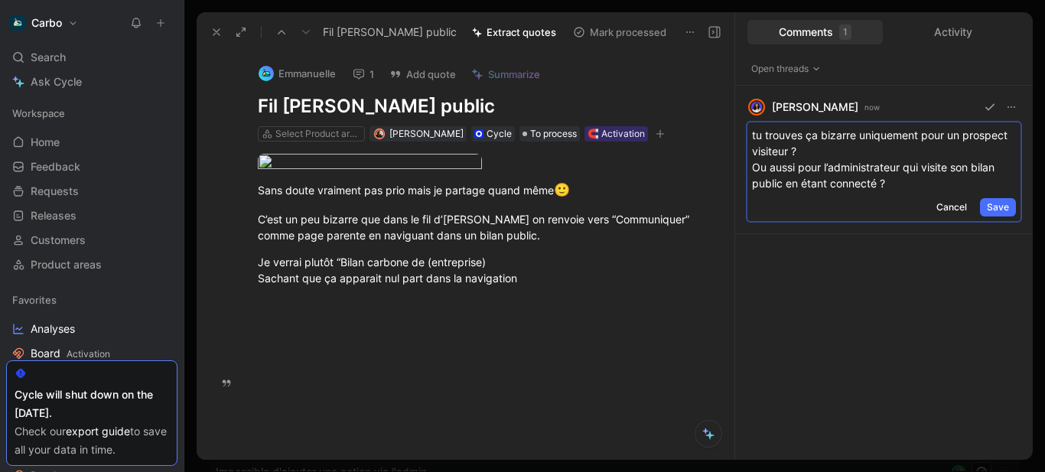
click at [753, 145] on p "tu trouves ça bizarre uniquement pour un prospect visiteur ? Ou aussi pour l’ad…" at bounding box center [884, 159] width 264 height 64
click at [995, 206] on span "Save" at bounding box center [998, 207] width 22 height 15
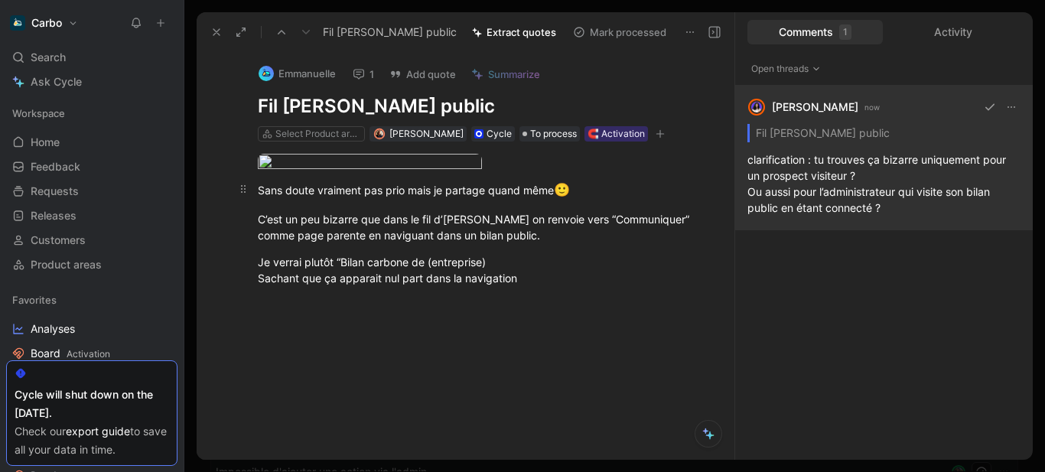
click at [629, 205] on p "Sans doute vraiment pas prio mais je partage quand même 🙂" at bounding box center [482, 190] width 506 height 29
click at [309, 133] on div "Select Product areas" at bounding box center [318, 133] width 86 height 15
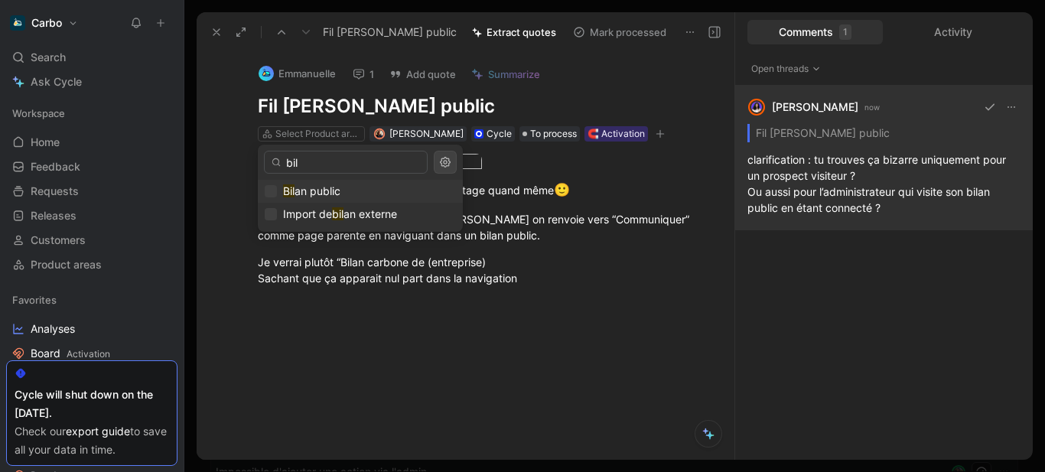
type input "bil"
click at [326, 193] on span "an public" at bounding box center [317, 190] width 46 height 13
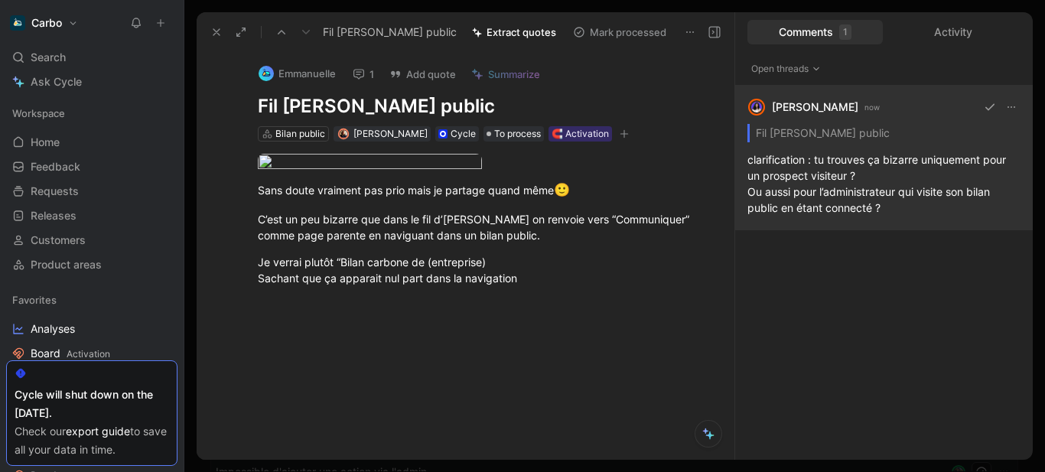
click at [512, 124] on div "Emmanuelle 1 Add quote Summarize Fil [PERSON_NAME] public Bilan public [PERSON_…" at bounding box center [482, 97] width 506 height 92
click at [512, 131] on span "To process" at bounding box center [517, 133] width 47 height 15
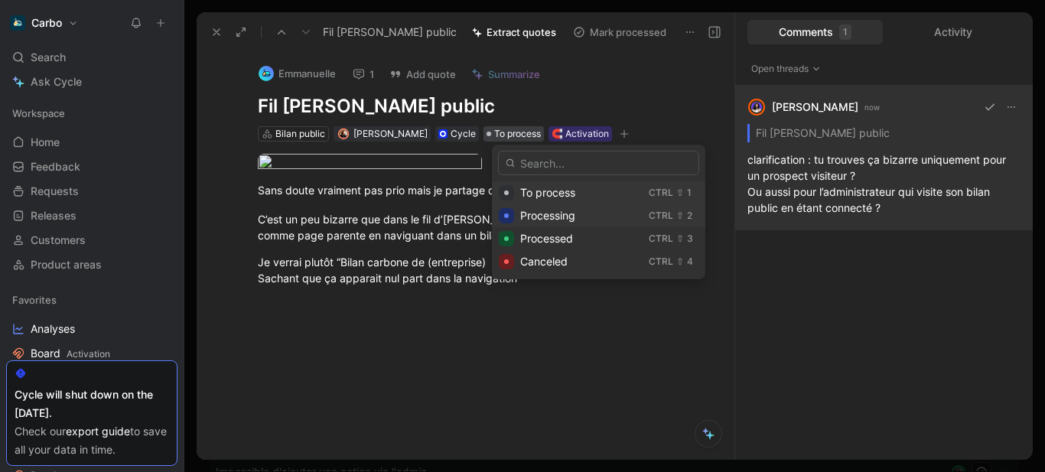
click at [565, 215] on span "Processing" at bounding box center [547, 215] width 55 height 13
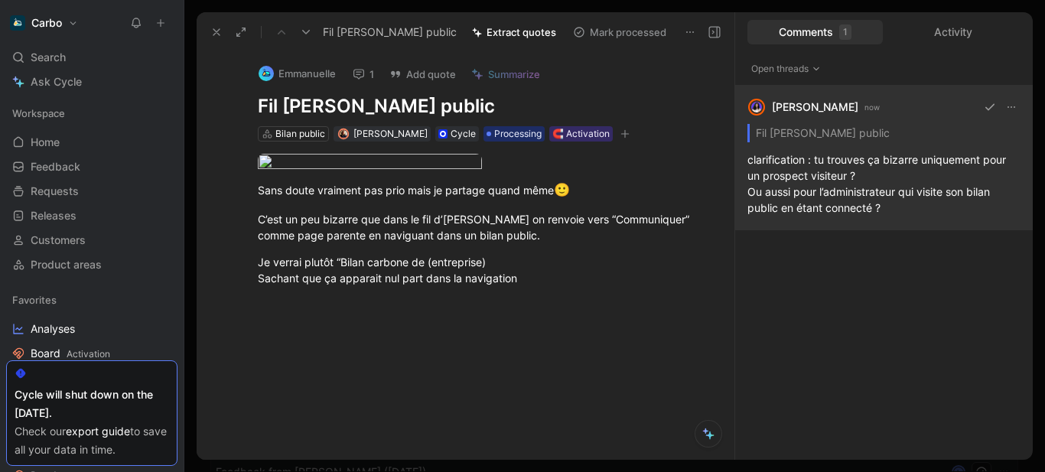
click at [629, 134] on icon "button" at bounding box center [625, 134] width 8 height 1
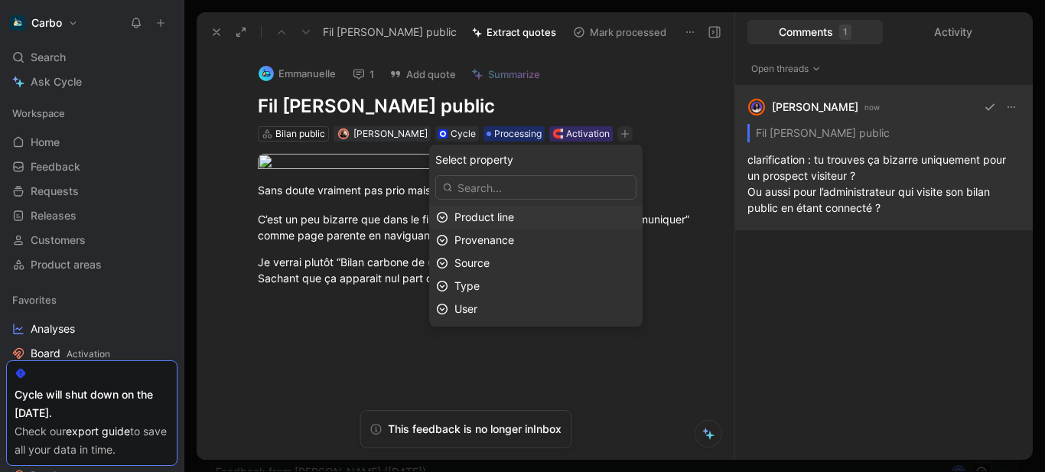
click at [511, 219] on span "Product line" at bounding box center [484, 216] width 60 height 13
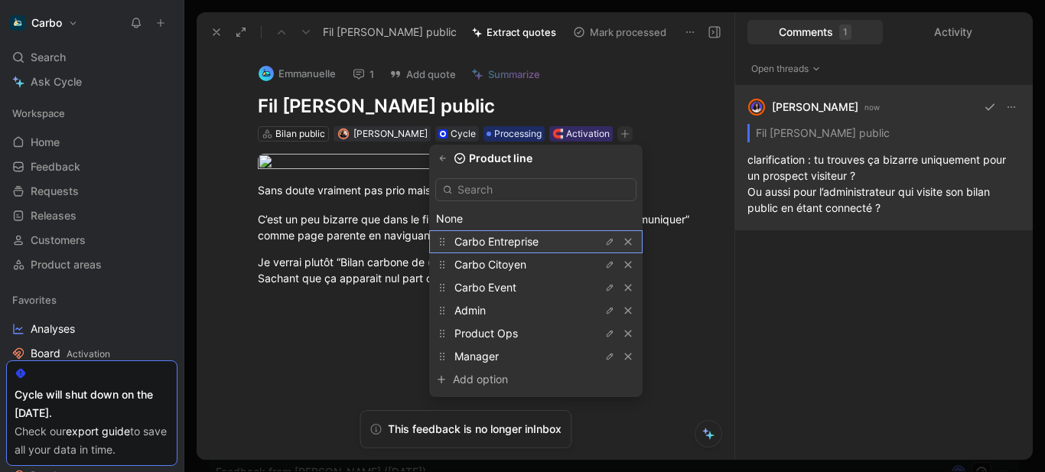
click at [522, 239] on span "Carbo Entreprise" at bounding box center [496, 241] width 84 height 13
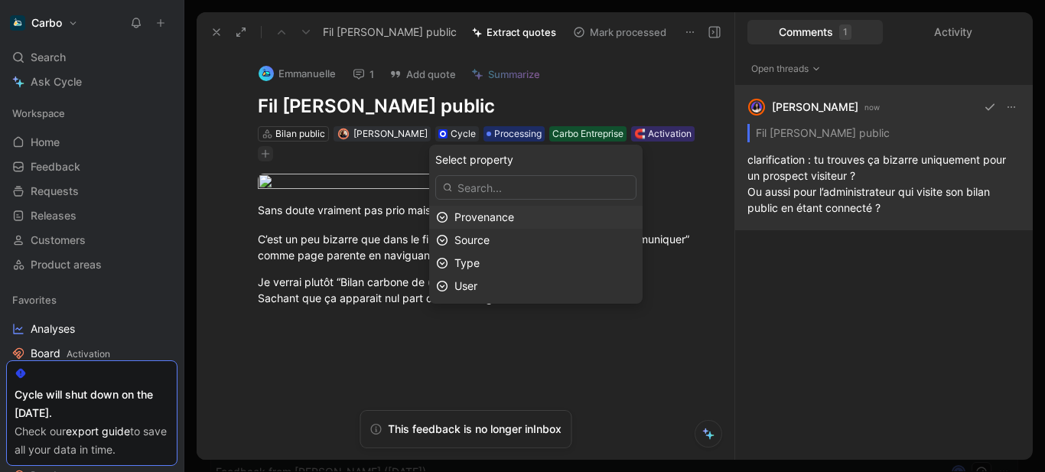
click at [514, 213] on span "Provenance" at bounding box center [484, 216] width 60 height 13
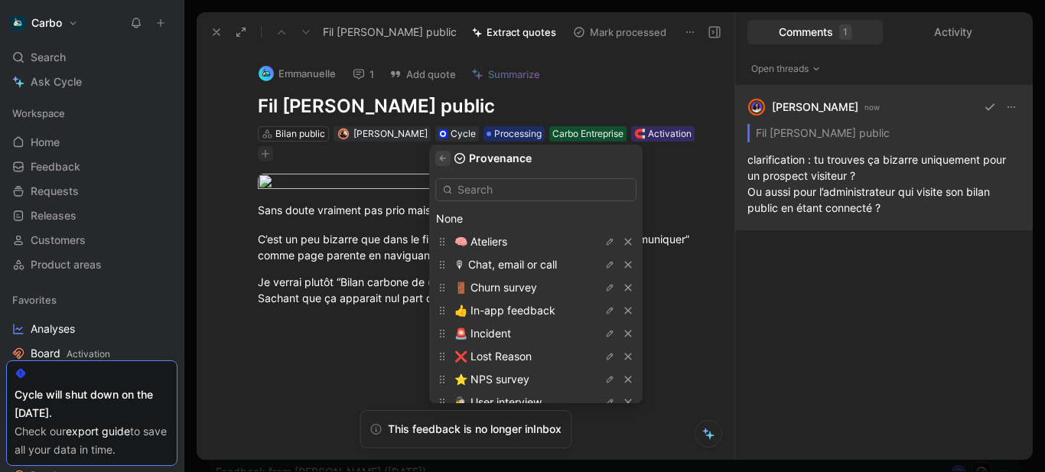
click at [446, 158] on icon "button" at bounding box center [443, 157] width 6 height 5
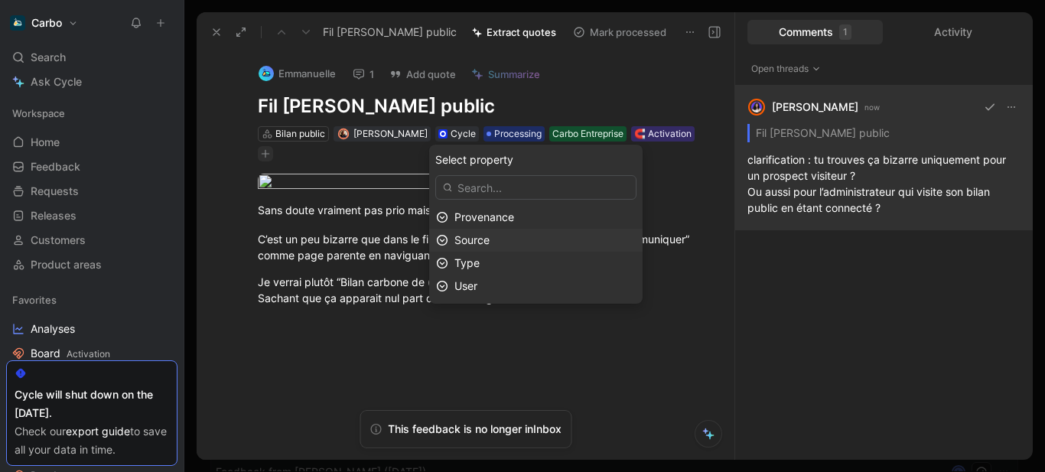
click at [536, 249] on div "Source" at bounding box center [544, 240] width 181 height 18
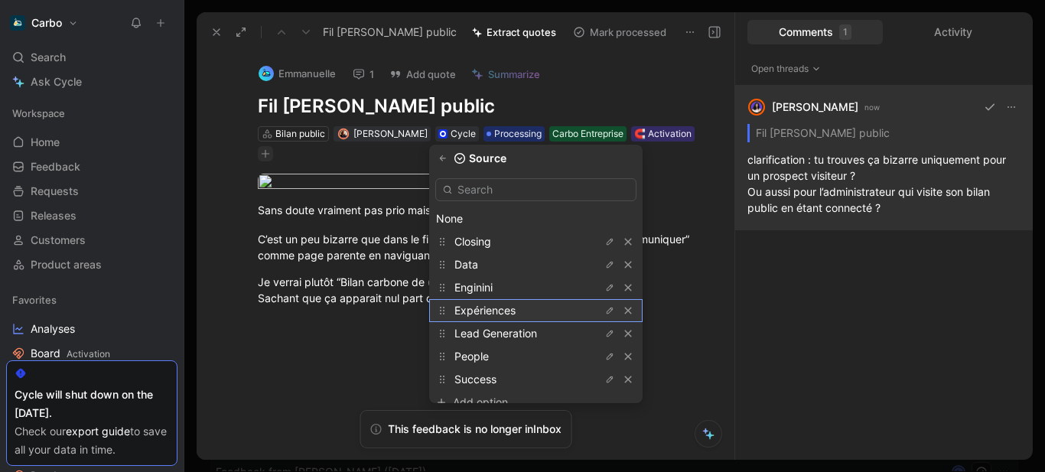
click at [535, 313] on div "Expériences" at bounding box center [511, 310] width 115 height 18
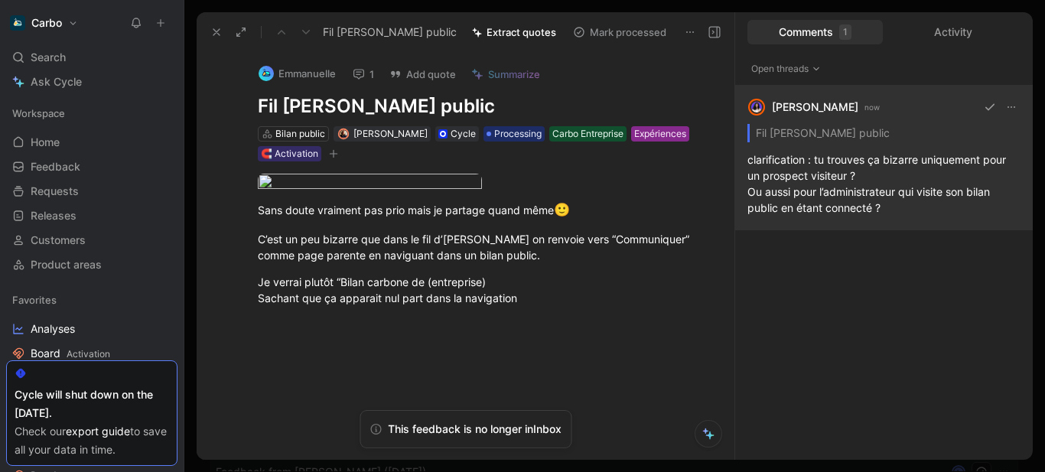
click at [634, 141] on div "Expériences" at bounding box center [660, 133] width 52 height 15
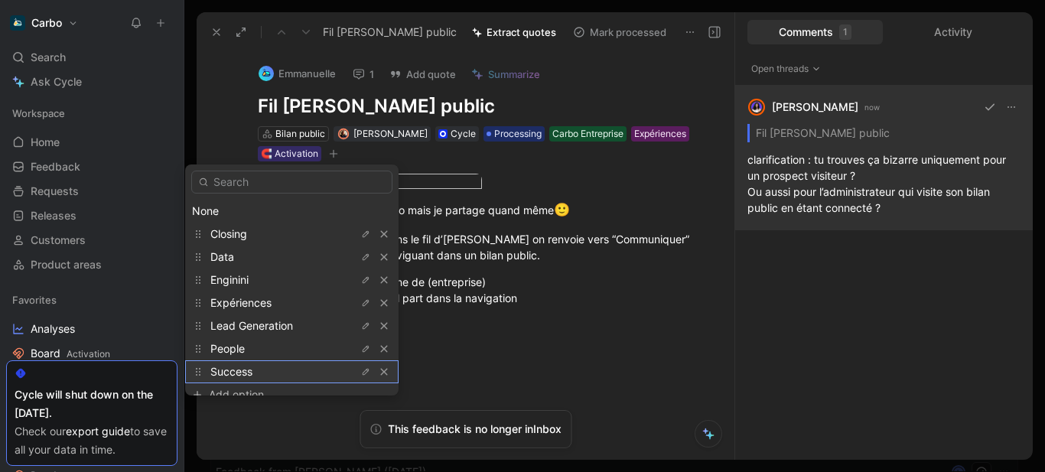
click at [276, 371] on div "Success" at bounding box center [267, 372] width 115 height 18
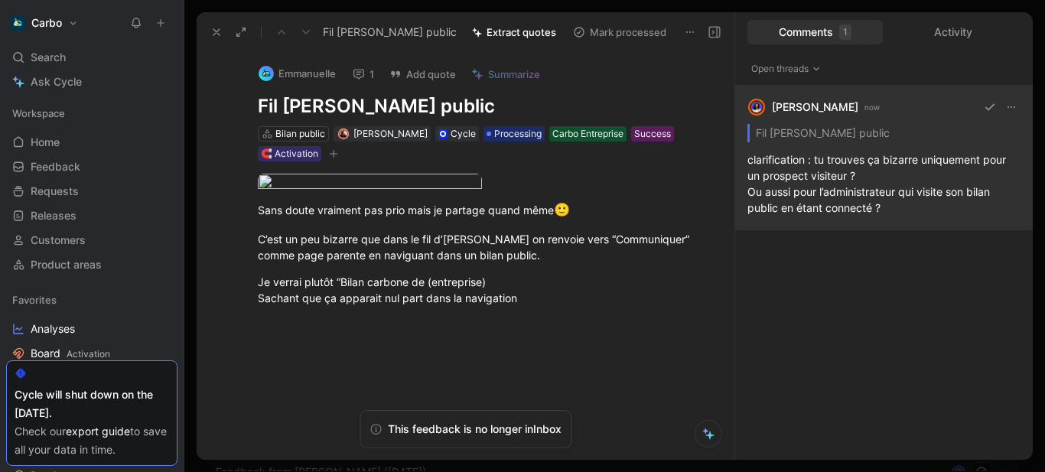
click at [335, 158] on icon "button" at bounding box center [333, 153] width 9 height 9
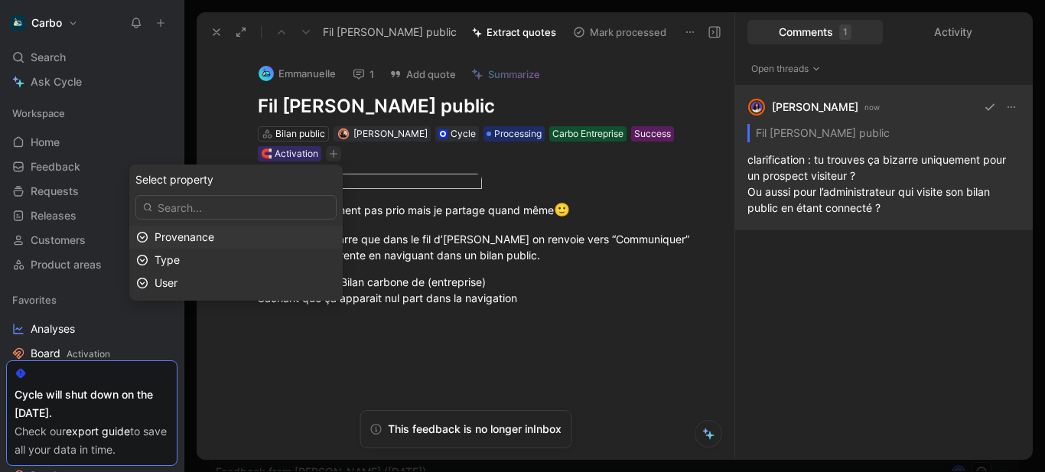
click at [252, 237] on div "Provenance" at bounding box center [244, 237] width 181 height 18
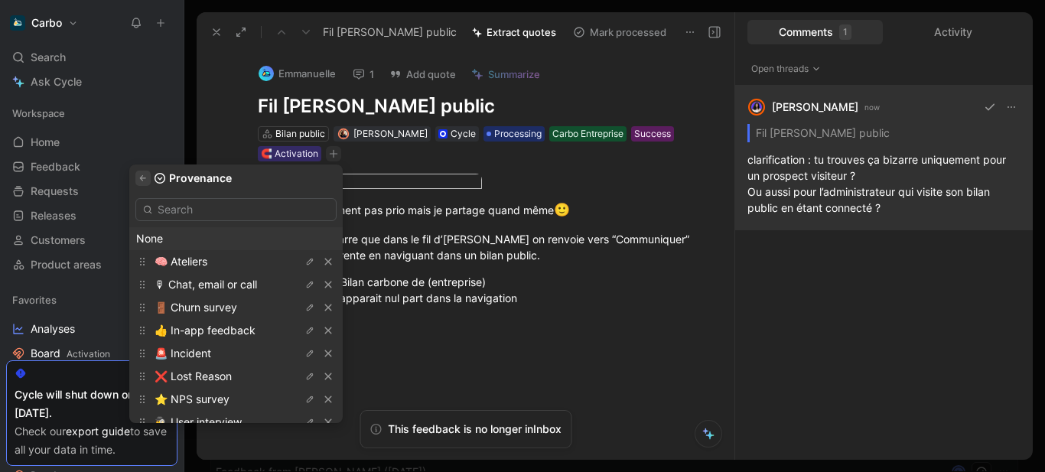
click at [151, 184] on button "button" at bounding box center [142, 178] width 15 height 15
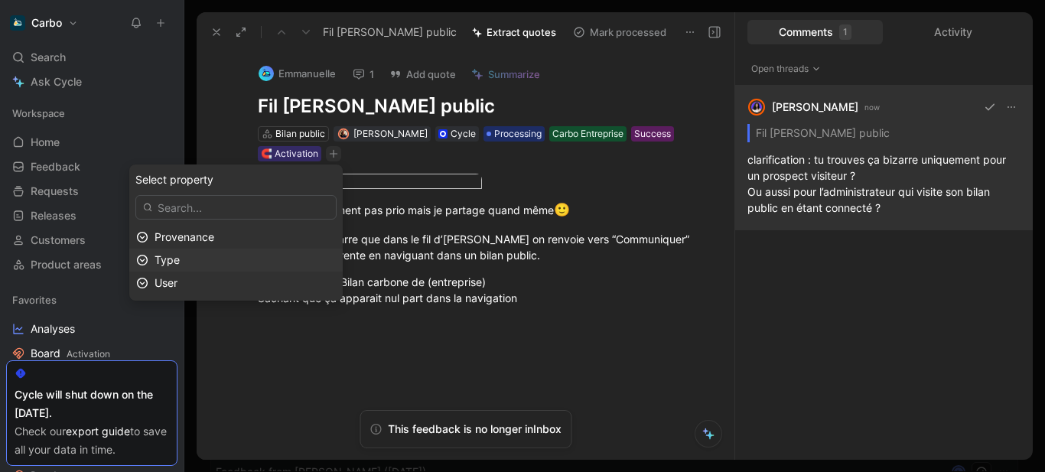
click at [231, 262] on div "Type" at bounding box center [244, 260] width 181 height 18
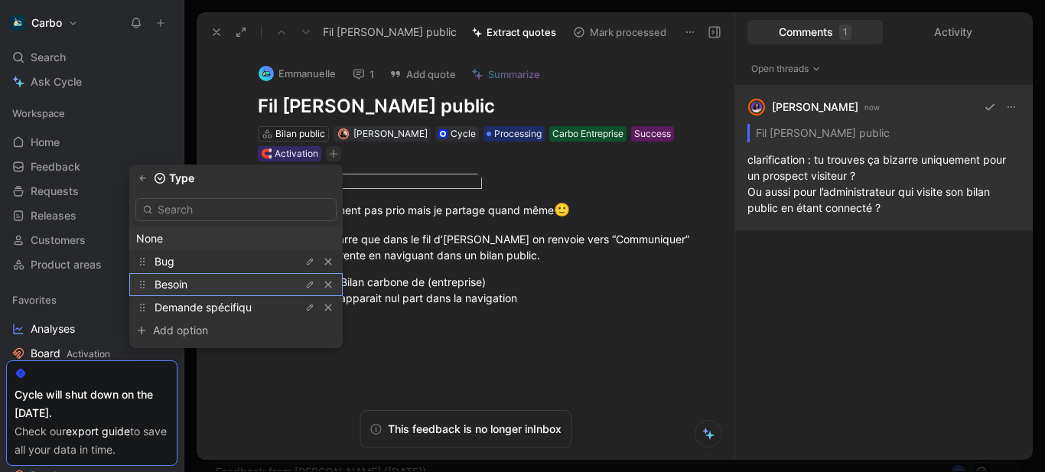
click at [237, 281] on div "Besoin" at bounding box center [211, 284] width 115 height 18
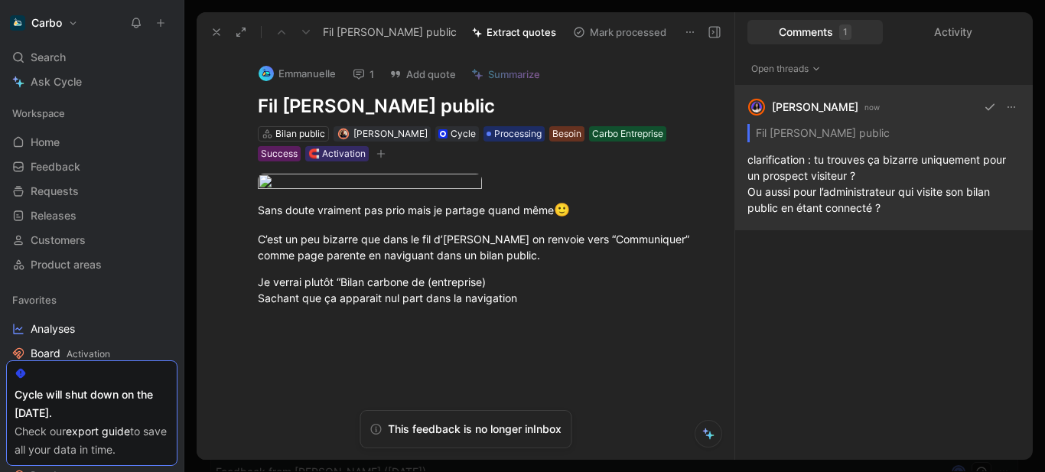
click at [837, 192] on div "[PERSON_NAME] now Fil [PERSON_NAME] public clarification : tu trouves ça bizarr…" at bounding box center [884, 158] width 298 height 145
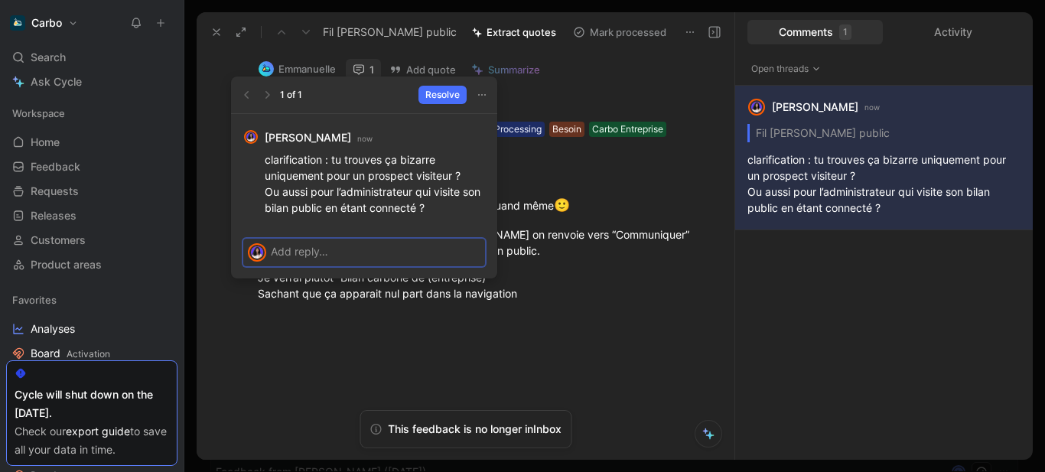
click at [379, 255] on p at bounding box center [376, 251] width 210 height 16
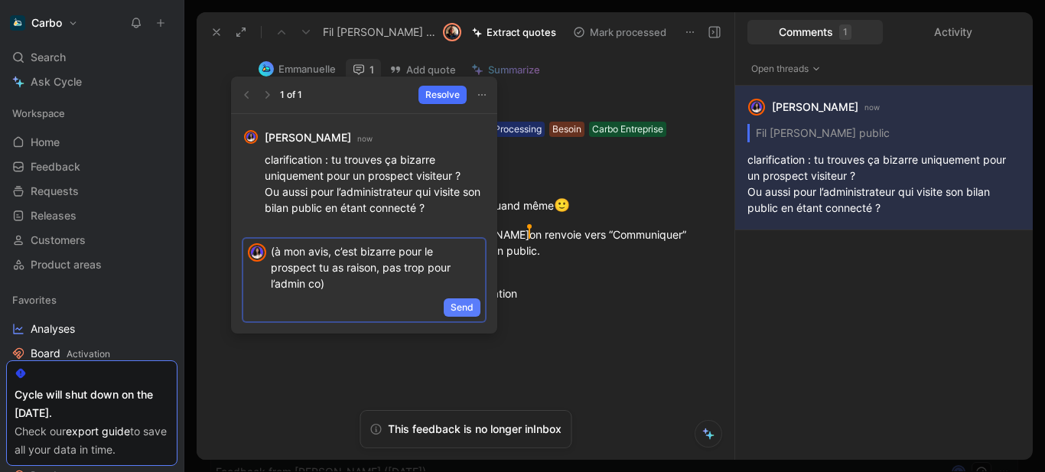
click at [468, 308] on span "Send" at bounding box center [461, 307] width 23 height 15
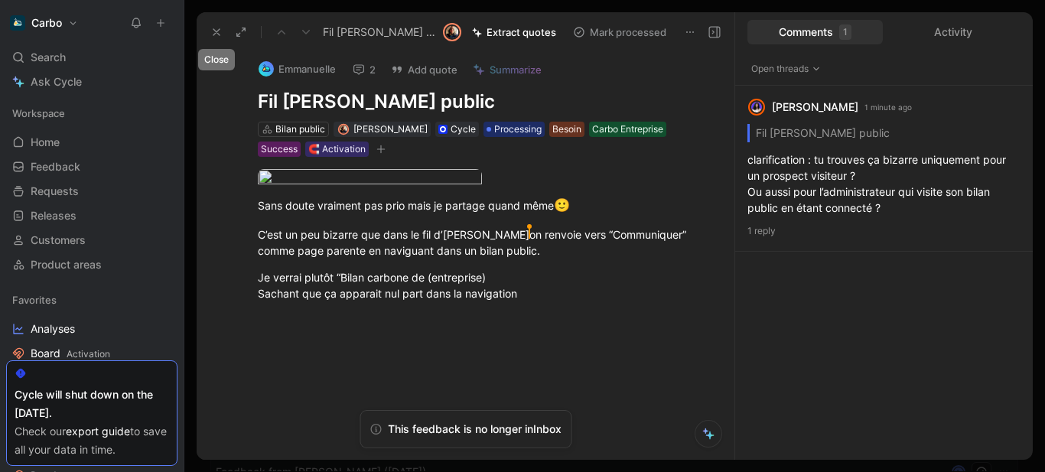
click at [212, 31] on icon at bounding box center [216, 32] width 12 height 12
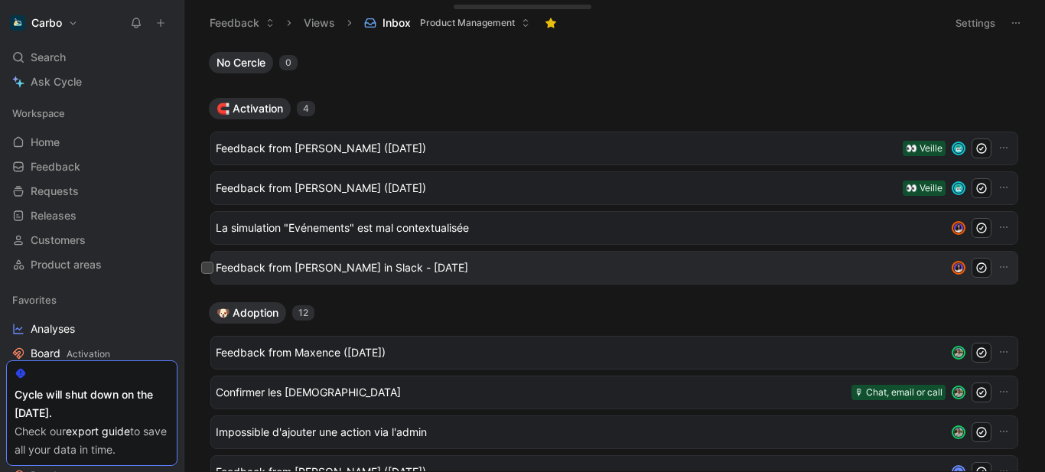
click at [390, 278] on div "Feedback from [PERSON_NAME] in Slack - [DATE]" at bounding box center [614, 268] width 808 height 34
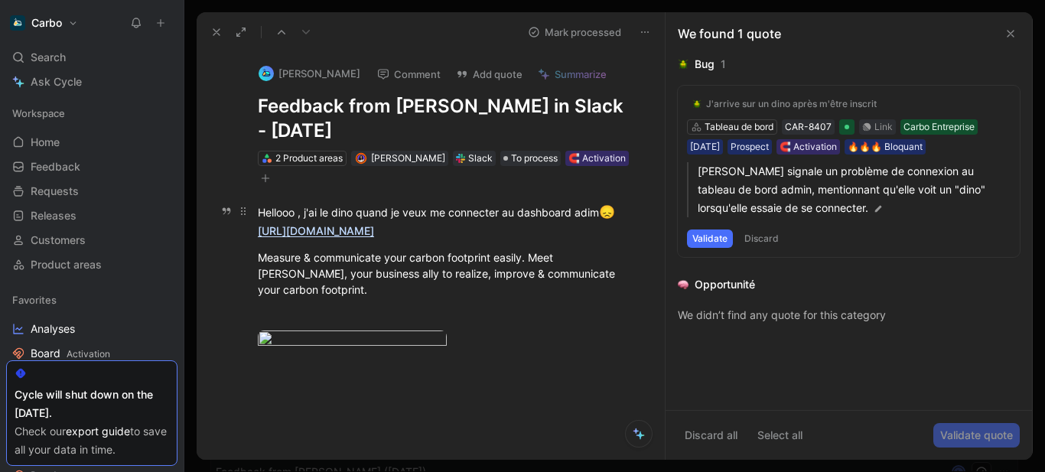
drag, startPoint x: 593, startPoint y: 210, endPoint x: 600, endPoint y: 214, distance: 8.3
click at [600, 214] on div "Hellooo , j'ai le dino quand je veux me connecter au dashboard adim 😞 [URL][DOM…" at bounding box center [447, 221] width 378 height 36
click at [337, 107] on h1 "Feedback from [PERSON_NAME] in Slack - [DATE]" at bounding box center [447, 118] width 378 height 49
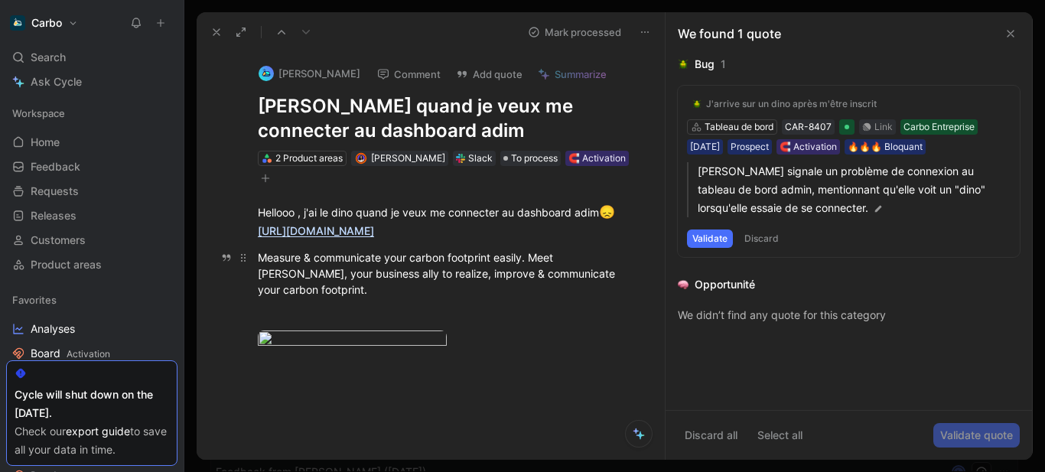
click at [470, 278] on div "Measure & communicate your carbon footprint easily. Meet [PERSON_NAME], your bu…" at bounding box center [447, 273] width 378 height 48
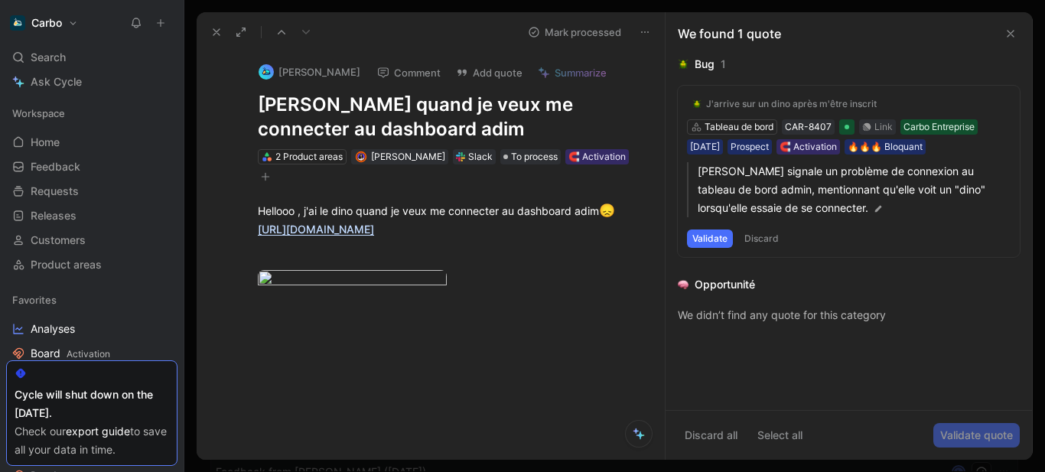
scroll to position [1, 0]
drag, startPoint x: 455, startPoint y: 233, endPoint x: 302, endPoint y: 210, distance: 154.7
click at [302, 210] on div "Hellooo , j'ai le dino quand je veux me connecter au dashboard adim 😞 [URL][DOM…" at bounding box center [447, 220] width 378 height 36
click at [230, 12] on button "Quote" at bounding box center [227, 0] width 54 height 24
click at [1014, 31] on icon at bounding box center [1010, 34] width 12 height 12
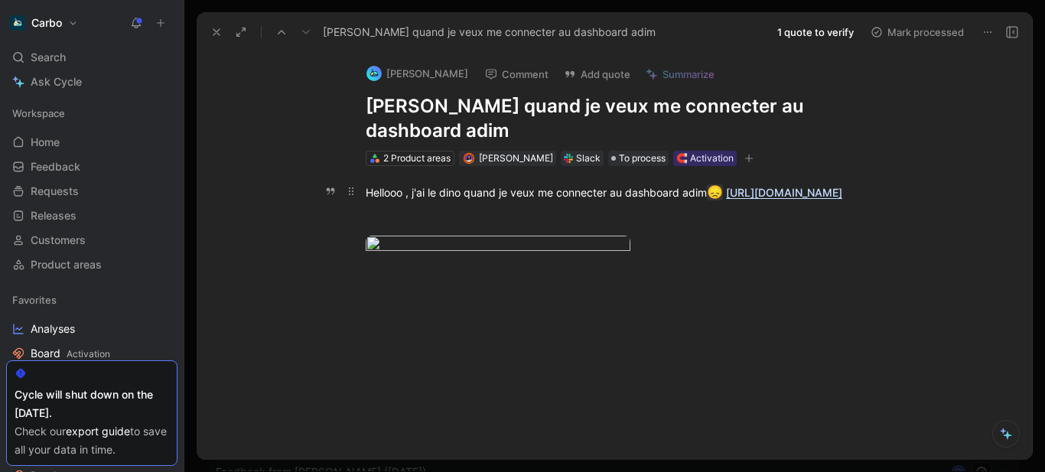
click at [469, 183] on div "Hellooo , j'ai le dino quand je veux me connecter au dashboard adim 😞 [URL][DOM…" at bounding box center [630, 193] width 529 height 20
click at [515, 69] on button "Comment" at bounding box center [516, 73] width 77 height 21
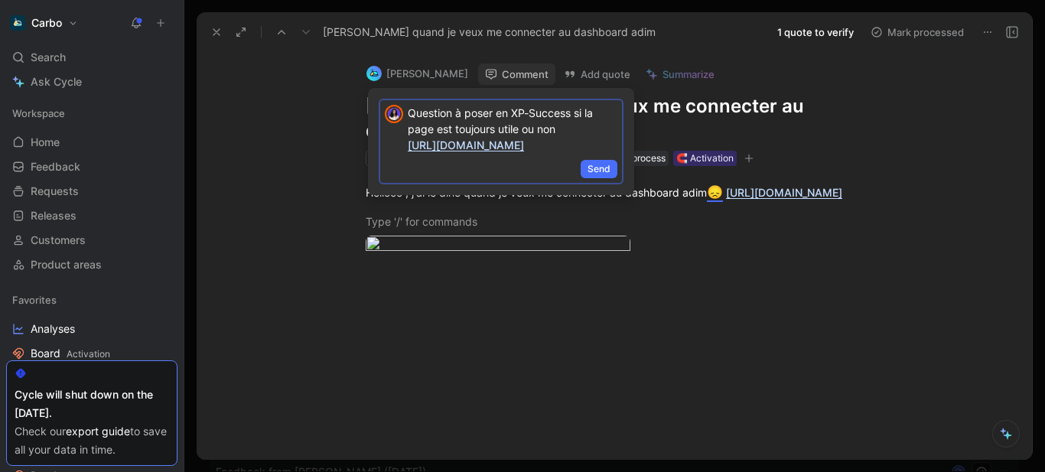
scroll to position [21, 0]
click at [602, 177] on span "Send" at bounding box center [598, 168] width 23 height 15
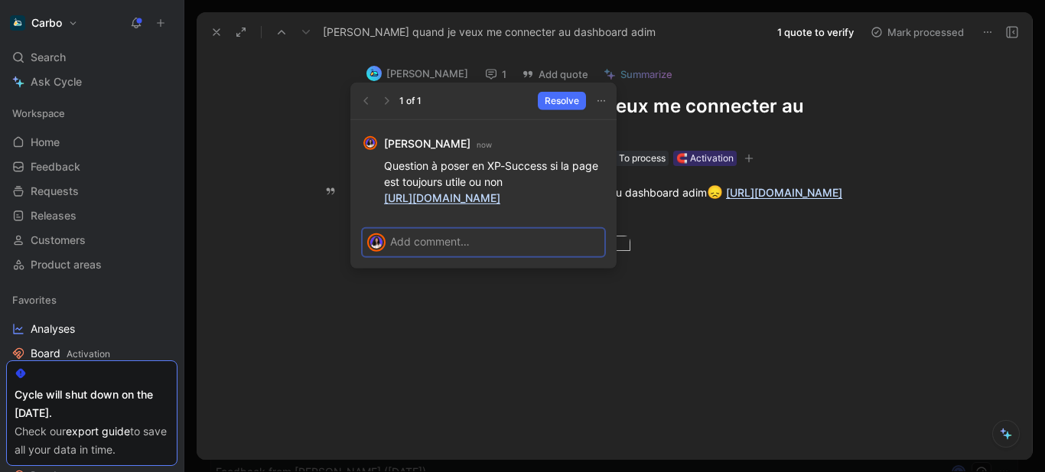
scroll to position [0, 0]
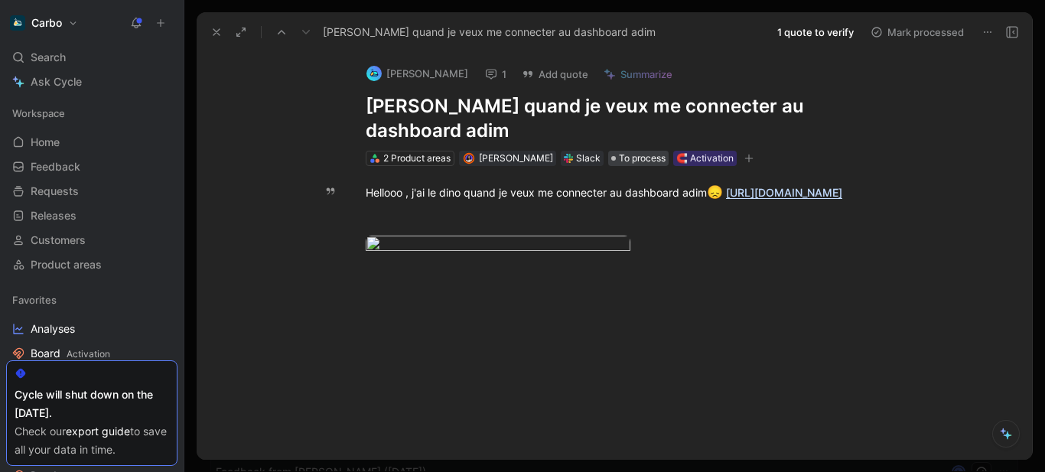
click at [633, 151] on span "To process" at bounding box center [642, 158] width 47 height 15
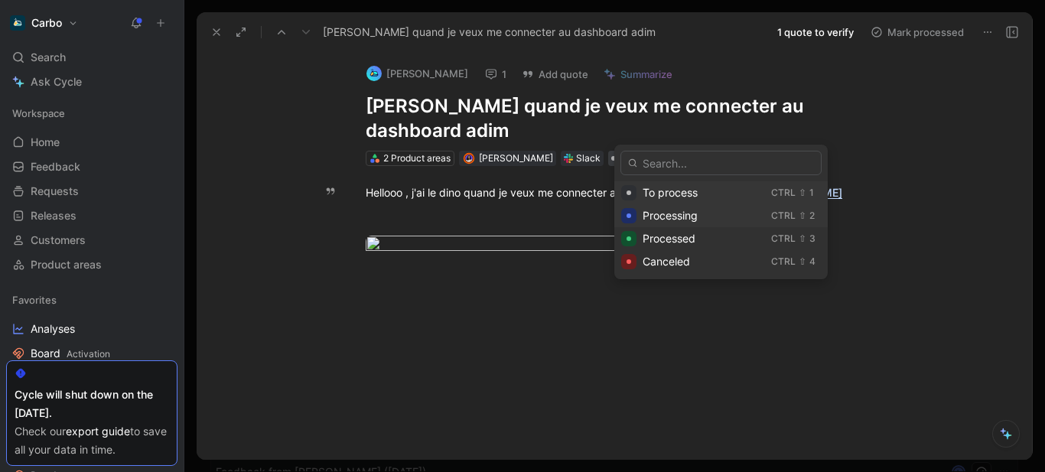
click at [697, 210] on span "Processing" at bounding box center [669, 215] width 55 height 13
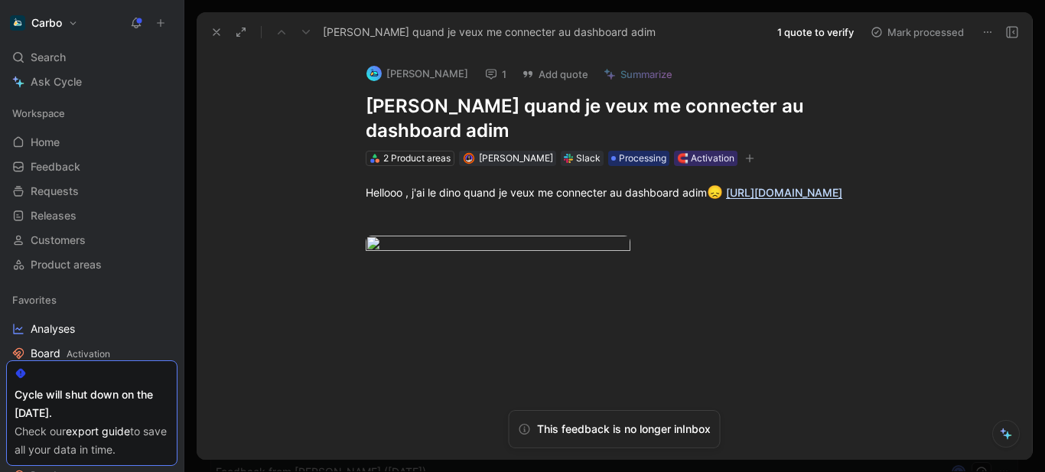
click at [754, 154] on icon "button" at bounding box center [749, 158] width 9 height 9
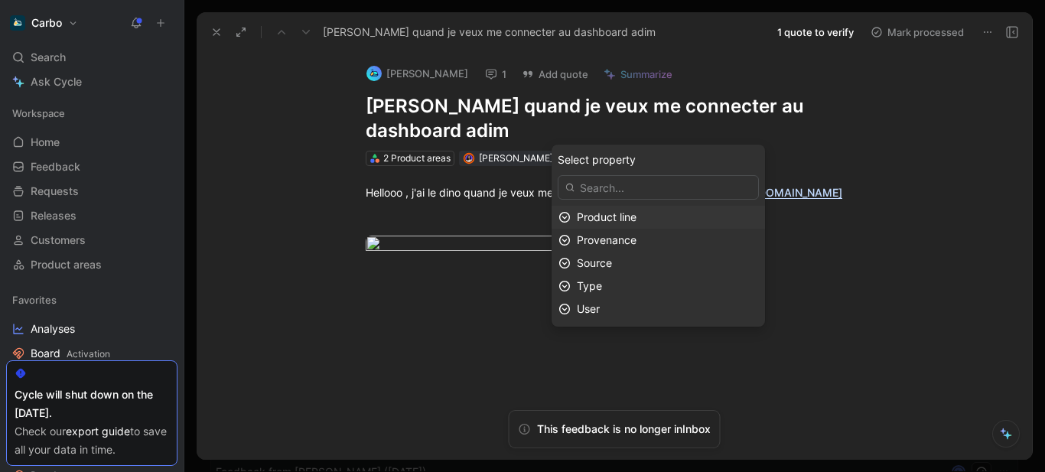
click at [636, 216] on span "Product line" at bounding box center [607, 216] width 60 height 13
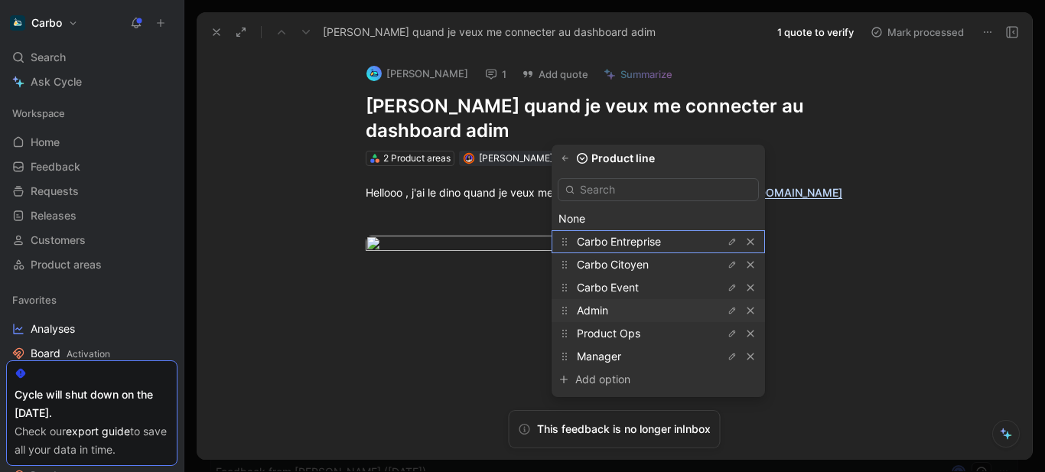
drag, startPoint x: 620, startPoint y: 240, endPoint x: 629, endPoint y: 315, distance: 75.5
click at [629, 315] on div "None Carbo Entreprise Carbo Citoyen Carbo Event Admin Product Ops Manager Add o…" at bounding box center [657, 284] width 213 height 225
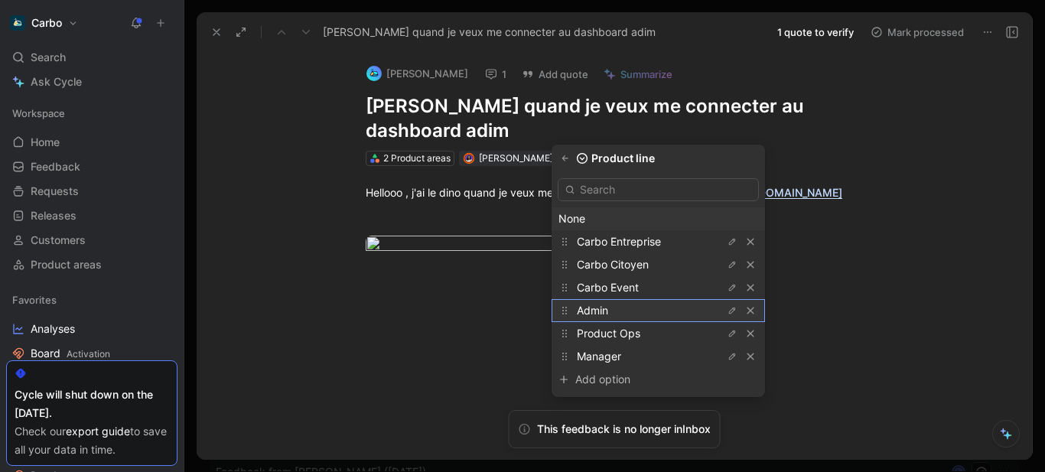
click at [608, 307] on span "Admin" at bounding box center [592, 310] width 31 height 13
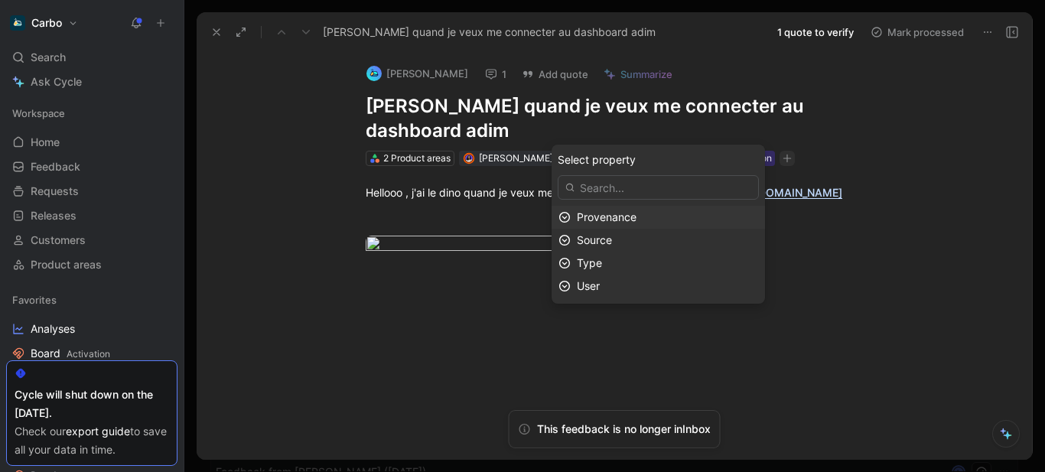
click at [636, 217] on span "Provenance" at bounding box center [607, 216] width 60 height 13
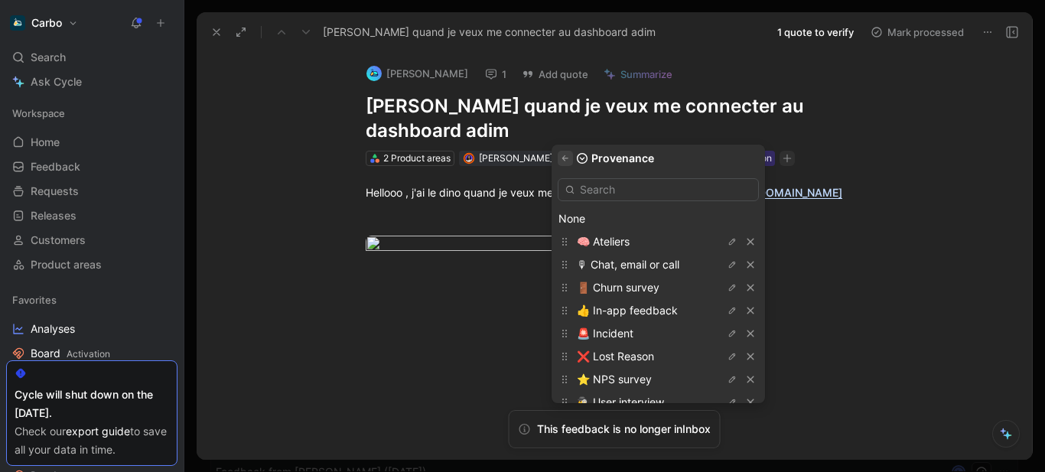
click at [568, 159] on icon "button" at bounding box center [565, 157] width 6 height 5
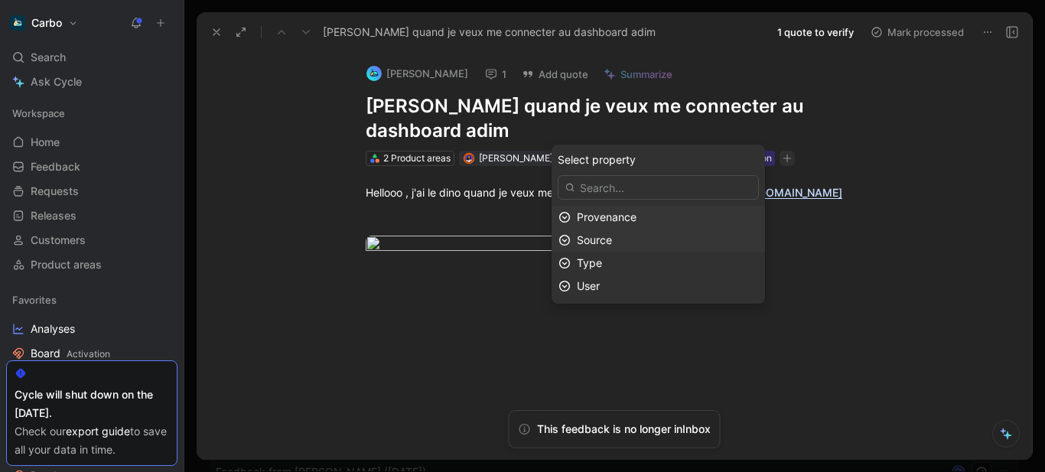
click at [650, 242] on div "Source" at bounding box center [667, 240] width 181 height 18
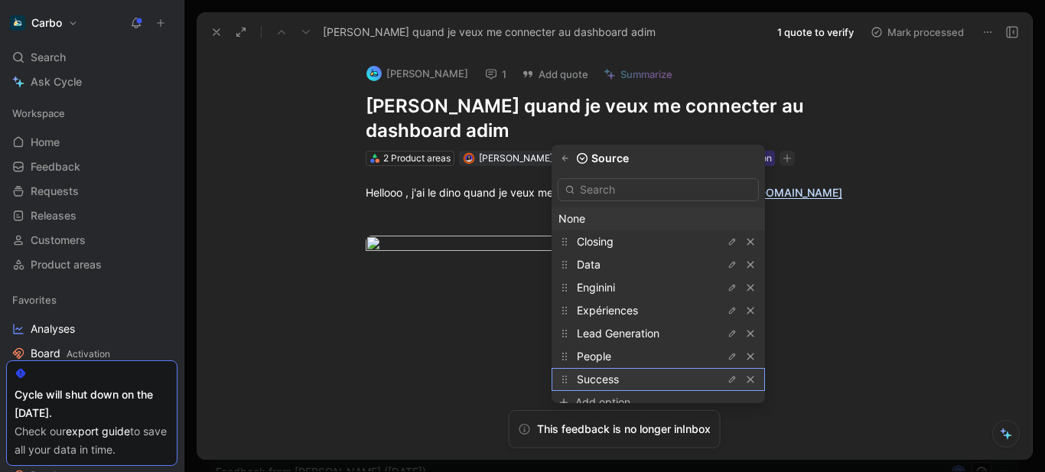
click at [619, 382] on span "Success" at bounding box center [598, 378] width 42 height 13
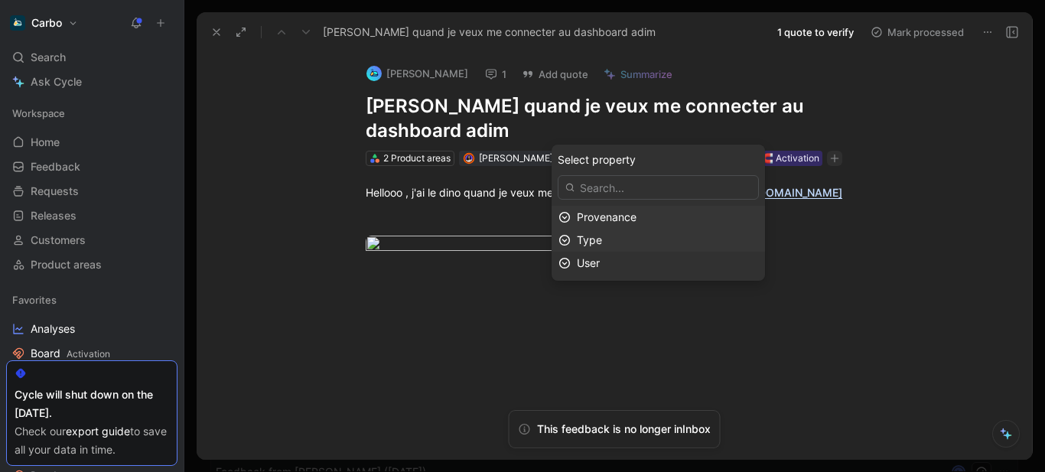
click at [602, 237] on span "Type" at bounding box center [589, 239] width 25 height 13
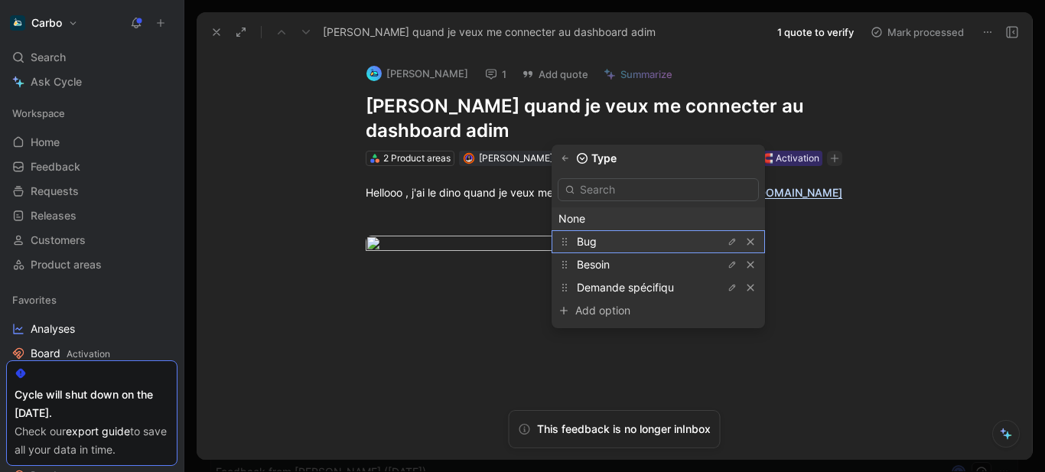
click at [617, 242] on div "Bug" at bounding box center [634, 241] width 115 height 18
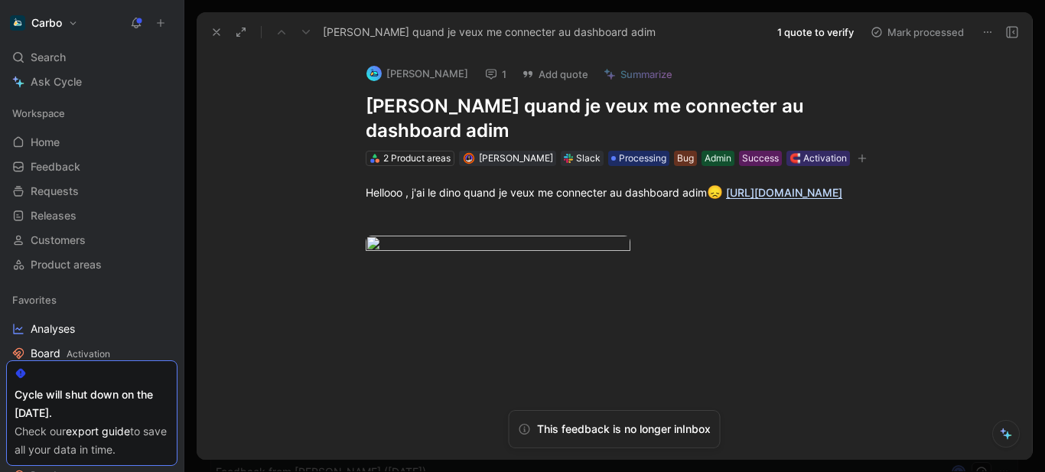
click at [219, 37] on icon at bounding box center [216, 32] width 12 height 12
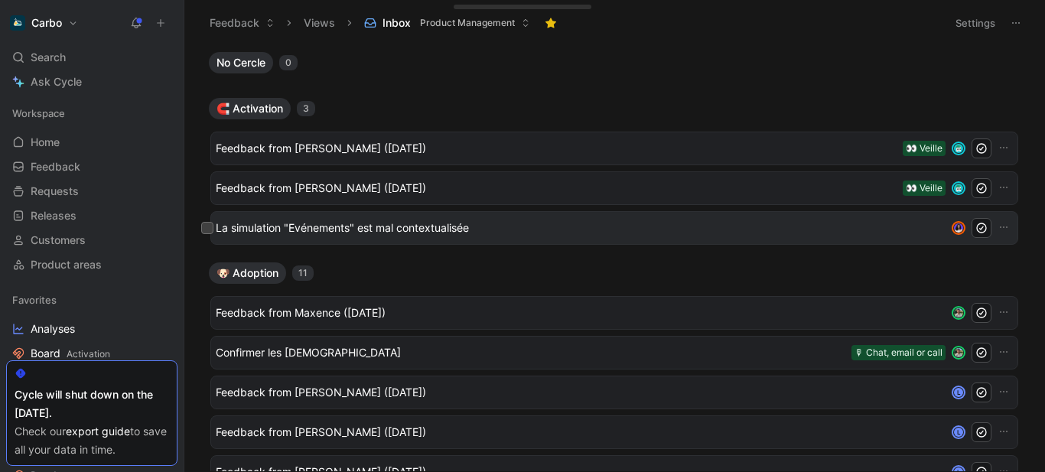
click at [444, 216] on div "La simulation "Evénements" est mal contextualisée" at bounding box center [614, 228] width 808 height 34
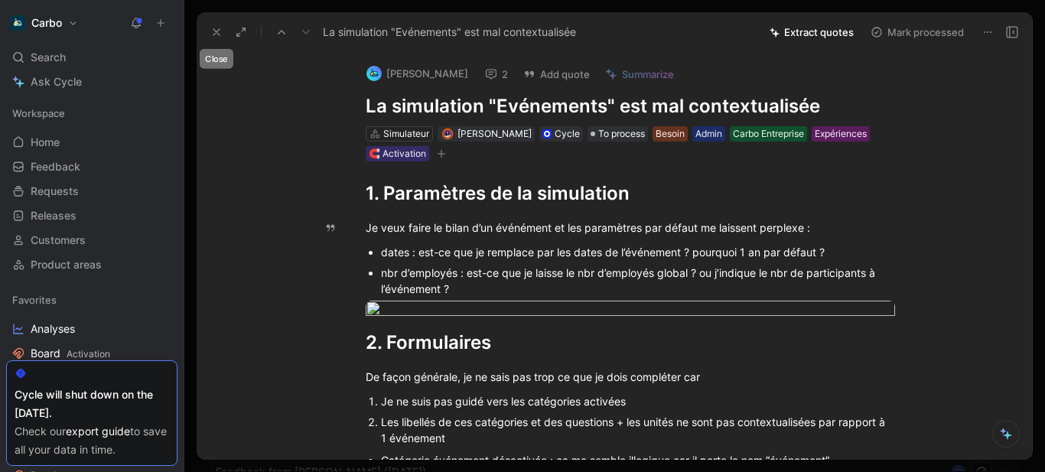
click at [217, 33] on use at bounding box center [216, 32] width 6 height 6
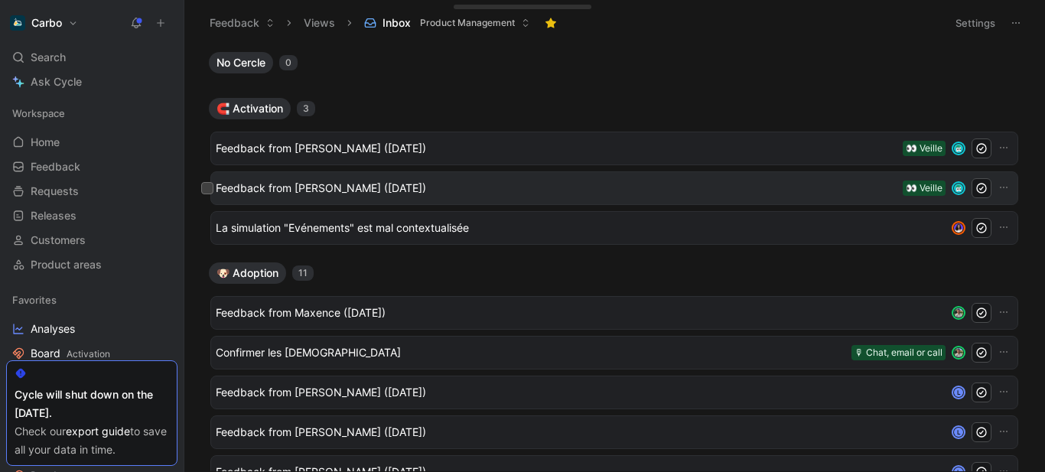
click at [436, 178] on div "Feedback from [PERSON_NAME] ([DATE]) 👀 Veille" at bounding box center [614, 188] width 797 height 20
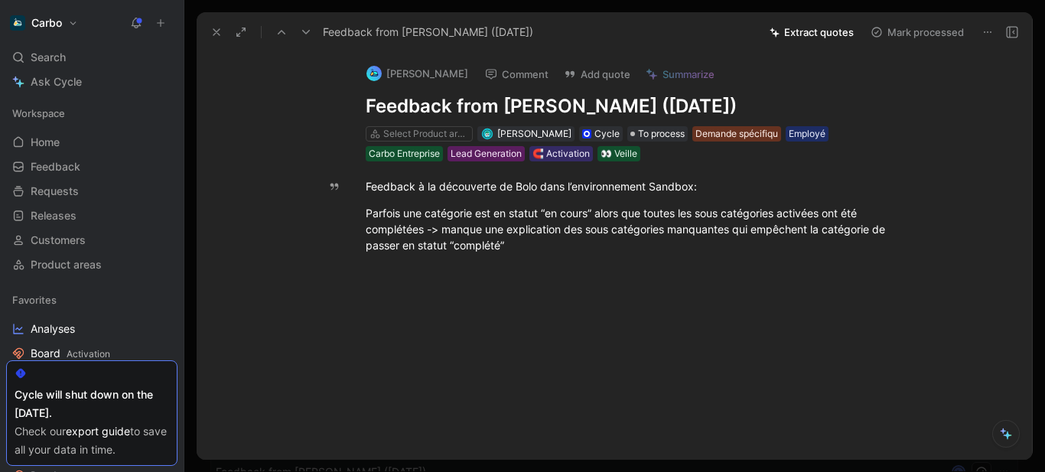
click at [471, 108] on h1 "Feedback from [PERSON_NAME] ([DATE])" at bounding box center [630, 106] width 529 height 24
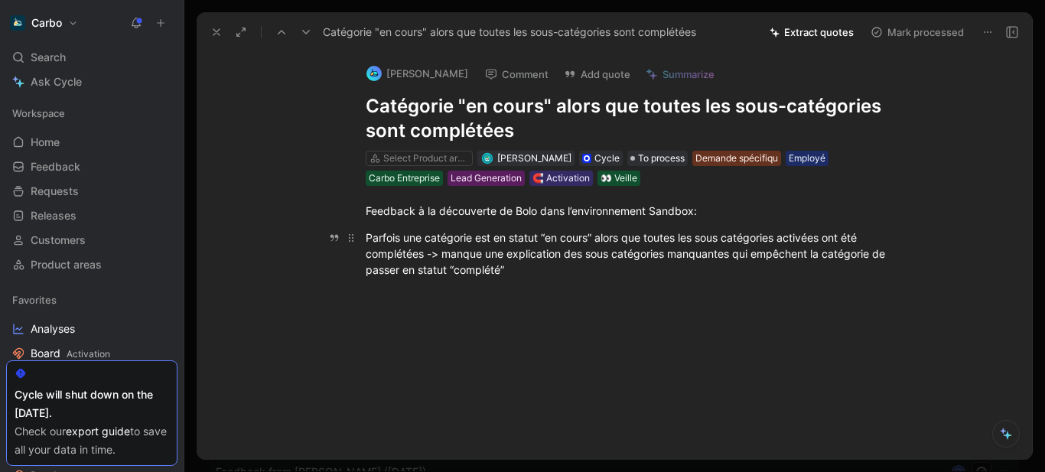
click at [545, 246] on div "Parfois une catégorie est en statut “en cours” alors que toutes les sous catégo…" at bounding box center [630, 253] width 529 height 48
click at [217, 34] on icon at bounding box center [216, 32] width 12 height 12
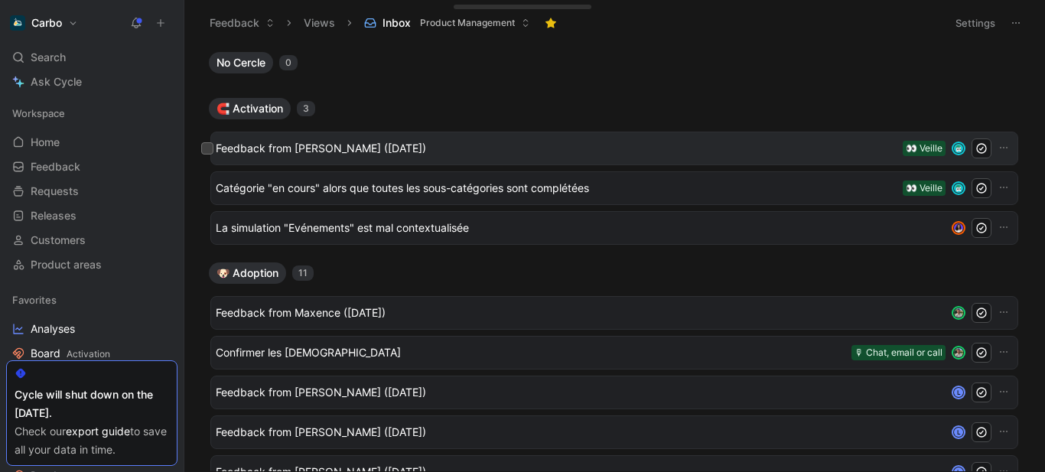
click at [391, 148] on span "Feedback from [PERSON_NAME] ([DATE])" at bounding box center [556, 148] width 681 height 18
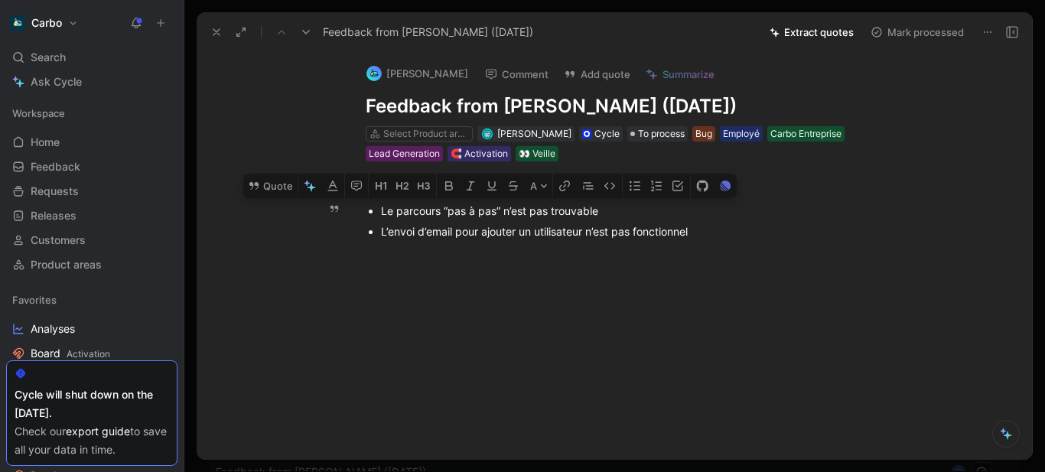
drag, startPoint x: 614, startPoint y: 216, endPoint x: 365, endPoint y: 212, distance: 249.4
click at [365, 212] on ul "Le parcours “pas à pas” n’est pas trouvable L’envoi d’email pour ajouter un uti…" at bounding box center [630, 220] width 587 height 41
click at [393, 255] on div at bounding box center [630, 324] width 803 height 141
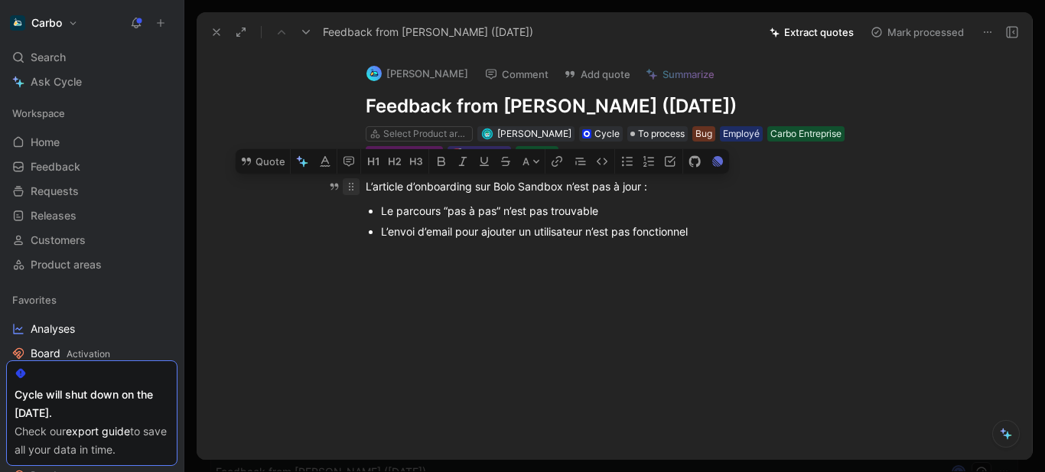
drag, startPoint x: 626, startPoint y: 213, endPoint x: 359, endPoint y: 187, distance: 268.2
click at [359, 187] on div "L’article d’onboarding sur Bolo Sandbox n’est pas à jour : Le parcours “pas à p…" at bounding box center [630, 207] width 803 height 93
click at [261, 161] on button "Quote" at bounding box center [263, 161] width 54 height 24
drag, startPoint x: 446, startPoint y: 180, endPoint x: 362, endPoint y: 180, distance: 84.1
click at [362, 180] on div "L’article d’onboarding sur Bolo Sandbox n’est pas à jour : Le parcours “pas à p…" at bounding box center [630, 207] width 803 height 93
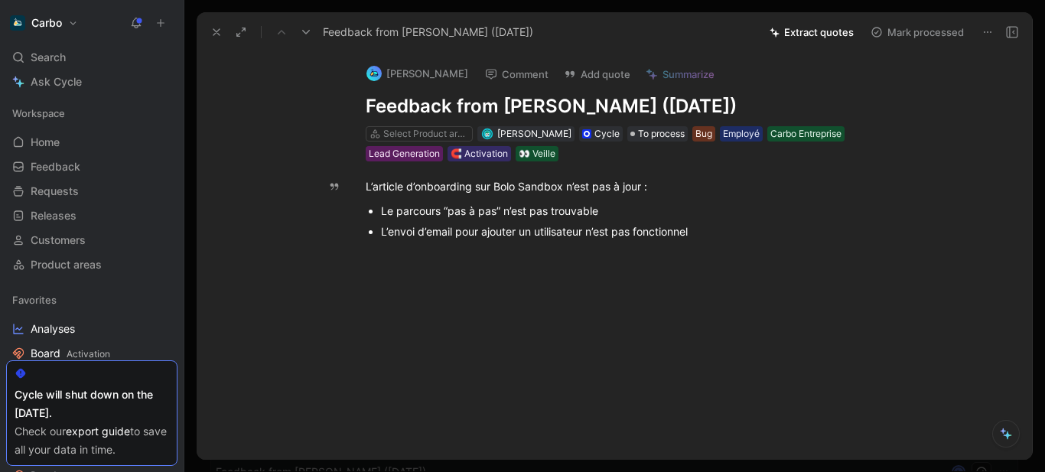
click at [528, 73] on button "Comment" at bounding box center [516, 73] width 77 height 21
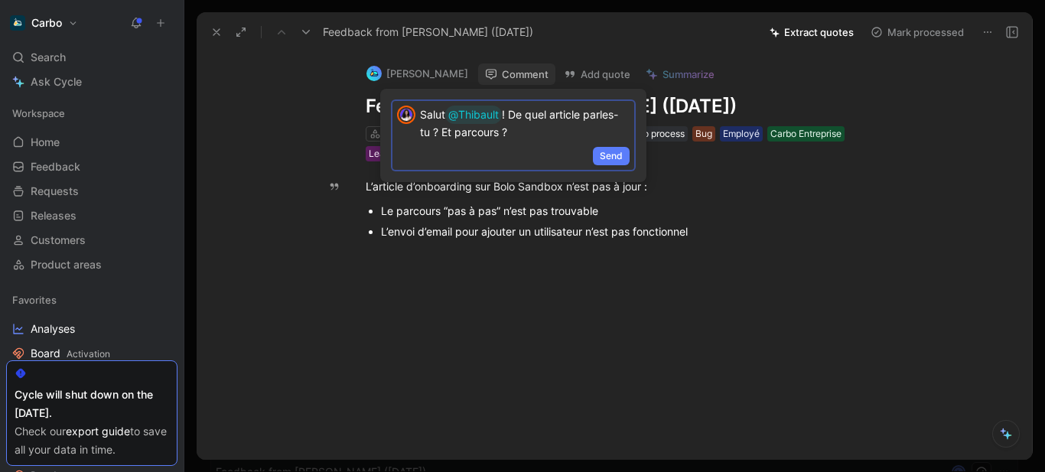
click at [618, 154] on span "Send" at bounding box center [611, 155] width 23 height 15
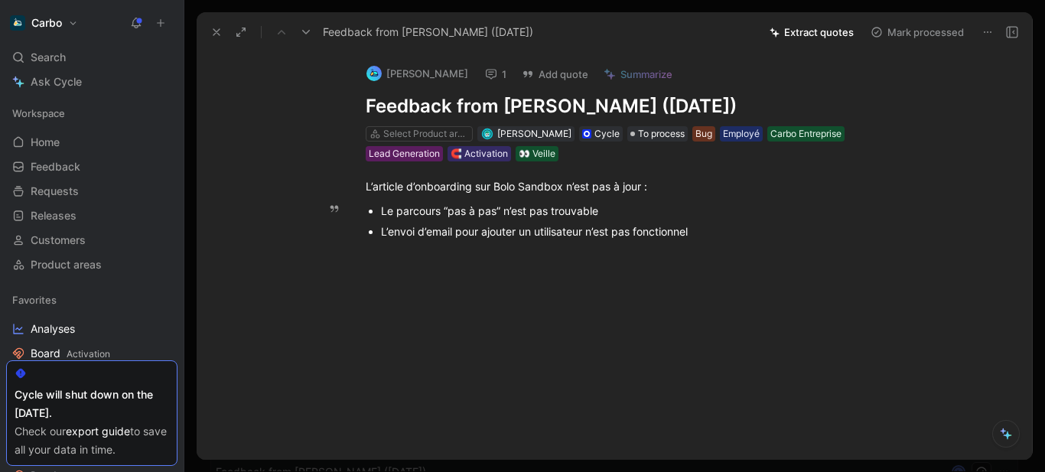
click at [539, 234] on div "L’envoi d’email pour ajouter un utilisateur n’est pas fonctionnel" at bounding box center [638, 231] width 514 height 16
click at [498, 203] on div "Le parcours “pas à pas” n’est pas trouvable" at bounding box center [638, 211] width 514 height 16
click at [473, 70] on div "[PERSON_NAME] 1 Add quote Summarize" at bounding box center [626, 70] width 535 height 34
click at [486, 72] on use at bounding box center [491, 74] width 11 height 10
click at [463, 235] on div "L’envoi d’email pour ajouter un utilisateur n’est pas fonctionnel" at bounding box center [638, 231] width 514 height 16
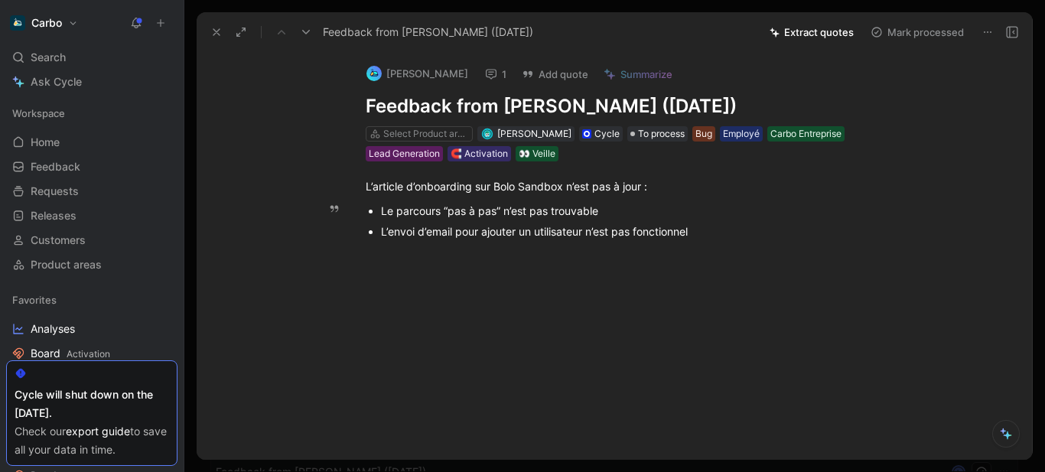
click at [463, 235] on div "L’envoi d’email pour ajouter un utilisateur n’est pas fonctionnel" at bounding box center [638, 231] width 514 height 16
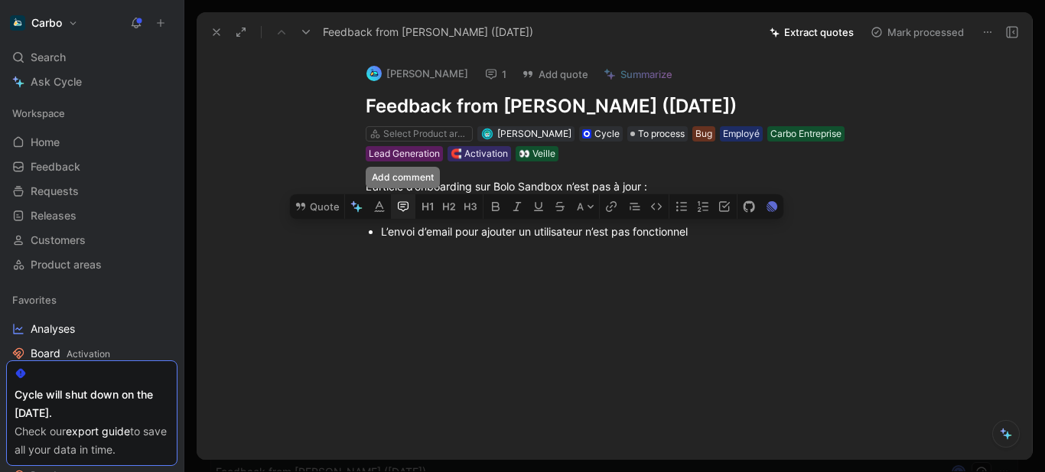
click at [398, 208] on icon "button" at bounding box center [403, 206] width 12 height 12
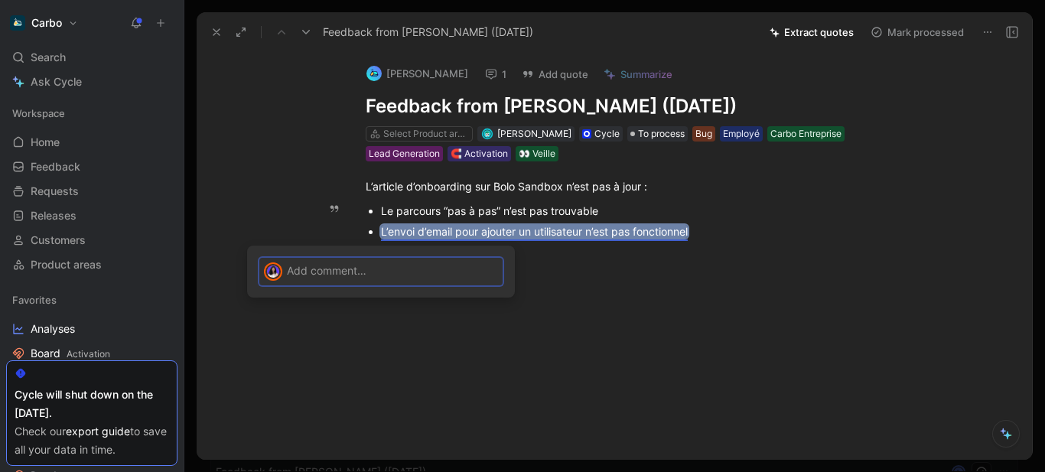
click at [460, 274] on p at bounding box center [392, 270] width 211 height 16
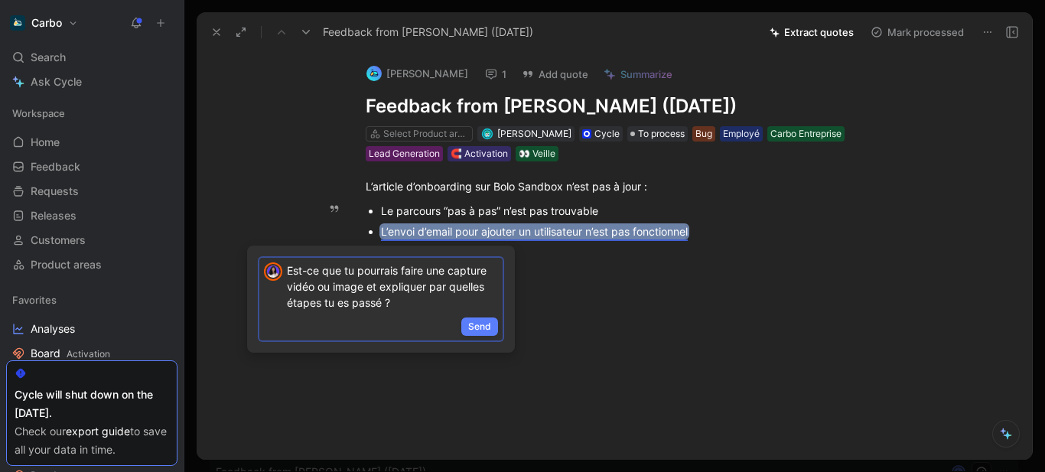
click at [480, 326] on span "Send" at bounding box center [479, 326] width 23 height 15
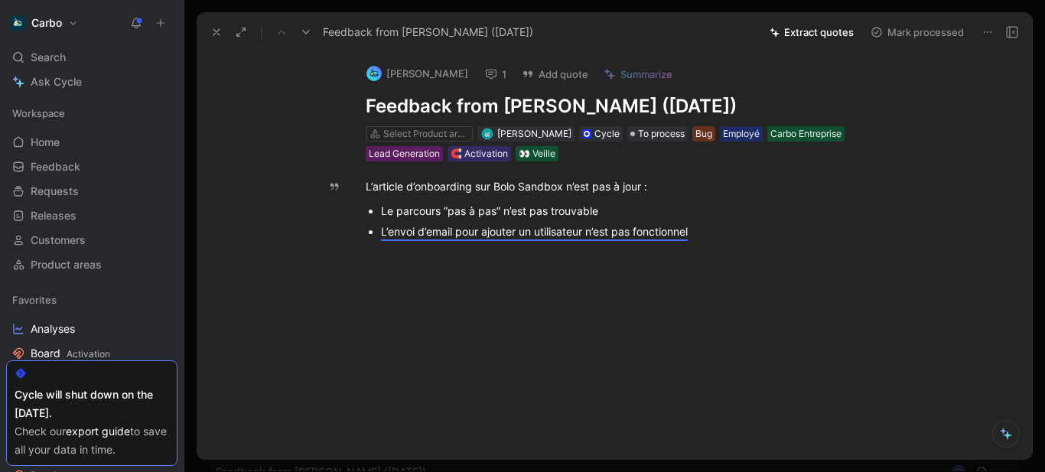
click at [490, 76] on icon at bounding box center [491, 74] width 12 height 12
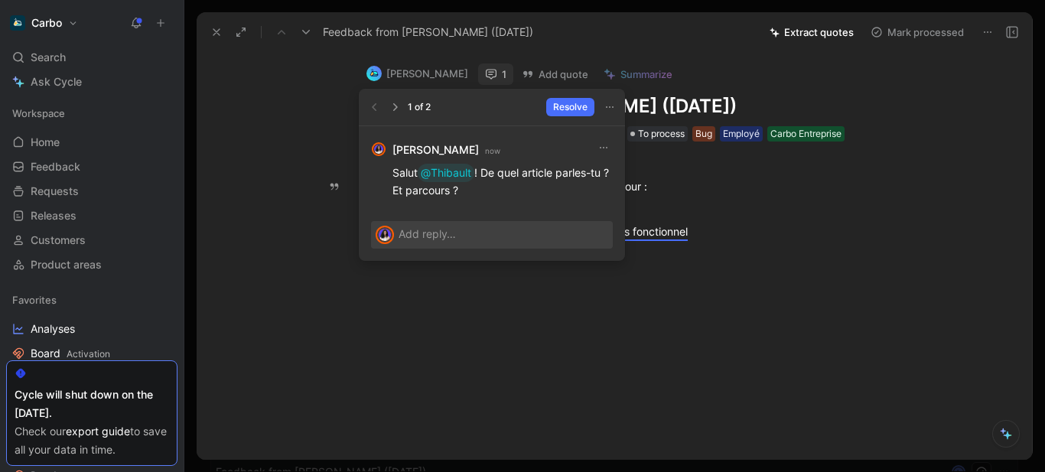
drag, startPoint x: 509, startPoint y: 192, endPoint x: 489, endPoint y: 169, distance: 30.4
click at [489, 169] on p "Salut @Thibault ! De quel article parles-tu ? Et parcours ?" at bounding box center [502, 181] width 220 height 34
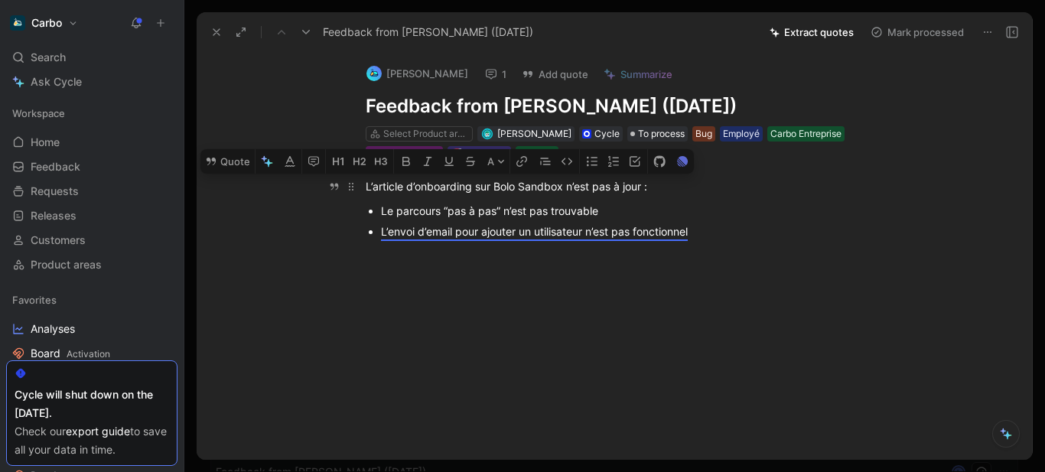
drag, startPoint x: 478, startPoint y: 186, endPoint x: 365, endPoint y: 189, distance: 113.2
click at [365, 189] on p "L’article d’onboarding sur Bolo Sandbox n’est pas à jour :" at bounding box center [630, 186] width 587 height 25
click at [307, 162] on icon "button" at bounding box center [313, 161] width 12 height 12
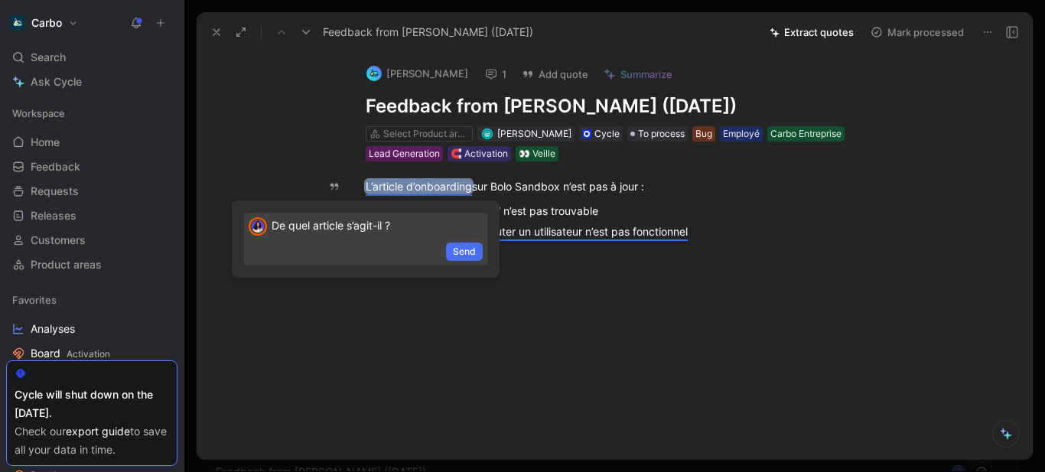
click at [455, 242] on div "Send" at bounding box center [365, 252] width 243 height 25
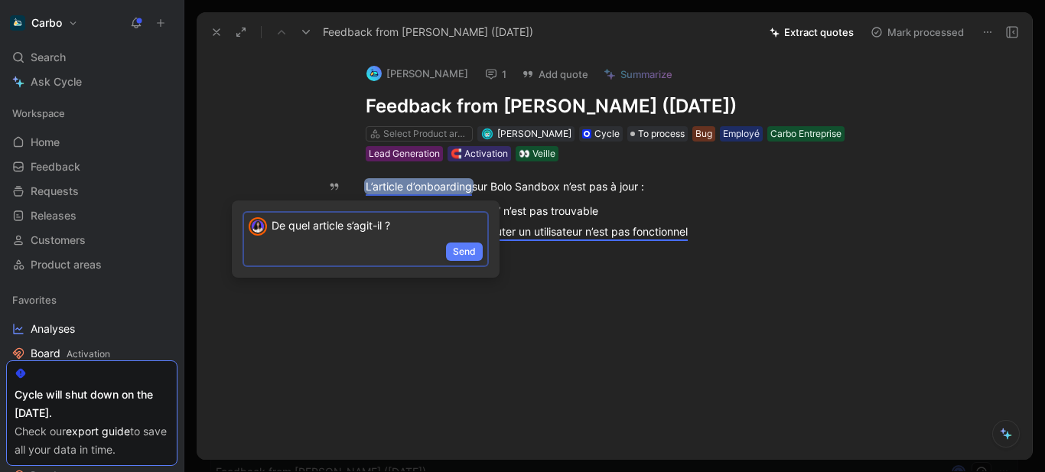
click at [475, 249] on span "Send" at bounding box center [464, 251] width 23 height 15
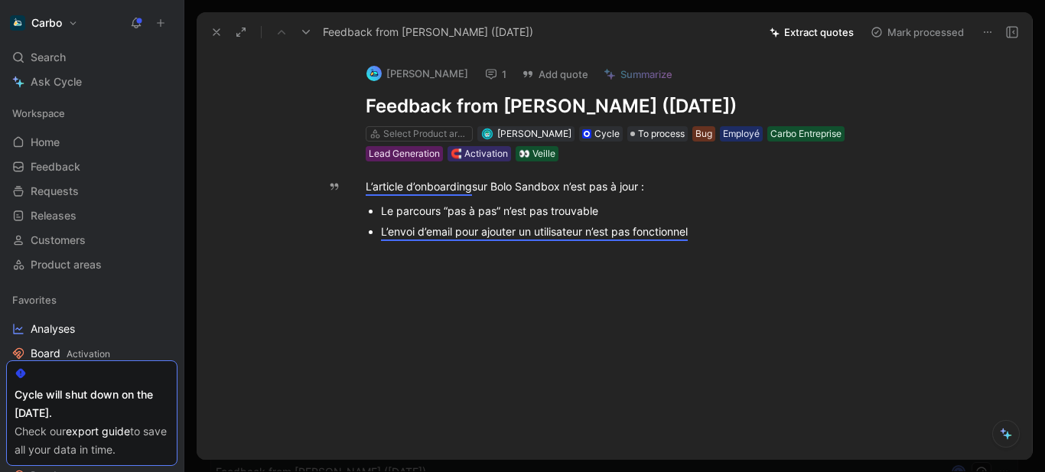
click at [493, 77] on icon at bounding box center [491, 74] width 12 height 12
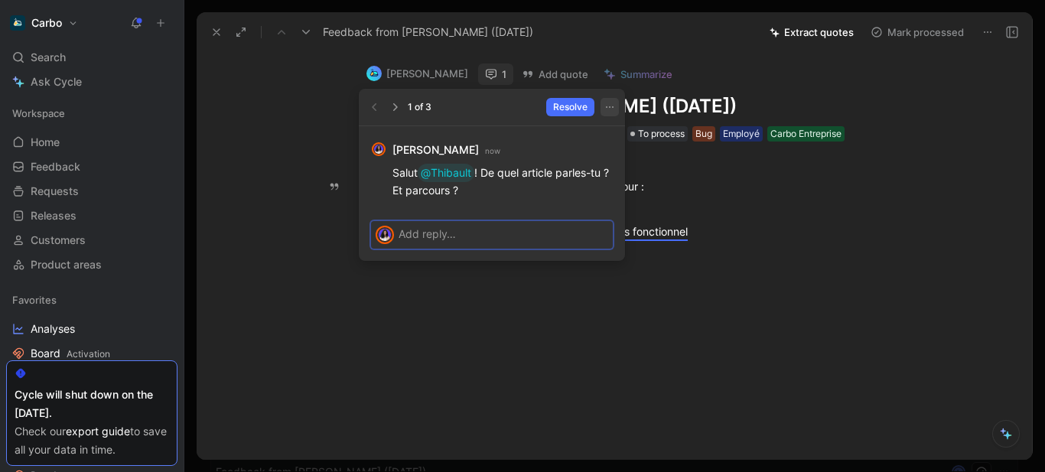
click at [612, 102] on icon "button" at bounding box center [609, 107] width 12 height 12
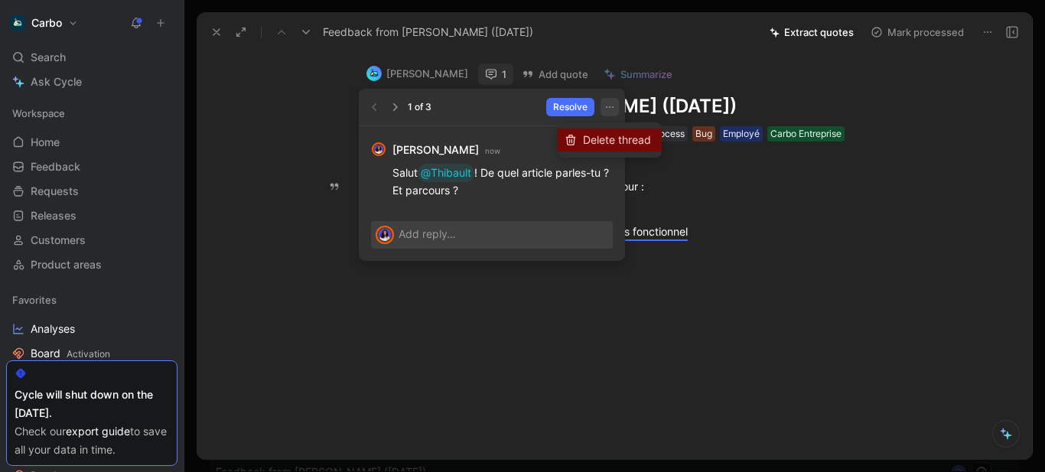
click at [616, 136] on span "Delete thread" at bounding box center [617, 139] width 68 height 13
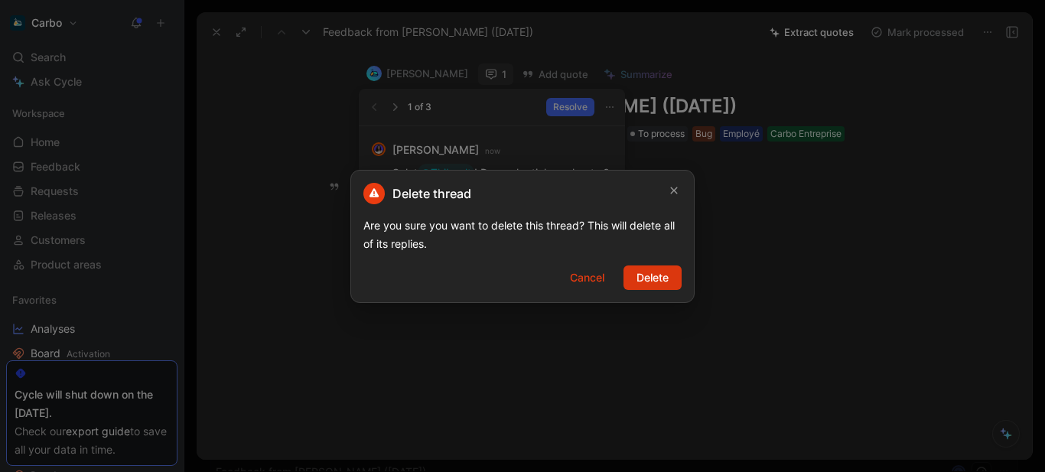
click at [657, 280] on span "Delete" at bounding box center [652, 277] width 32 height 18
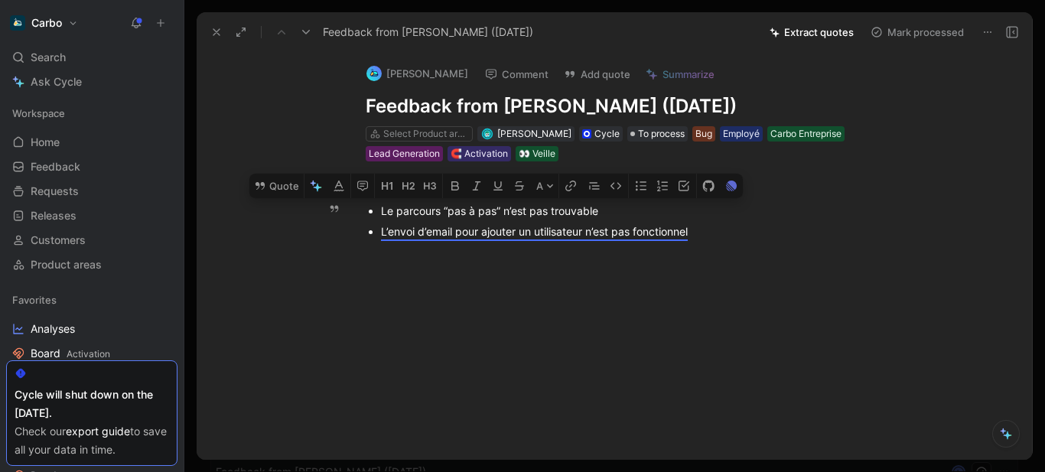
drag, startPoint x: 397, startPoint y: 210, endPoint x: 628, endPoint y: 210, distance: 231.0
click at [628, 210] on div "Le parcours “pas à pas” n’est pas trouvable" at bounding box center [638, 211] width 514 height 16
click at [280, 184] on button "Quote" at bounding box center [276, 186] width 54 height 24
click at [366, 189] on icon "button" at bounding box center [362, 186] width 11 height 10
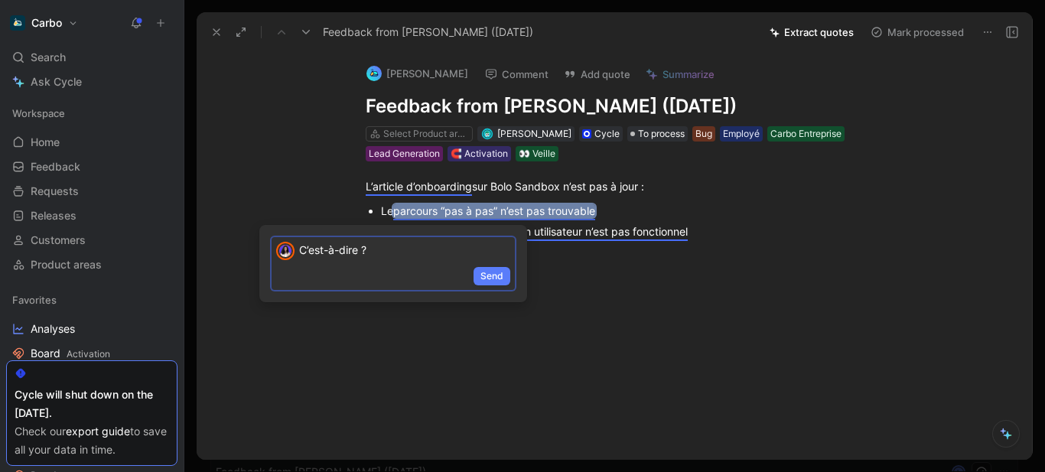
click at [493, 278] on span "Send" at bounding box center [491, 275] width 23 height 15
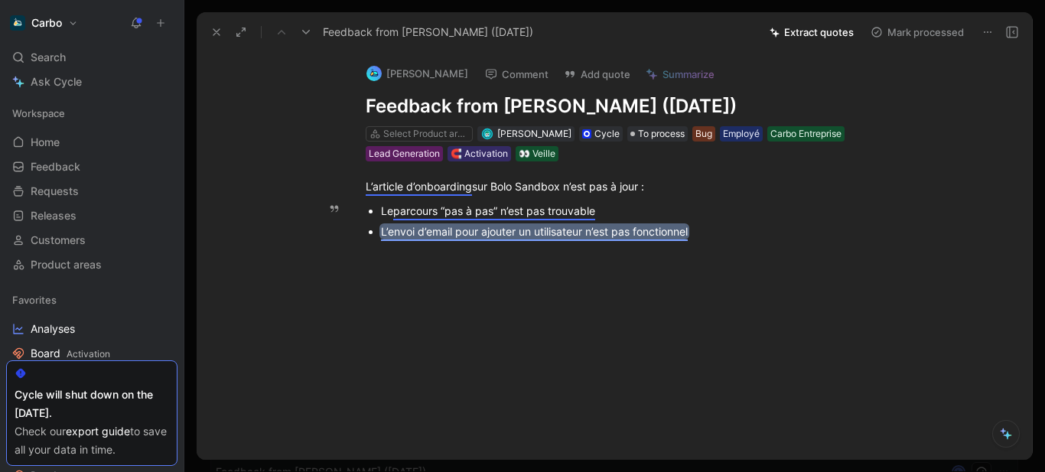
click at [569, 234] on mark "L’envoi d’email pour ajouter un utilisateur n’est pas fonctionnel" at bounding box center [534, 231] width 307 height 13
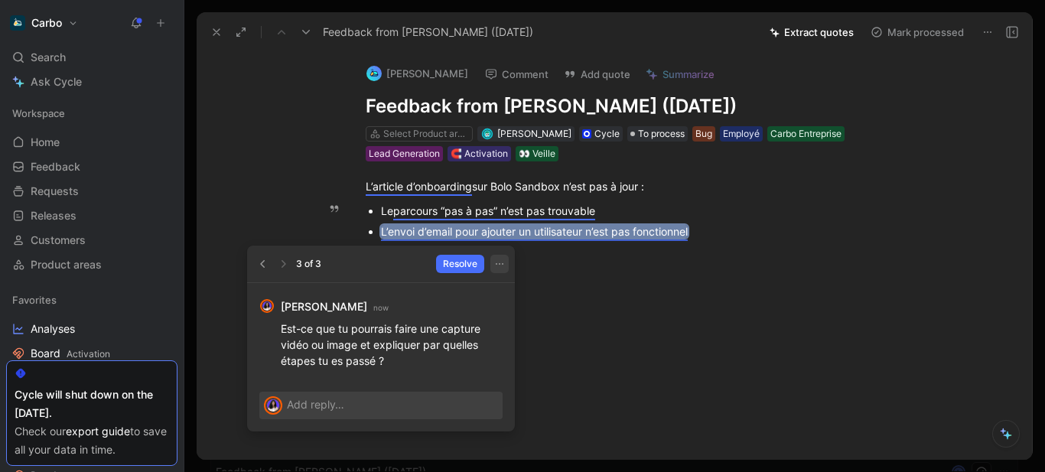
click at [496, 270] on button "button" at bounding box center [499, 264] width 18 height 18
click at [496, 306] on icon "button" at bounding box center [493, 304] width 12 height 12
click at [490, 340] on div "Edit" at bounding box center [503, 337] width 72 height 18
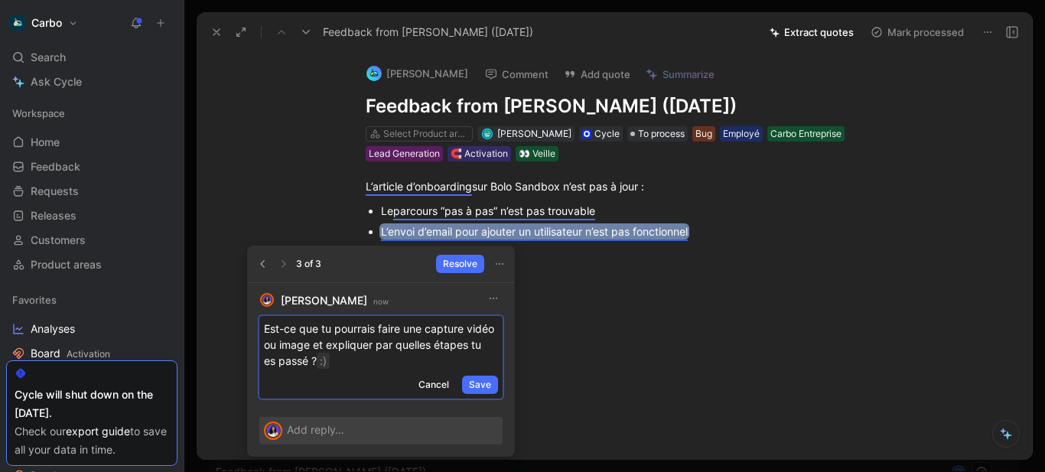
click at [321, 337] on p "Est-ce que tu pourrais faire une capture vidéo ou image et expliquer par quelle…" at bounding box center [381, 344] width 234 height 48
click at [485, 387] on span "Save" at bounding box center [480, 384] width 22 height 15
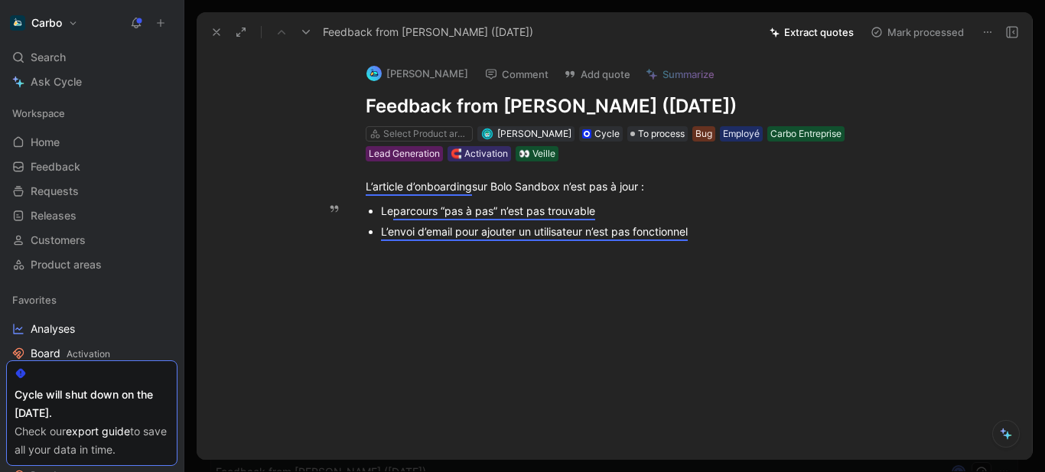
click at [213, 35] on icon at bounding box center [216, 32] width 12 height 12
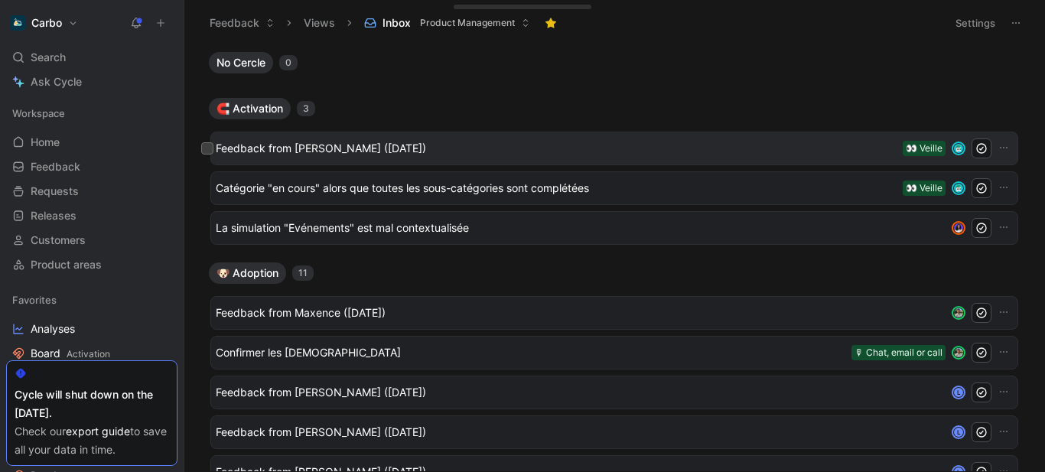
click at [374, 163] on div "Feedback from [PERSON_NAME] ([DATE]) 👀 Veille" at bounding box center [614, 149] width 808 height 34
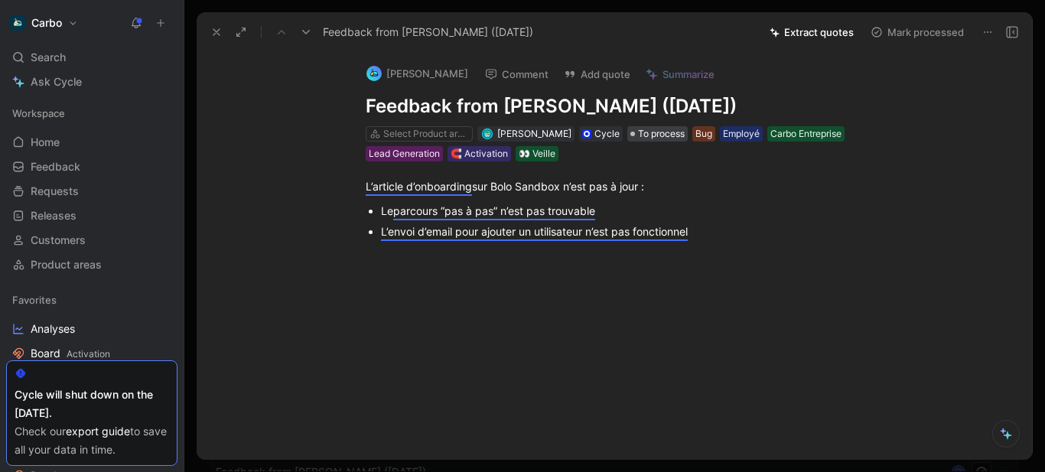
click at [638, 135] on span "To process" at bounding box center [661, 133] width 47 height 15
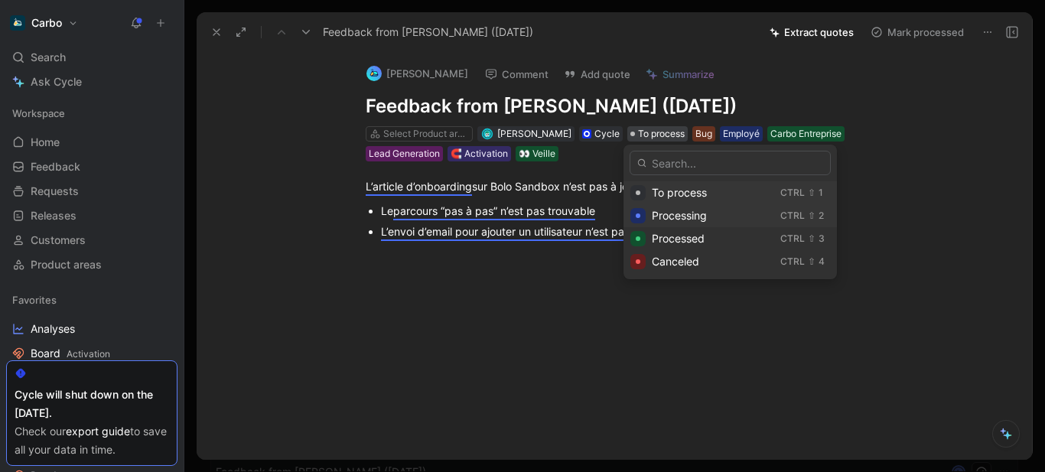
click at [692, 216] on span "Processing" at bounding box center [679, 215] width 55 height 13
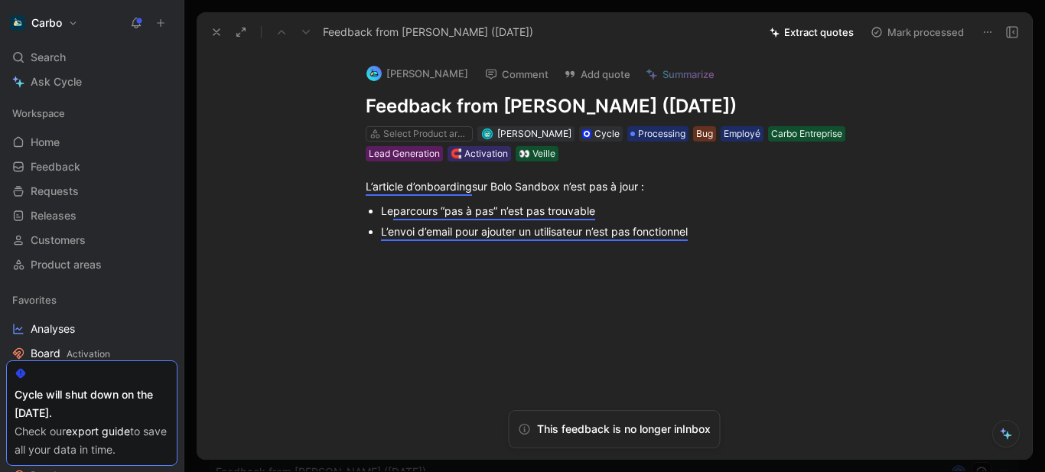
click at [554, 101] on h1 "Feedback from [PERSON_NAME] ([DATE])" at bounding box center [630, 106] width 529 height 24
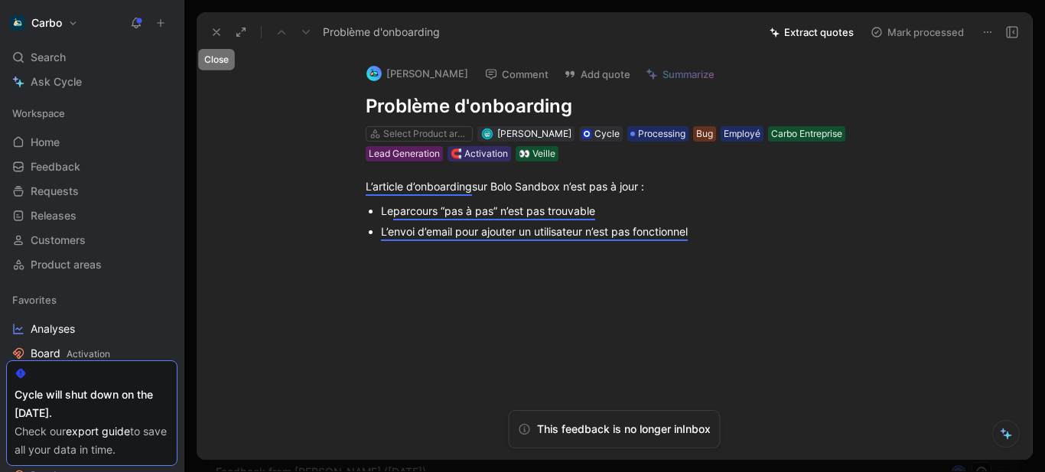
click at [213, 24] on button at bounding box center [216, 31] width 21 height 21
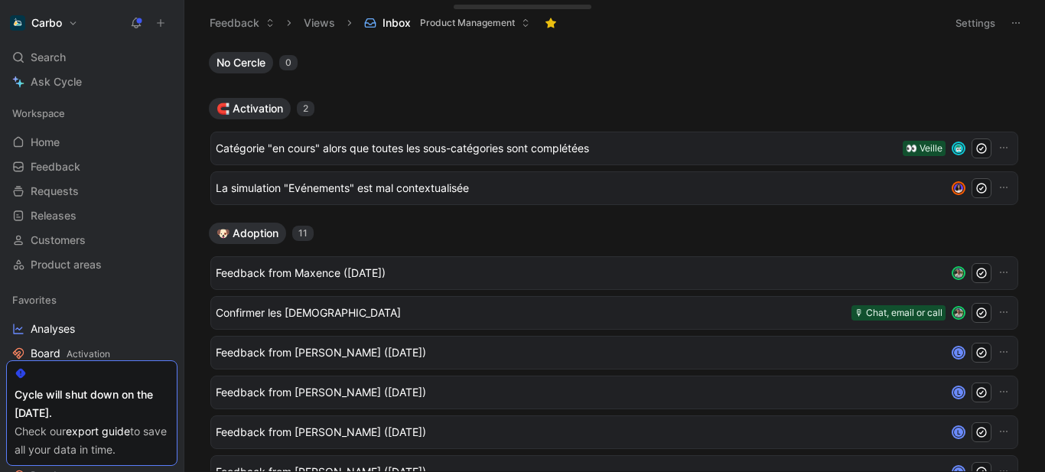
click at [138, 19] on use at bounding box center [137, 22] width 11 height 11
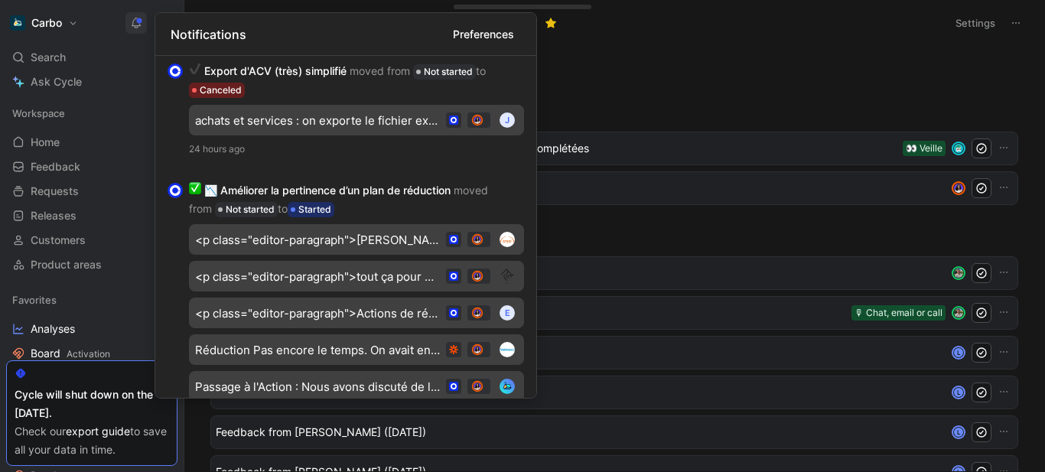
scroll to position [300, 0]
